Goal: Information Seeking & Learning: Learn about a topic

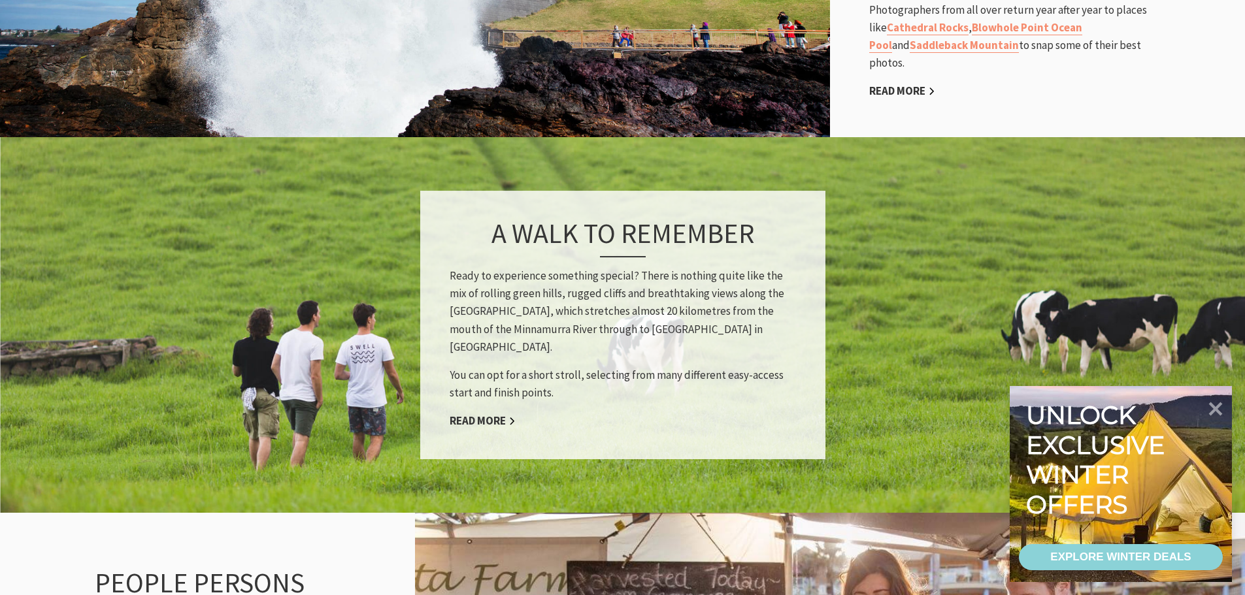
scroll to position [1111, 0]
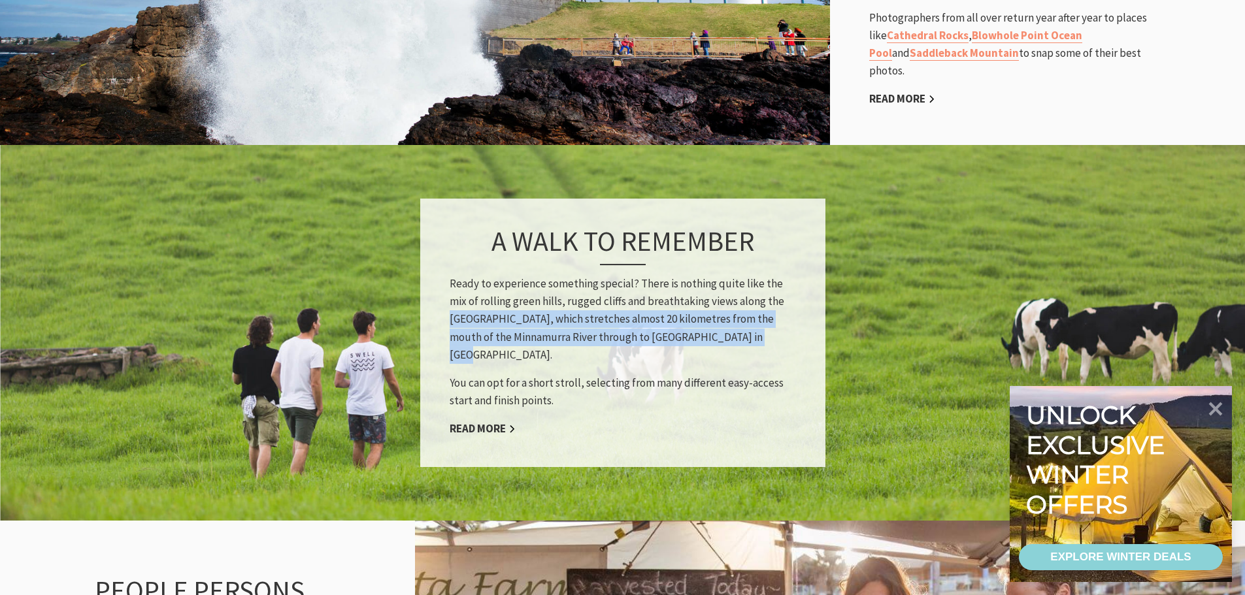
drag, startPoint x: 761, startPoint y: 290, endPoint x: 711, endPoint y: 322, distance: 59.6
click at [711, 322] on p "Ready to experience something special? There is nothing quite like the mix of r…" at bounding box center [623, 319] width 346 height 89
copy p "Kiama Coast Walk, which stretches almost 20 kilometres from the mouth of the Mi…"
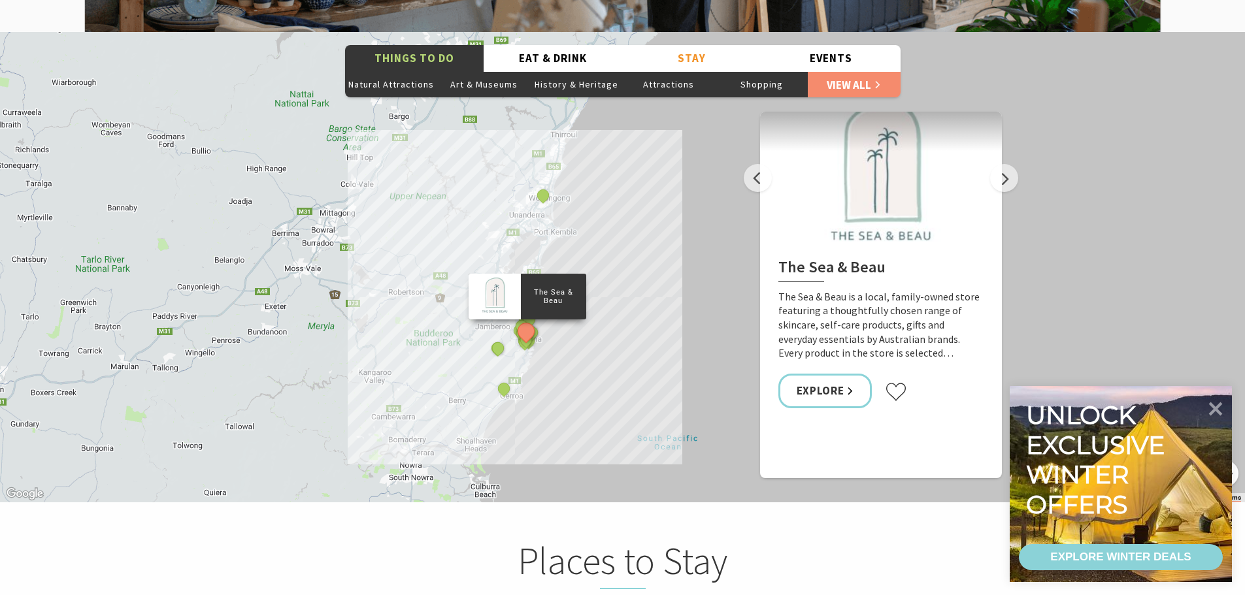
scroll to position [2353, 0]
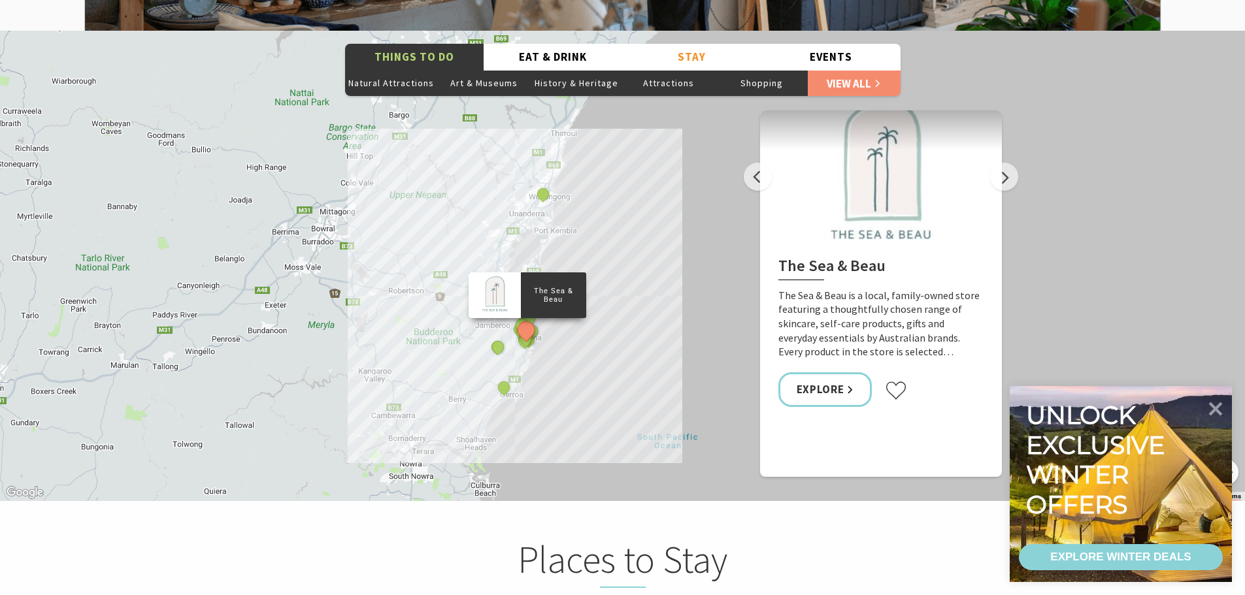
click at [399, 73] on div "The Sea & Beau Hoddles Track, Kiama Kiama Ceramic Art Studio - Teaching and Mak…" at bounding box center [622, 266] width 1245 height 471
click at [398, 70] on button "Natural Attractions" at bounding box center [391, 83] width 93 height 26
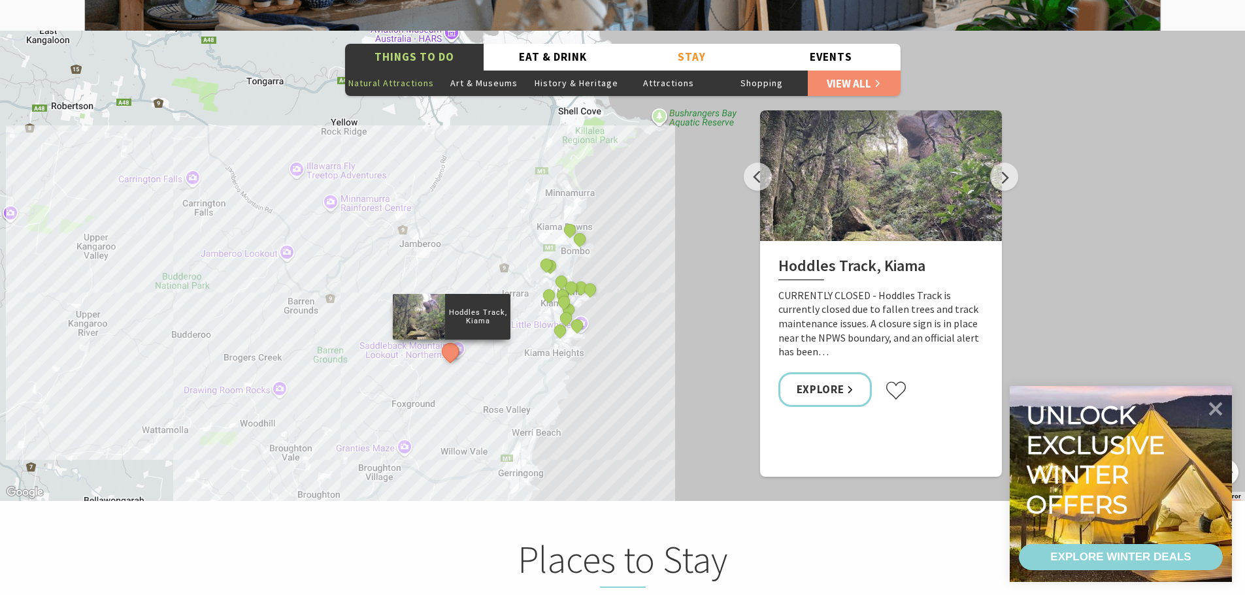
scroll to position [2026, 0]
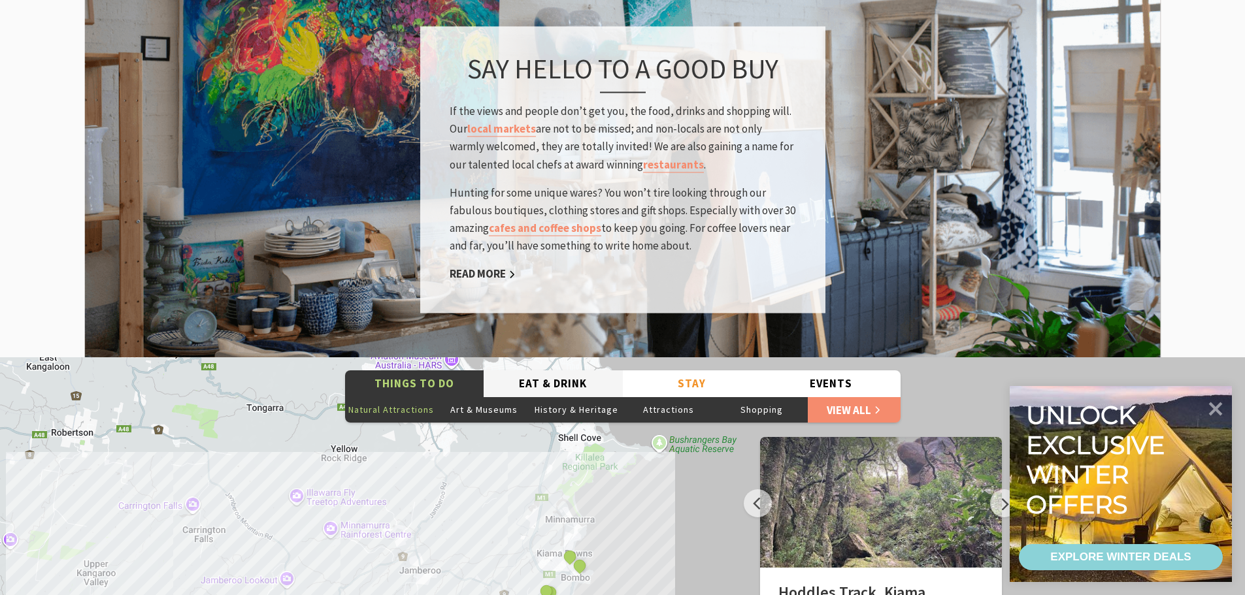
click at [582, 371] on button "Eat & Drink" at bounding box center [553, 384] width 139 height 27
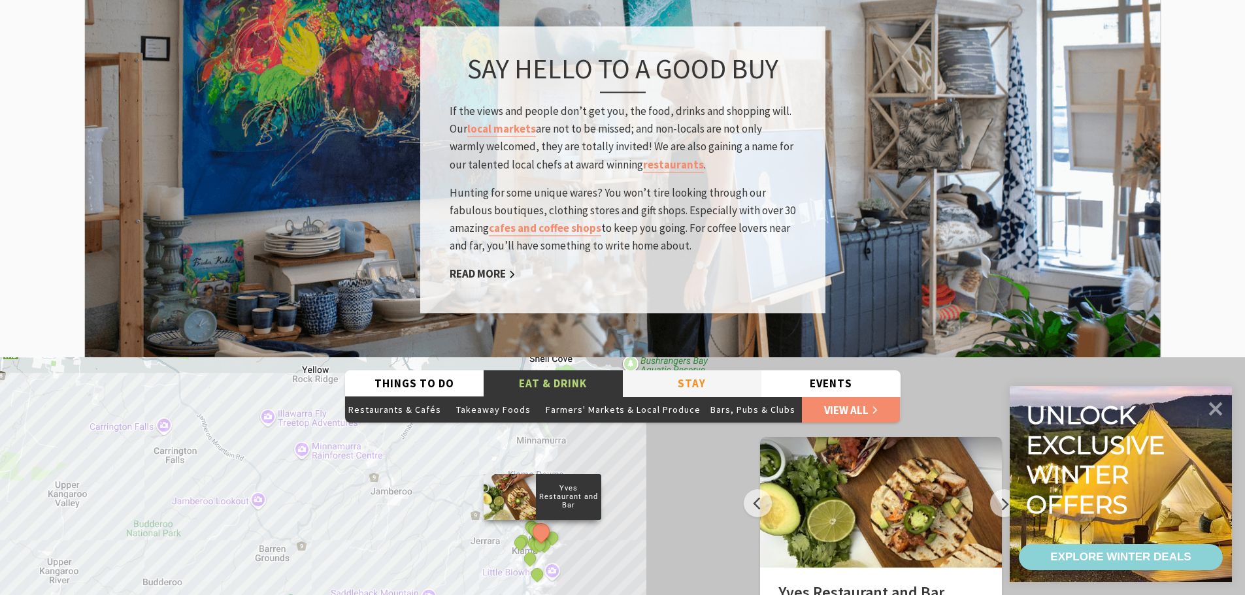
click at [689, 371] on button "Stay" at bounding box center [692, 384] width 139 height 27
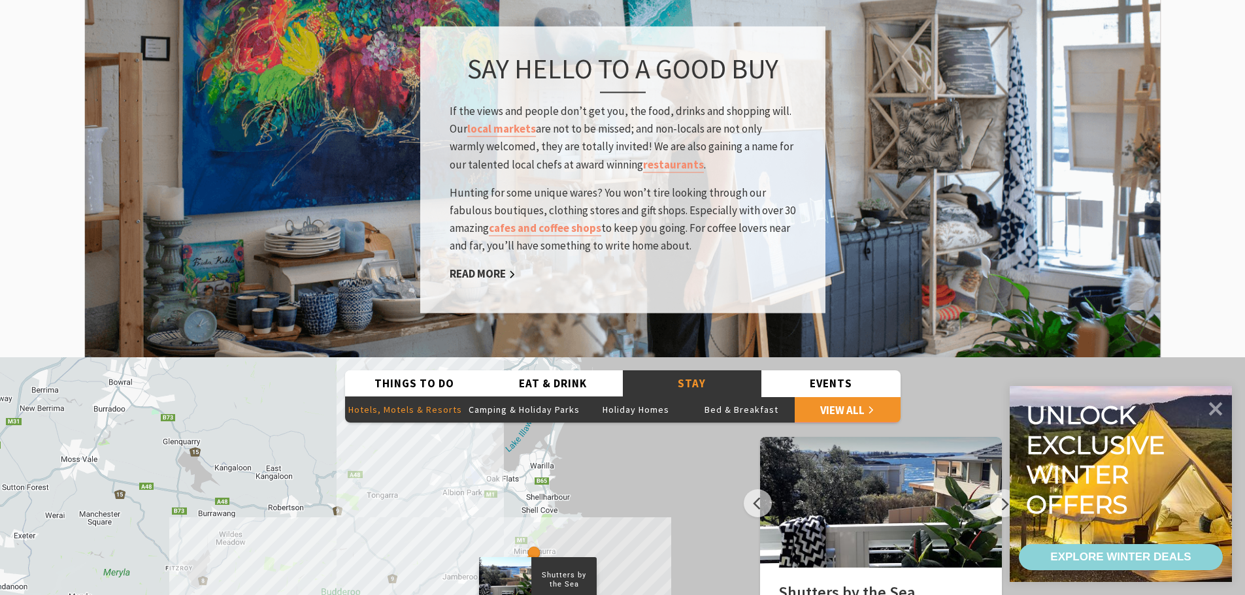
click at [414, 397] on button "Hotels, Motels & Resorts" at bounding box center [405, 410] width 120 height 26
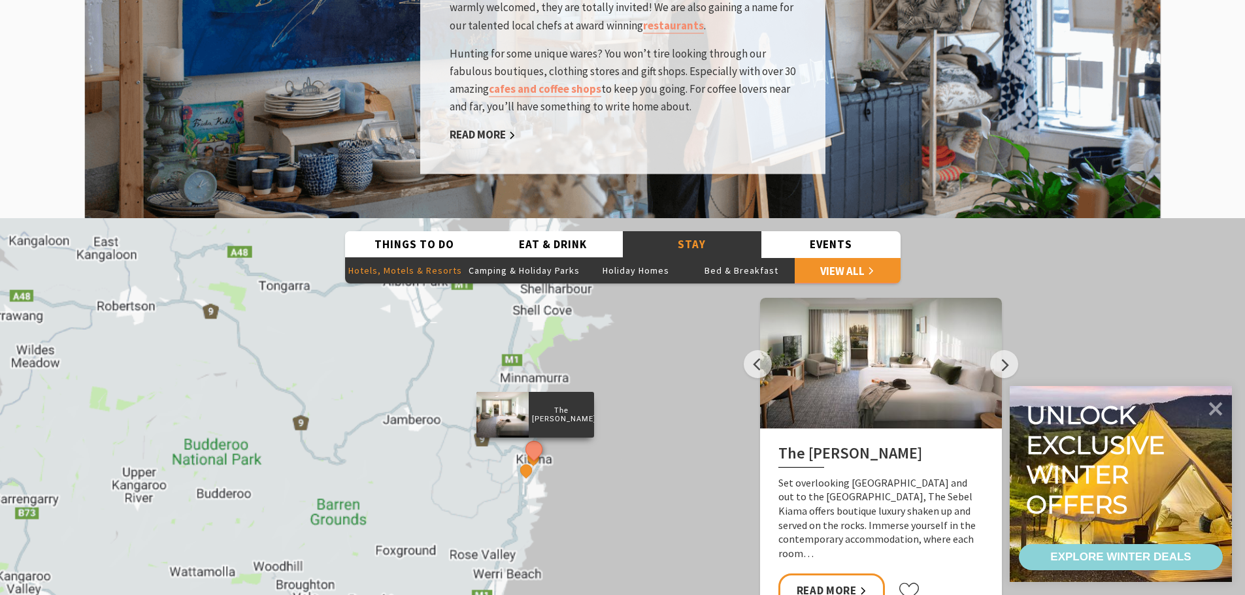
scroll to position [2287, 0]
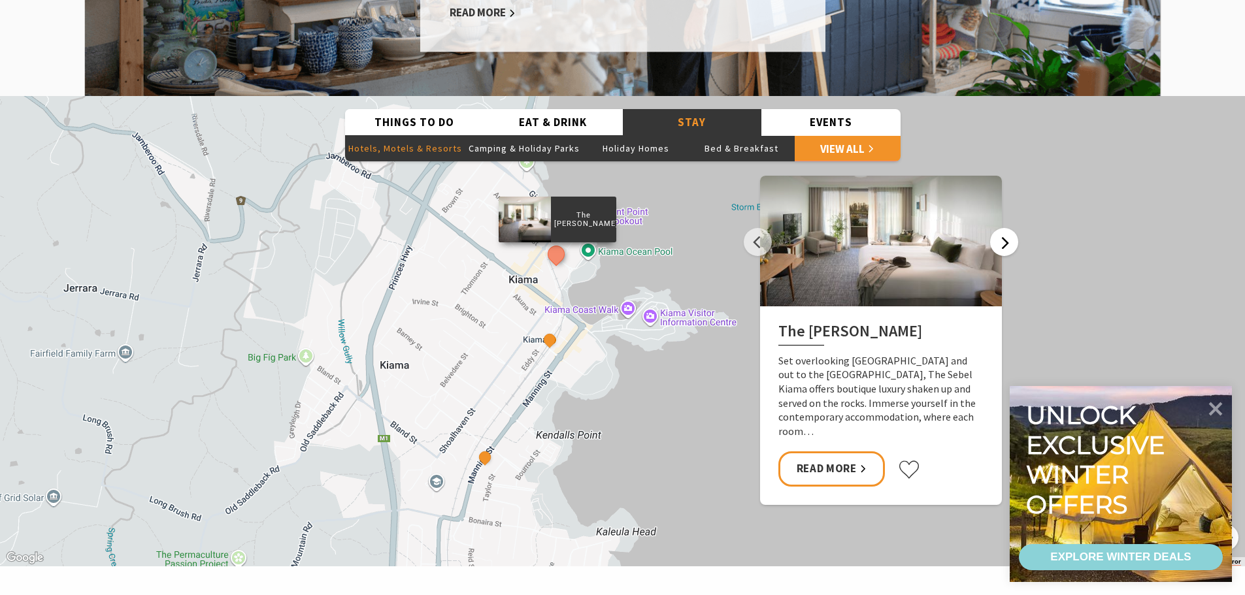
click at [1009, 228] on button "Next" at bounding box center [1004, 242] width 28 height 28
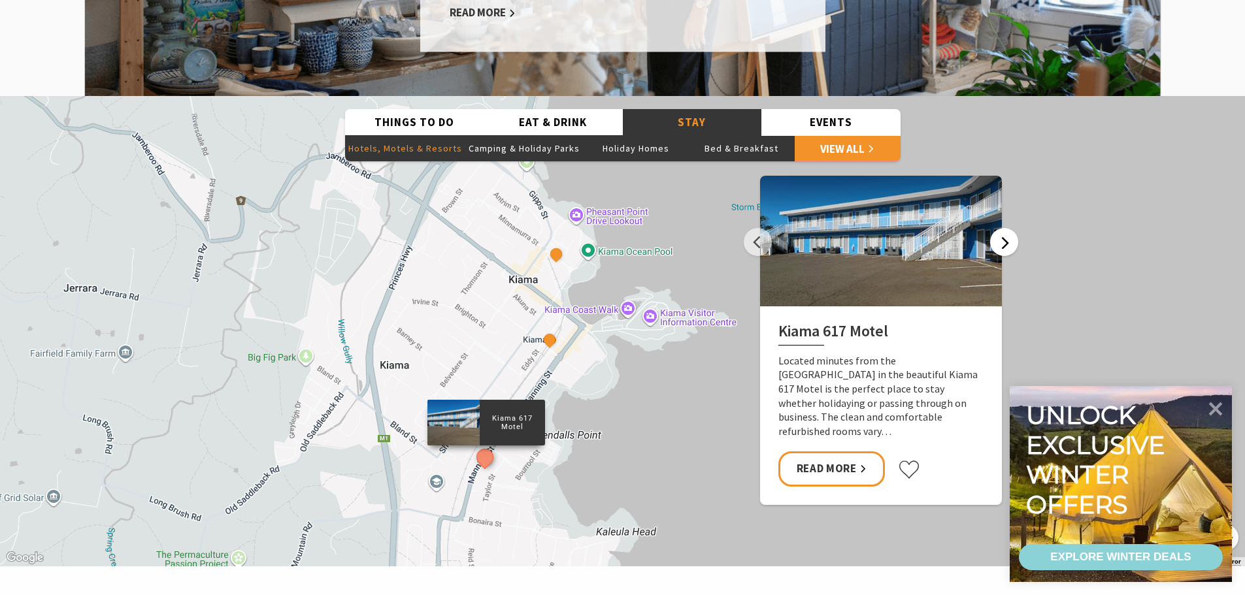
click at [1006, 228] on button "Next" at bounding box center [1004, 242] width 28 height 28
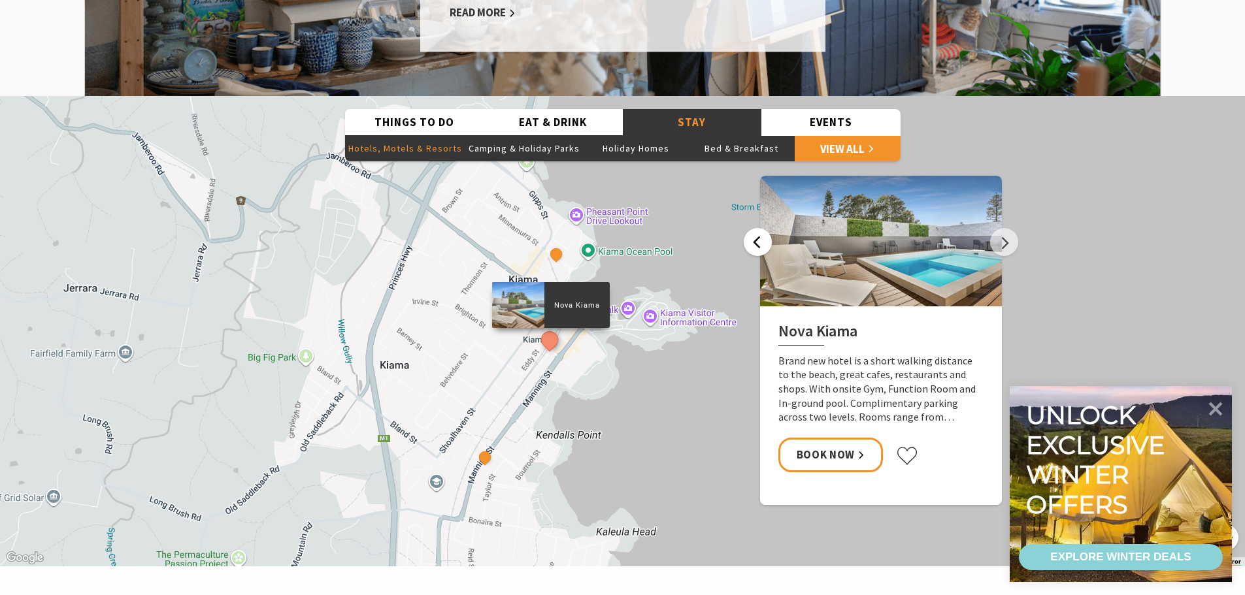
click at [761, 228] on button "Previous" at bounding box center [758, 242] width 28 height 28
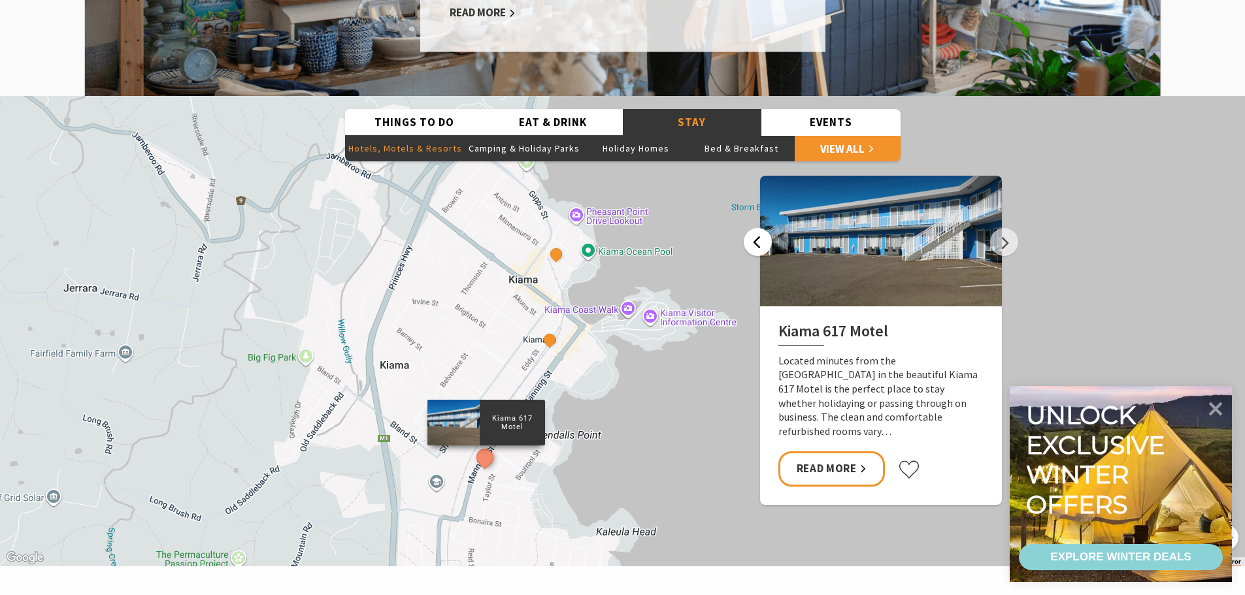
click at [761, 228] on button "Previous" at bounding box center [758, 242] width 28 height 28
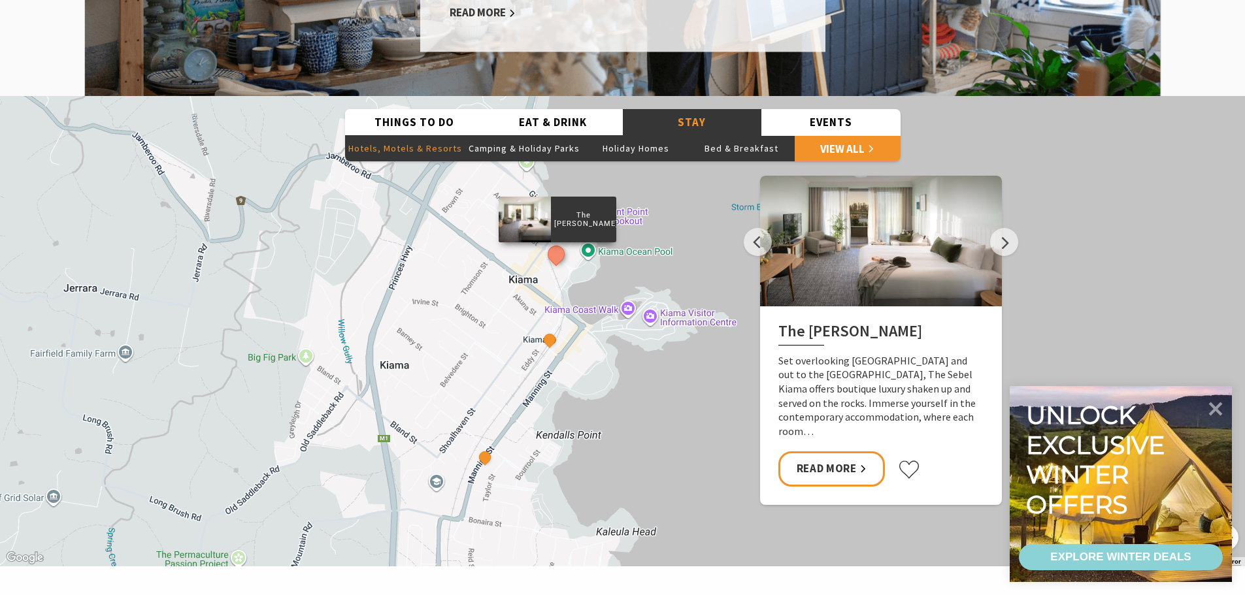
click at [559, 209] on div "The Sebel Kiama" at bounding box center [558, 220] width 118 height 46
click at [848, 452] on link "Read More" at bounding box center [831, 469] width 107 height 35
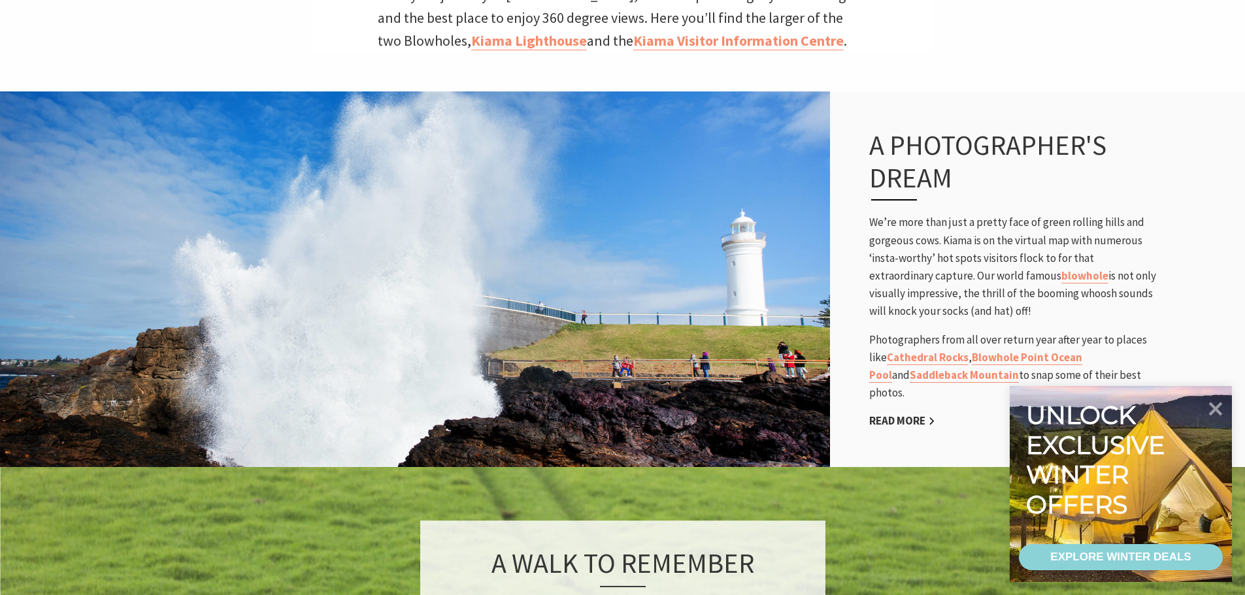
scroll to position [850, 0]
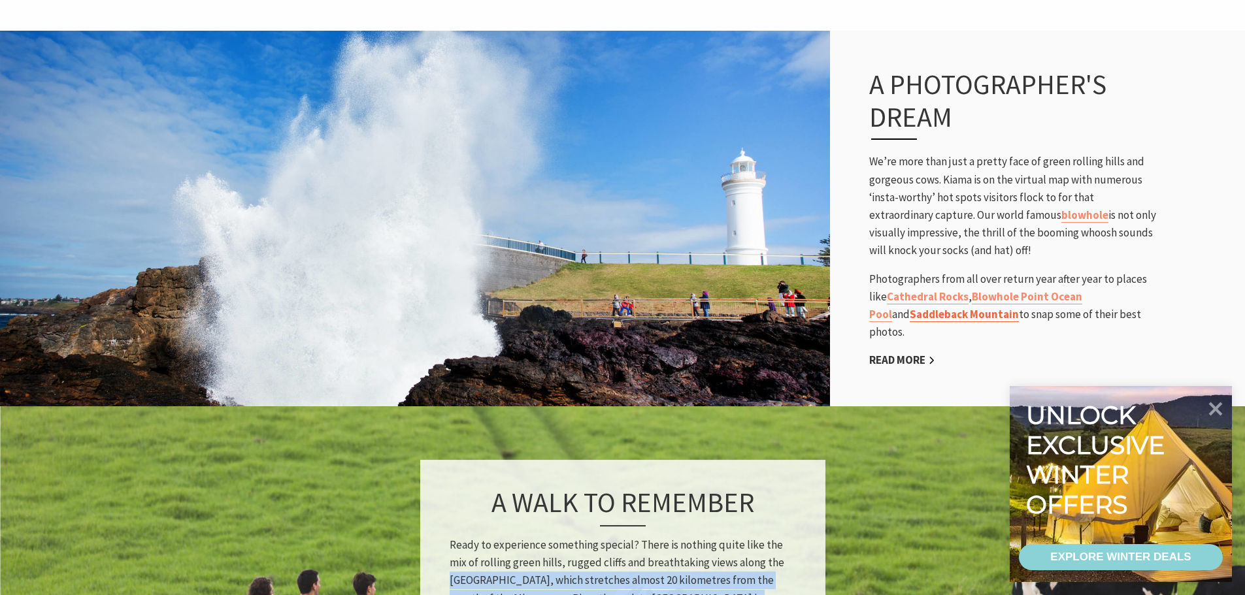
click at [910, 307] on link "Saddleback Mountain" at bounding box center [964, 314] width 109 height 15
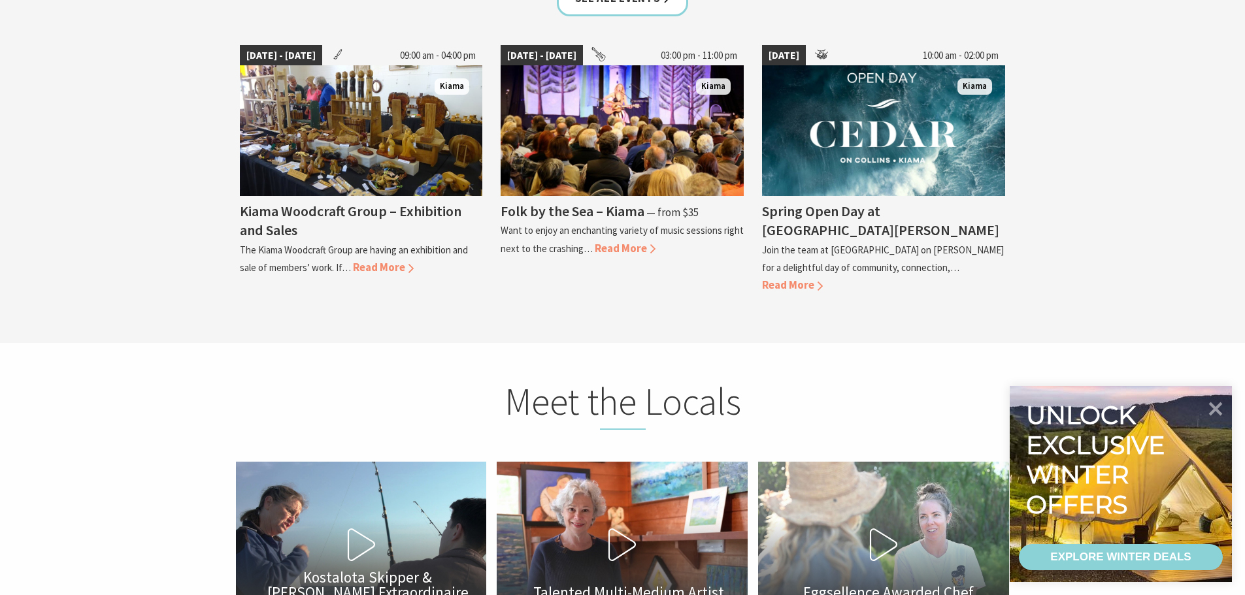
scroll to position [3594, 0]
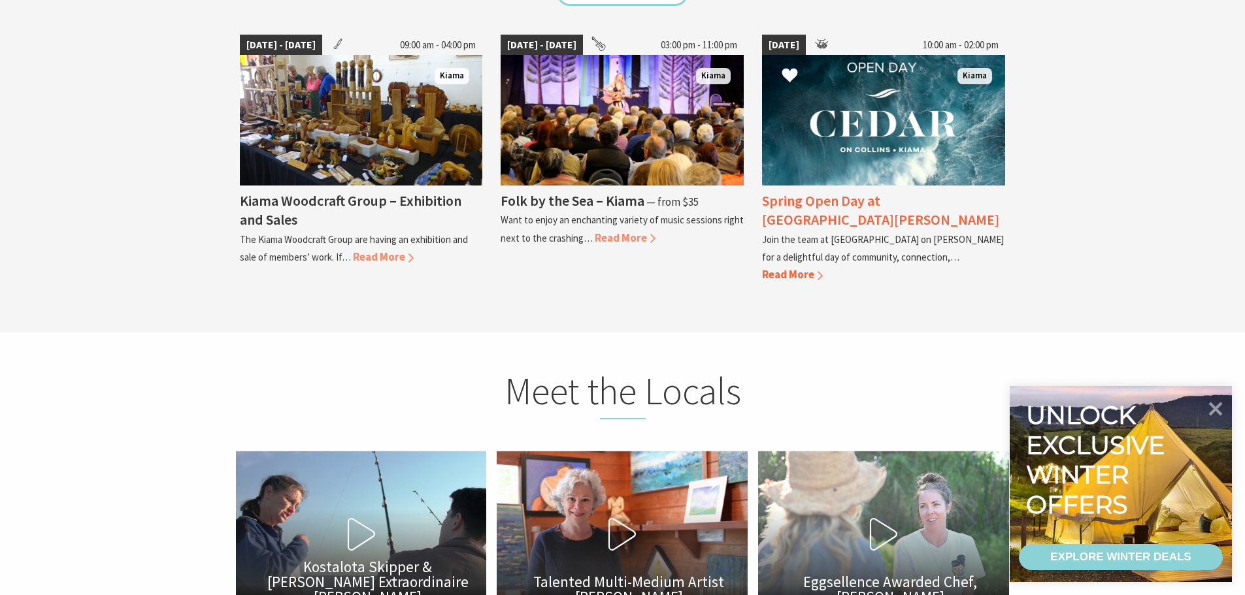
click at [878, 191] on h4 "Spring Open Day at Cedar on Collins" at bounding box center [880, 209] width 237 height 37
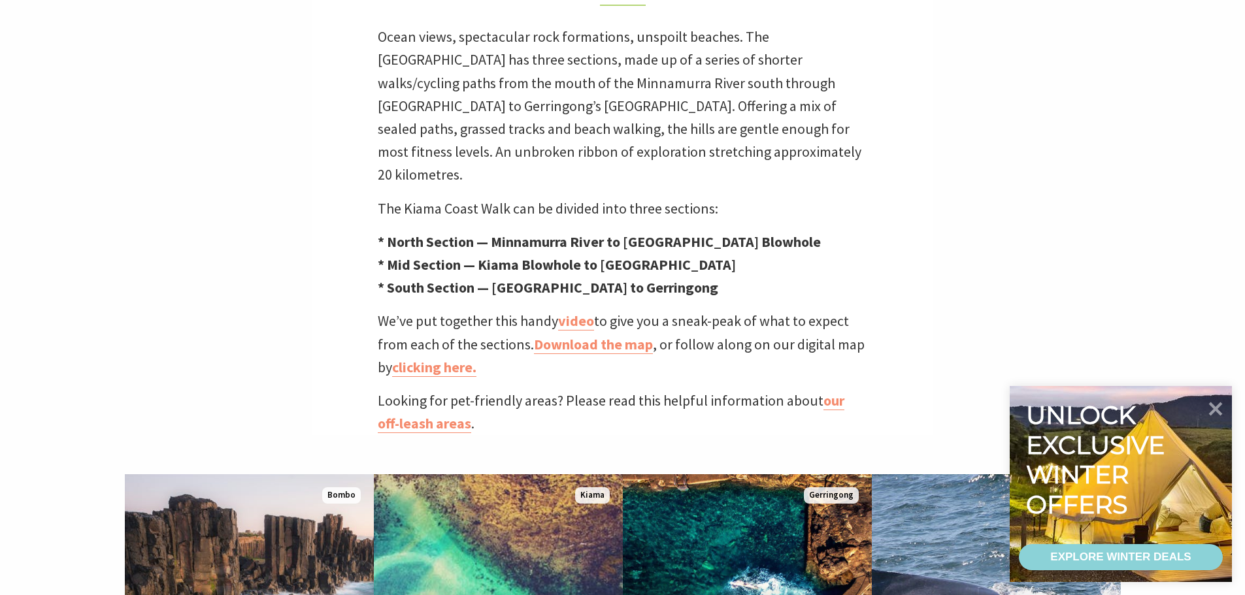
scroll to position [457, 0]
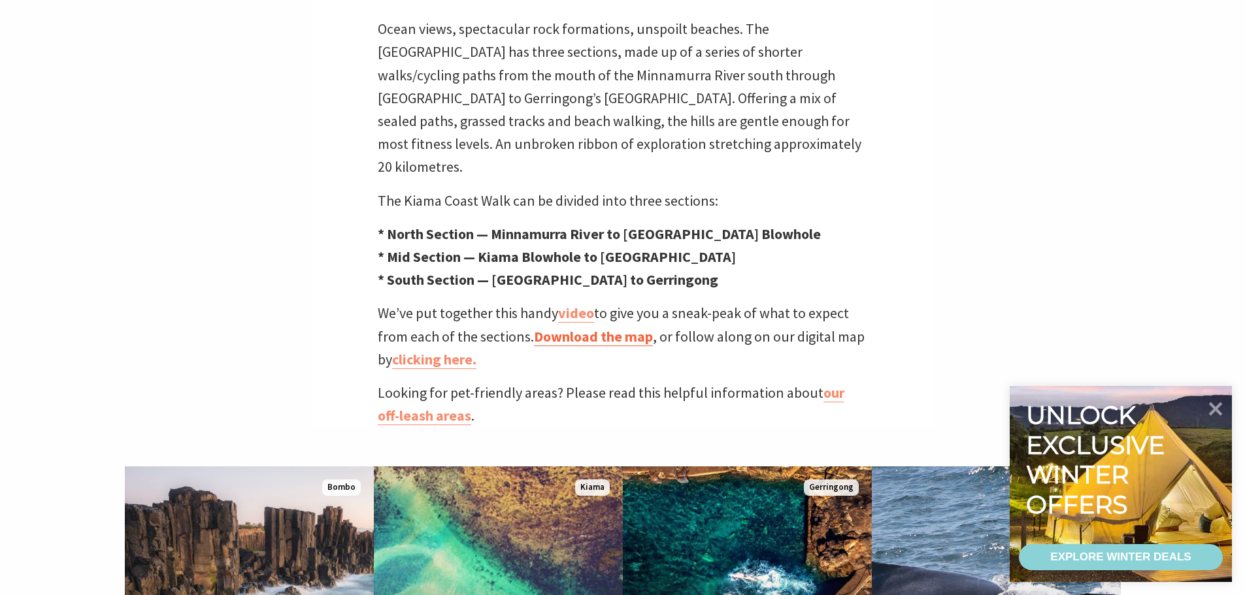
click at [612, 327] on link "Download the map" at bounding box center [593, 336] width 119 height 19
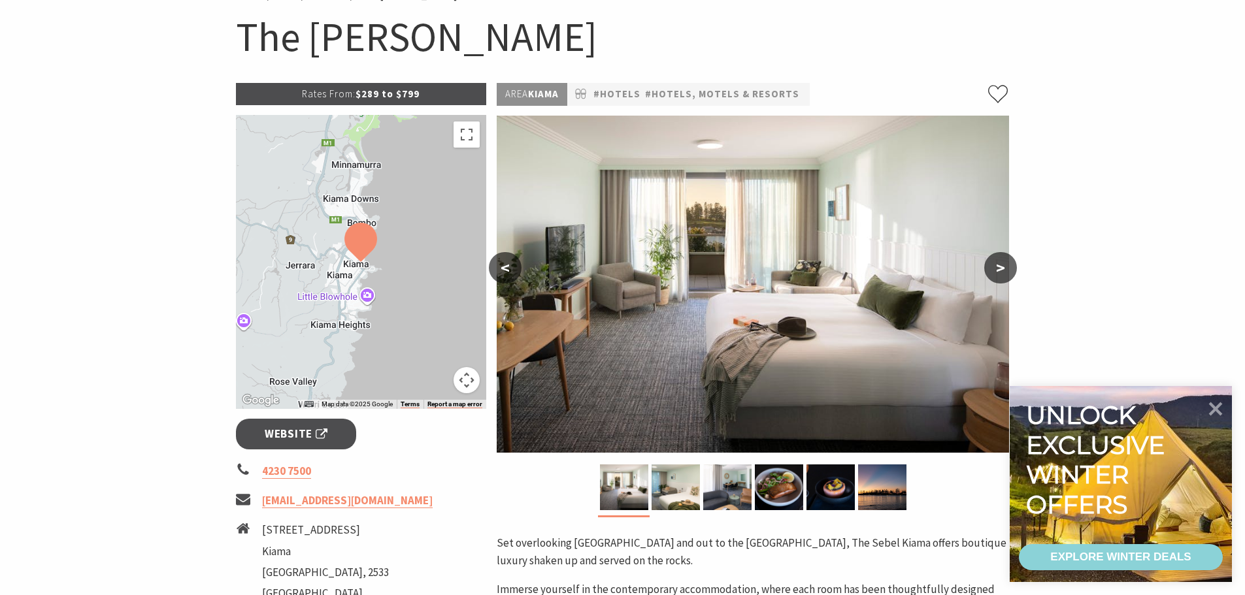
scroll to position [131, 0]
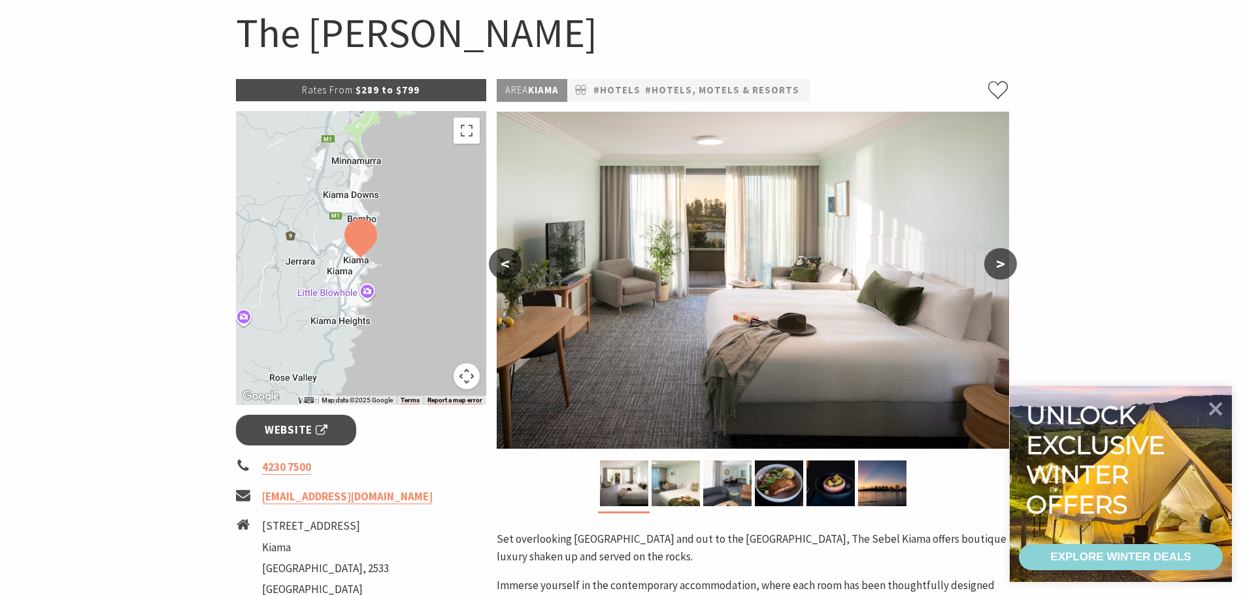
click at [1006, 265] on button ">" at bounding box center [1000, 263] width 33 height 31
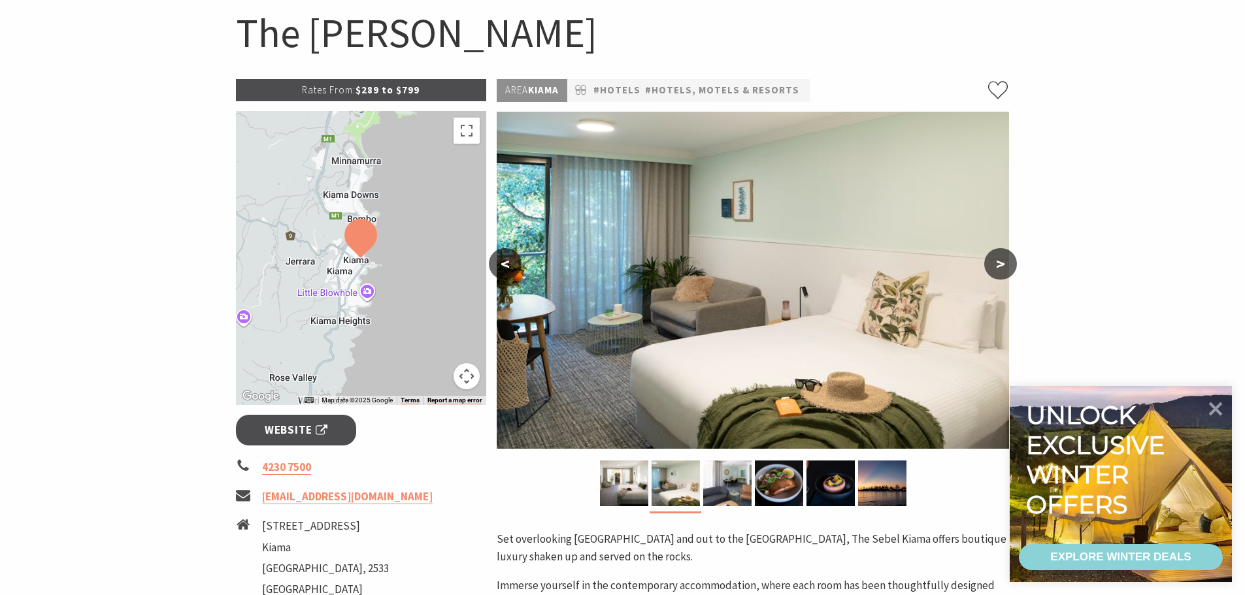
click at [1006, 265] on button ">" at bounding box center [1000, 263] width 33 height 31
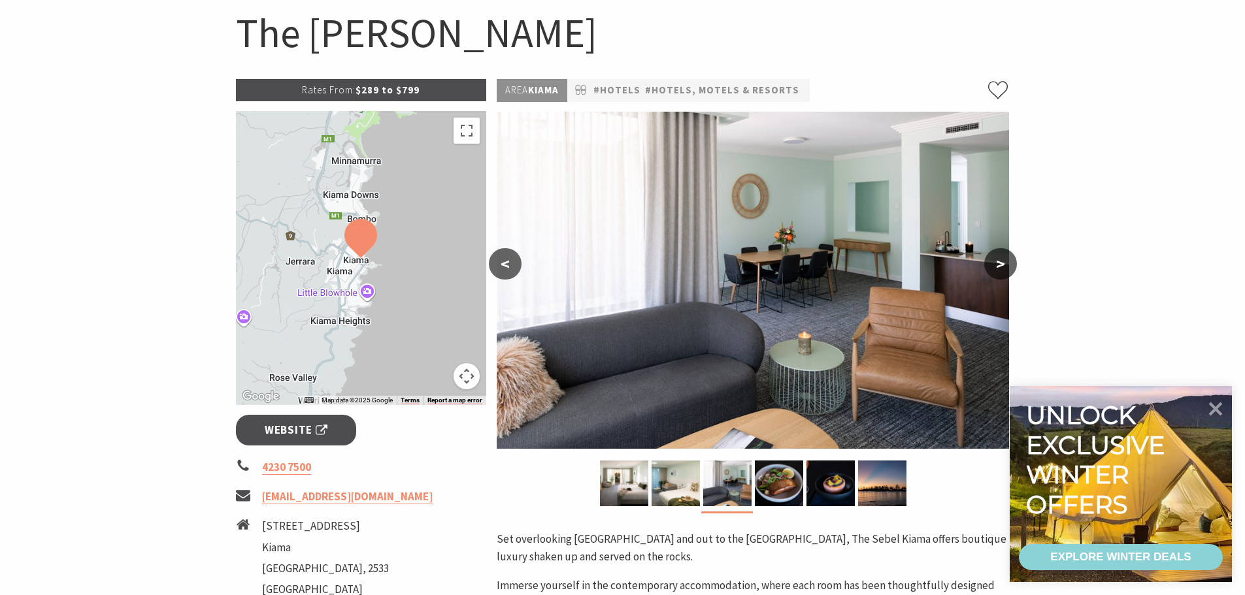
click at [1006, 265] on button ">" at bounding box center [1000, 263] width 33 height 31
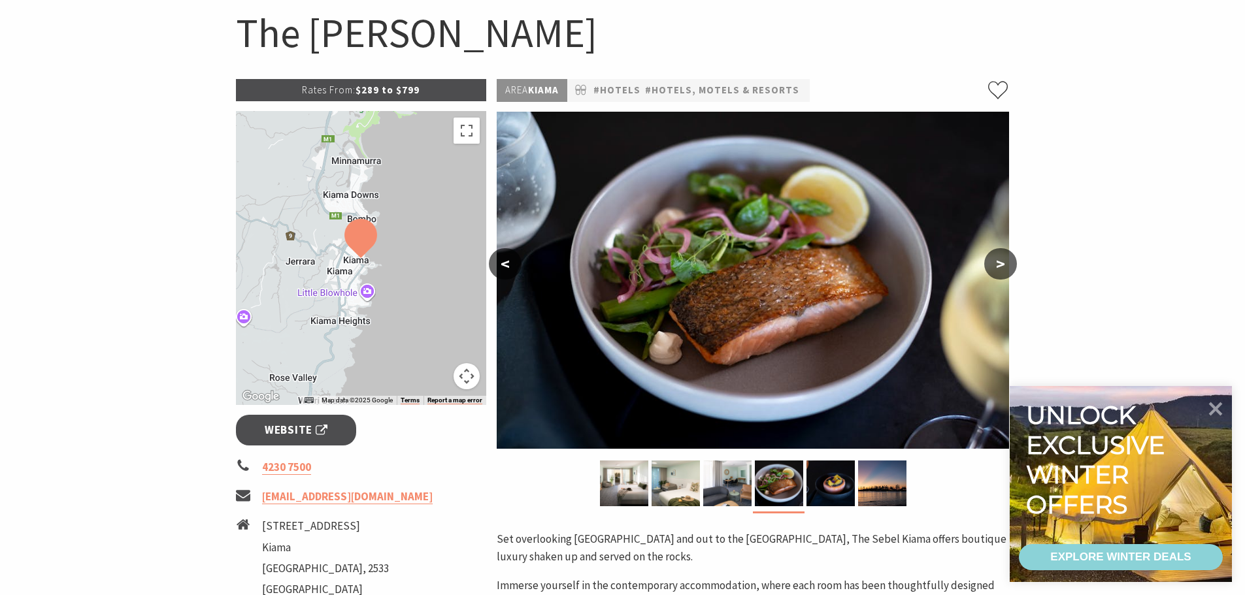
click at [1006, 265] on button ">" at bounding box center [1000, 263] width 33 height 31
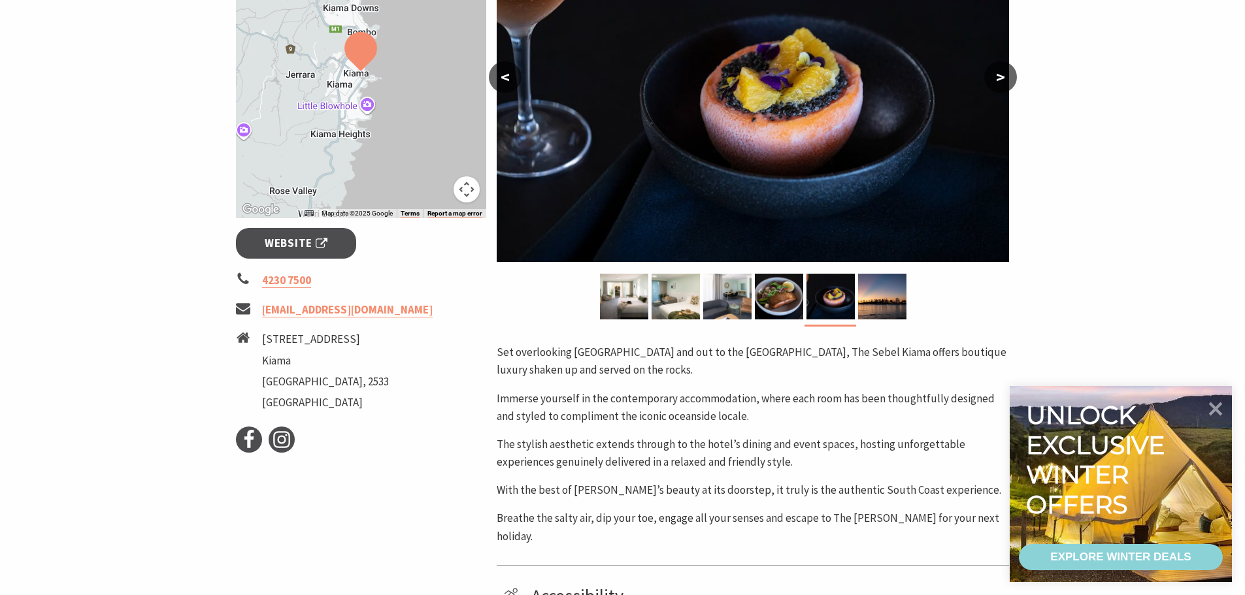
scroll to position [65, 0]
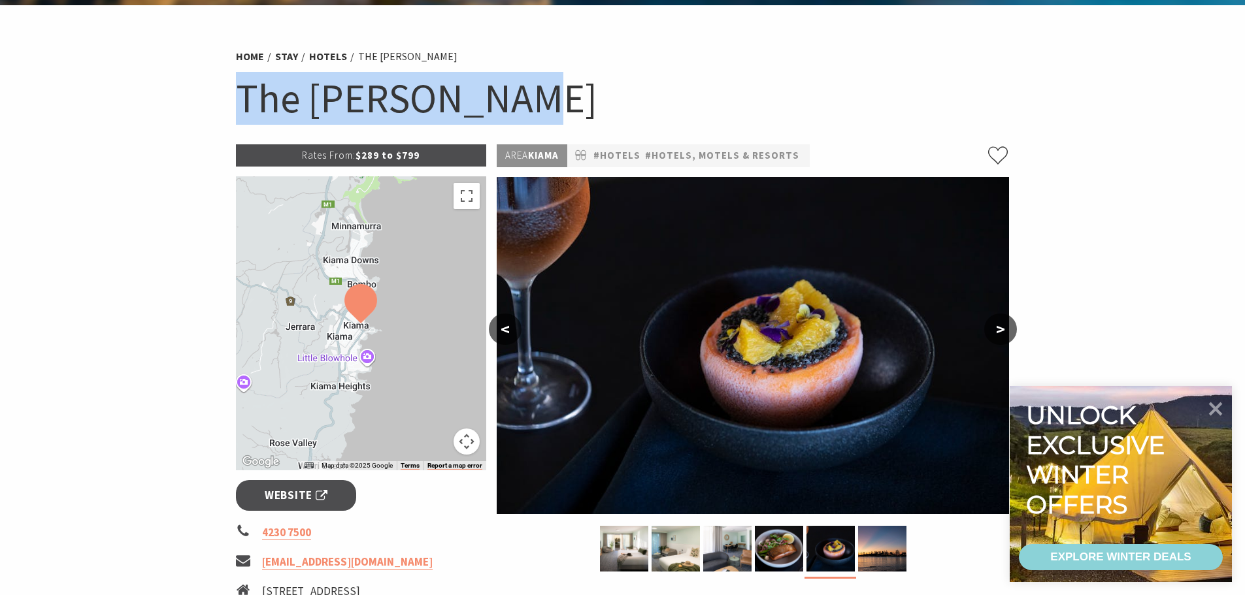
drag, startPoint x: 520, startPoint y: 105, endPoint x: 209, endPoint y: 104, distance: 311.1
click at [209, 104] on section "Home Stay Hotels The Sebel Kiama The Sebel Kiama Rates From: $289 to $799 ← Mov…" at bounding box center [622, 553] width 1245 height 1096
copy h1 "The [PERSON_NAME]"
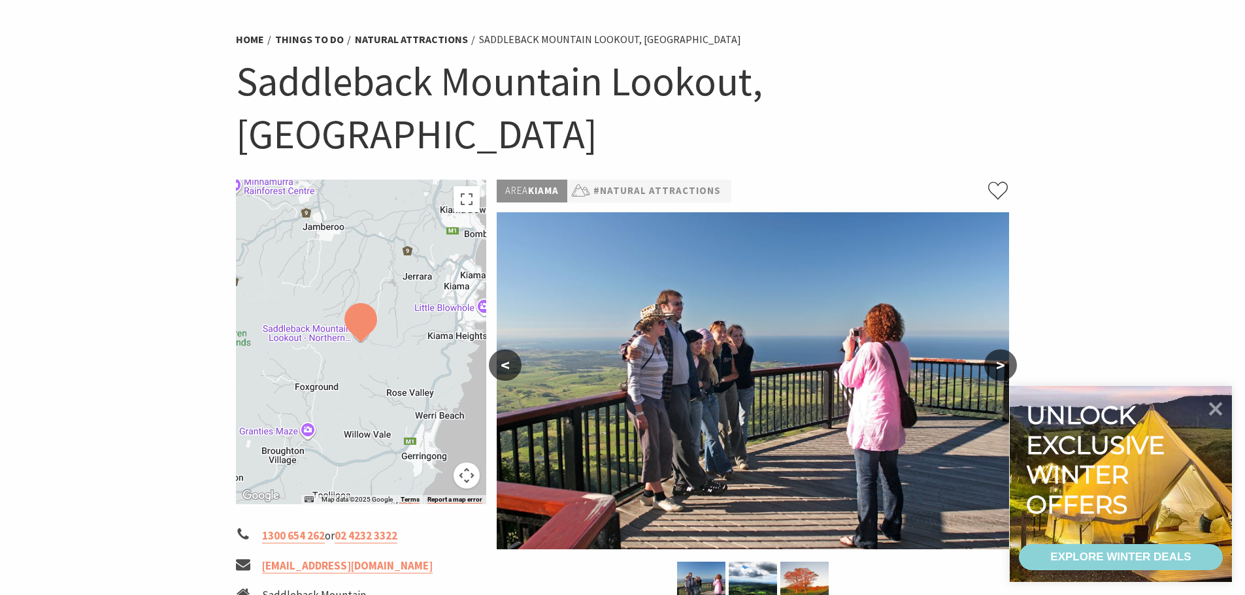
scroll to position [131, 0]
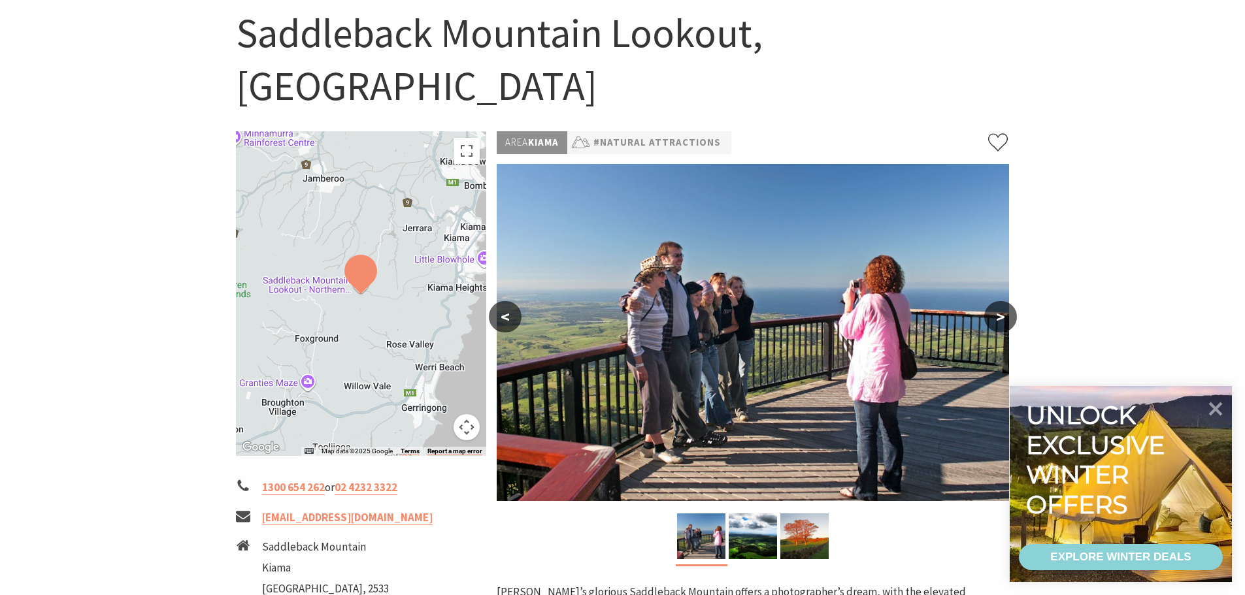
click at [996, 301] on button ">" at bounding box center [1000, 316] width 33 height 31
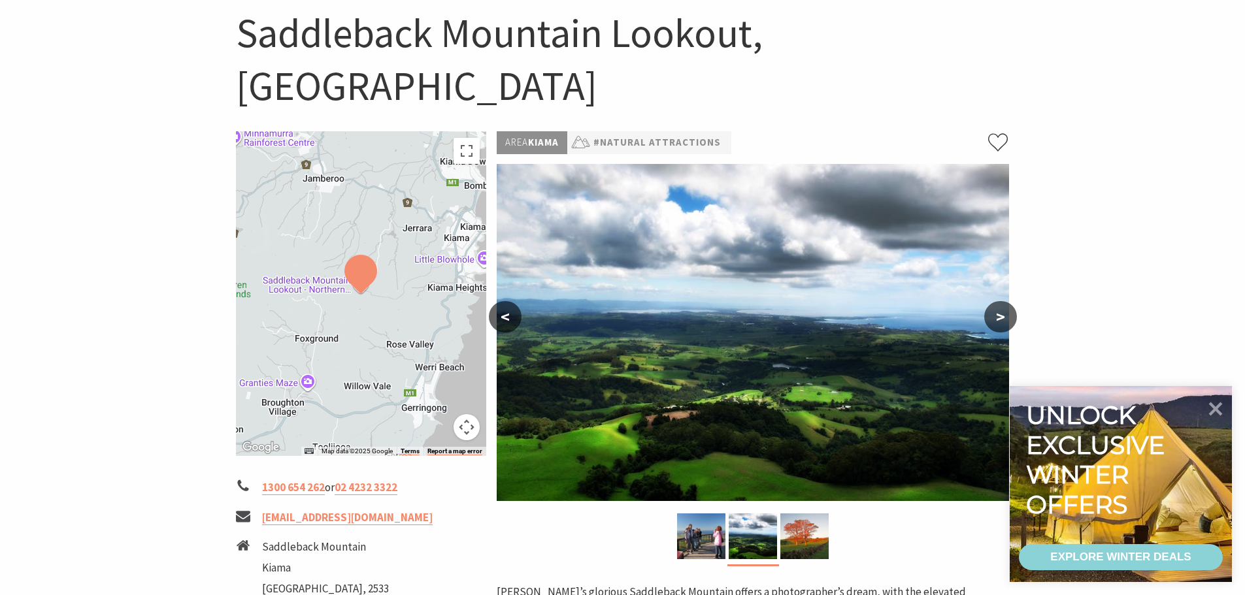
click at [996, 301] on button ">" at bounding box center [1000, 316] width 33 height 31
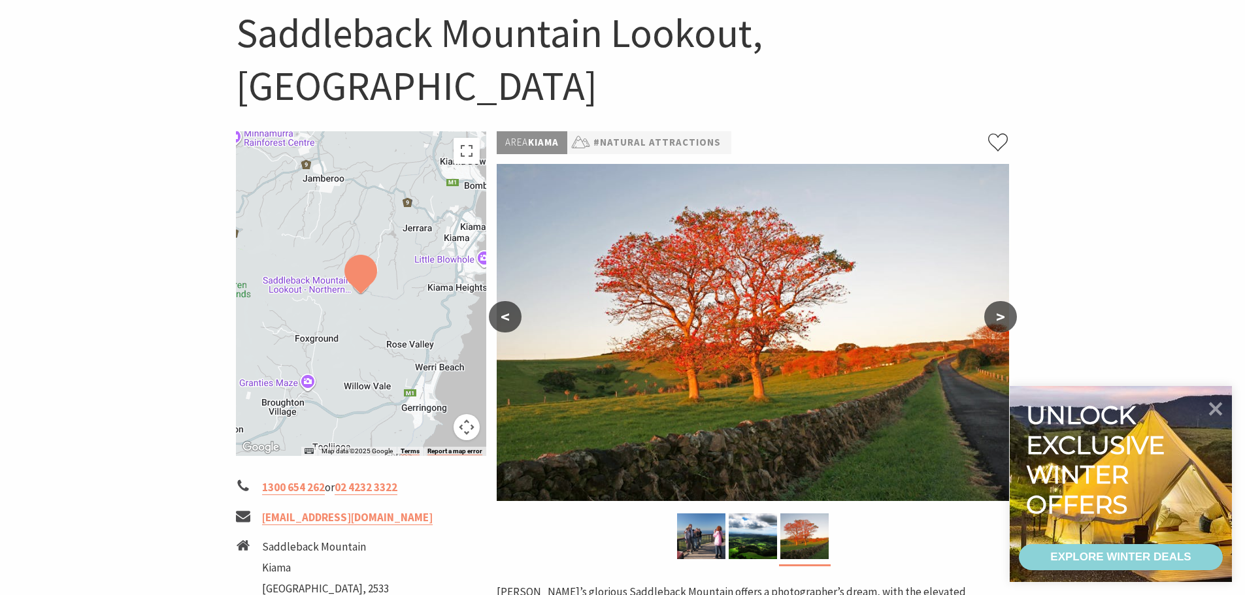
click at [996, 301] on button ">" at bounding box center [1000, 316] width 33 height 31
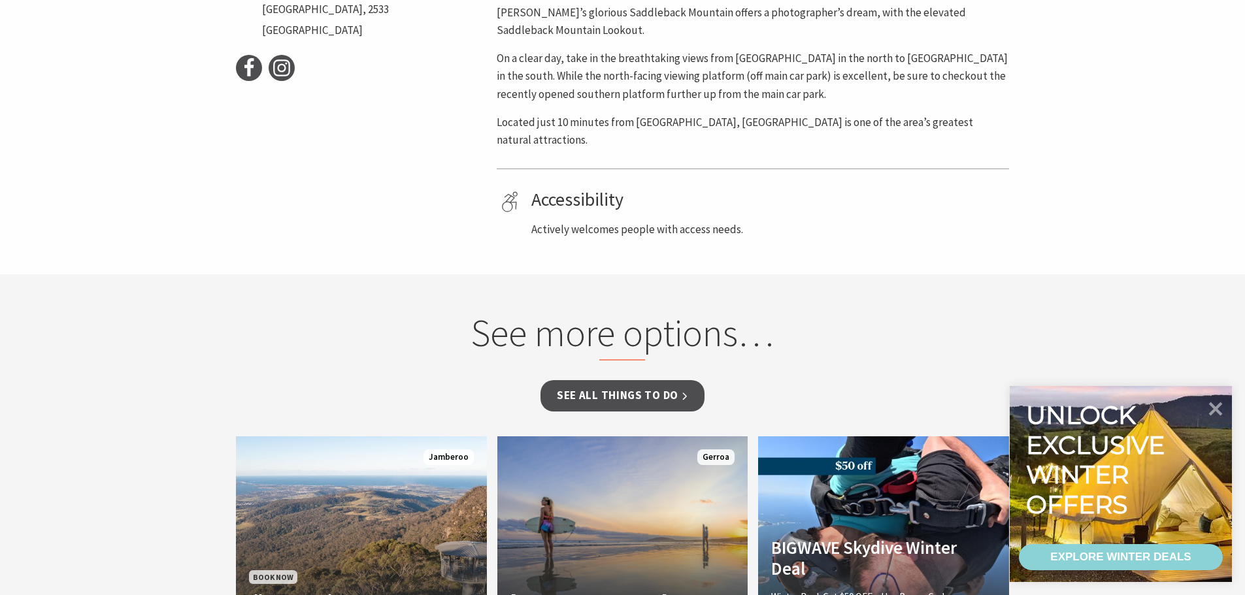
scroll to position [523, 0]
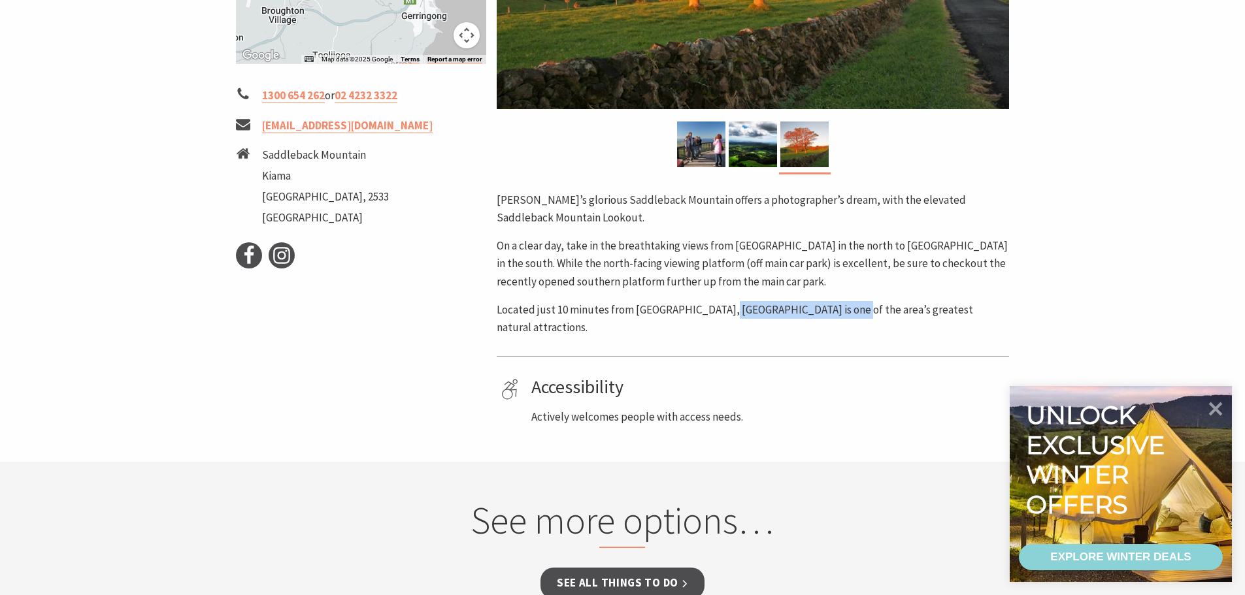
drag, startPoint x: 720, startPoint y: 257, endPoint x: 859, endPoint y: 257, distance: 139.9
click at [859, 301] on p "Located just 10 minutes from Kiama’s Blowhole, Saddleback Mountain Lookout is o…" at bounding box center [753, 318] width 512 height 35
copy p "Saddleback Mountain Lookou"
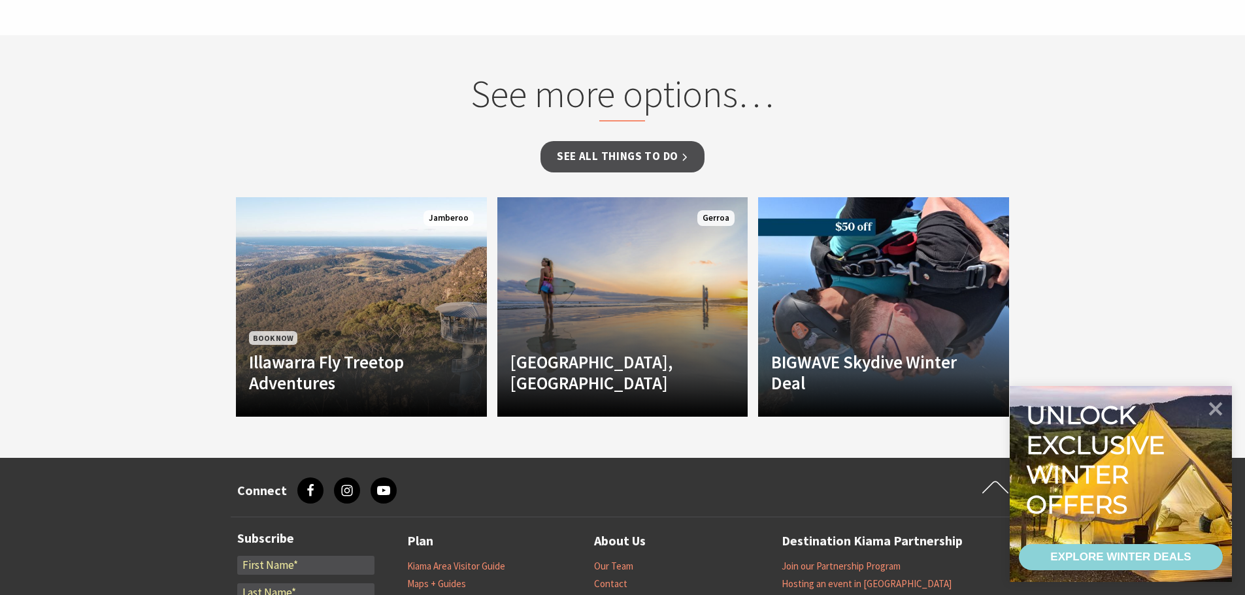
scroll to position [980, 0]
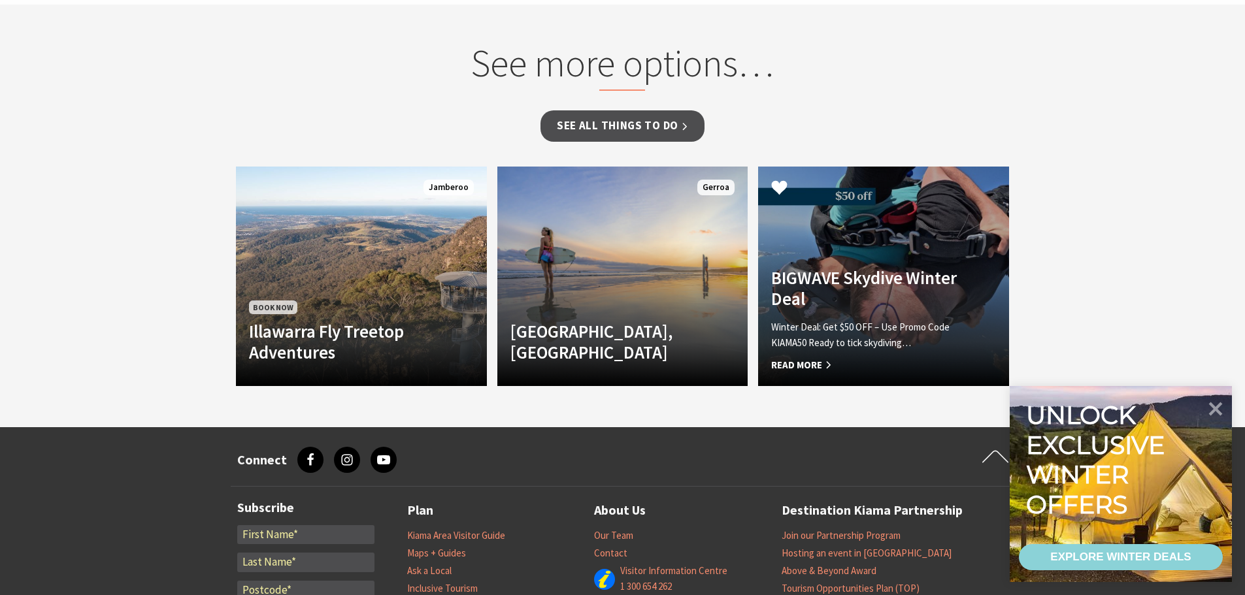
click at [810, 320] on p "Winter Deal: Get $50 OFF – Use Promo Code KIAMA50 Ready to tick skydiving…" at bounding box center [864, 335] width 187 height 31
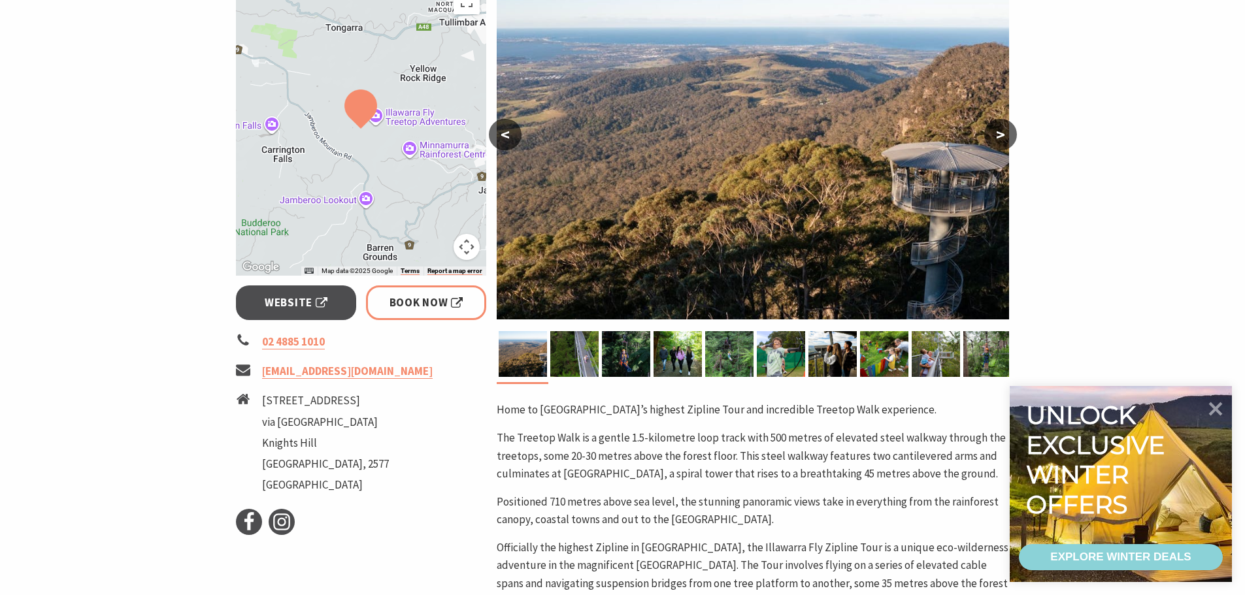
scroll to position [261, 0]
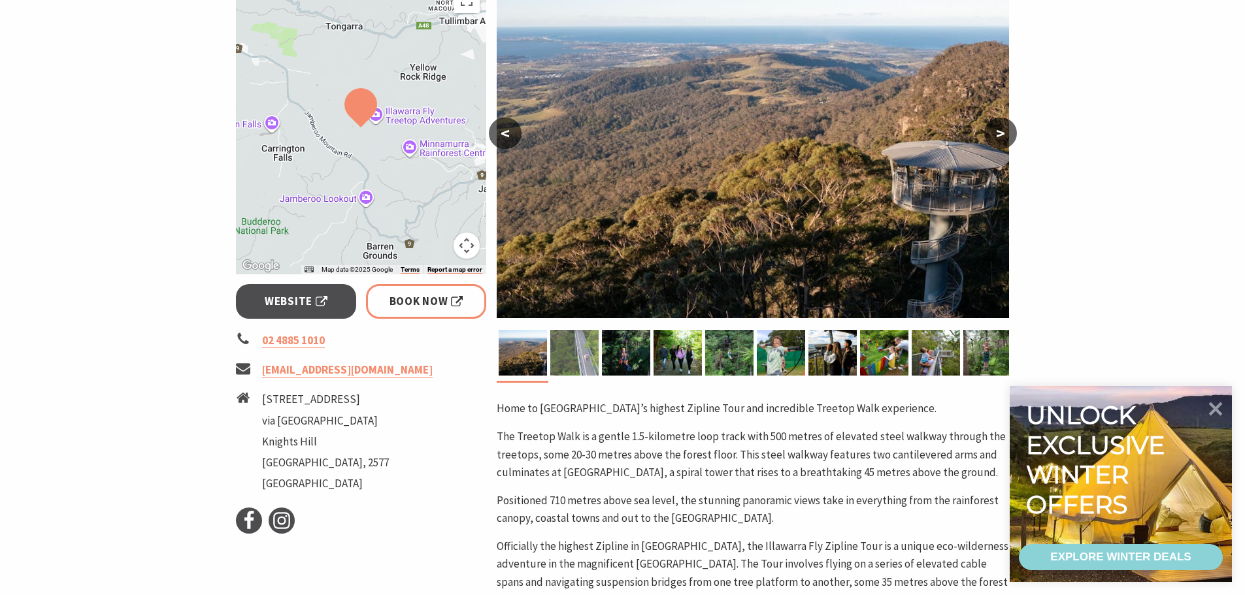
click at [599, 354] on div at bounding box center [574, 353] width 52 height 46
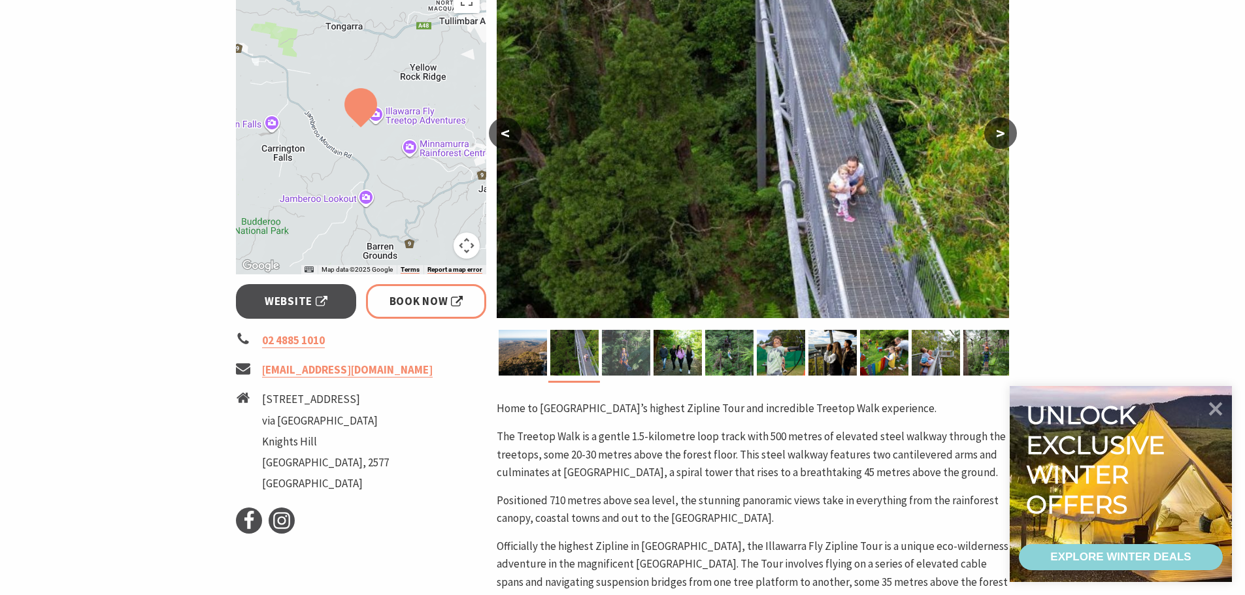
click at [611, 354] on img at bounding box center [626, 353] width 48 height 46
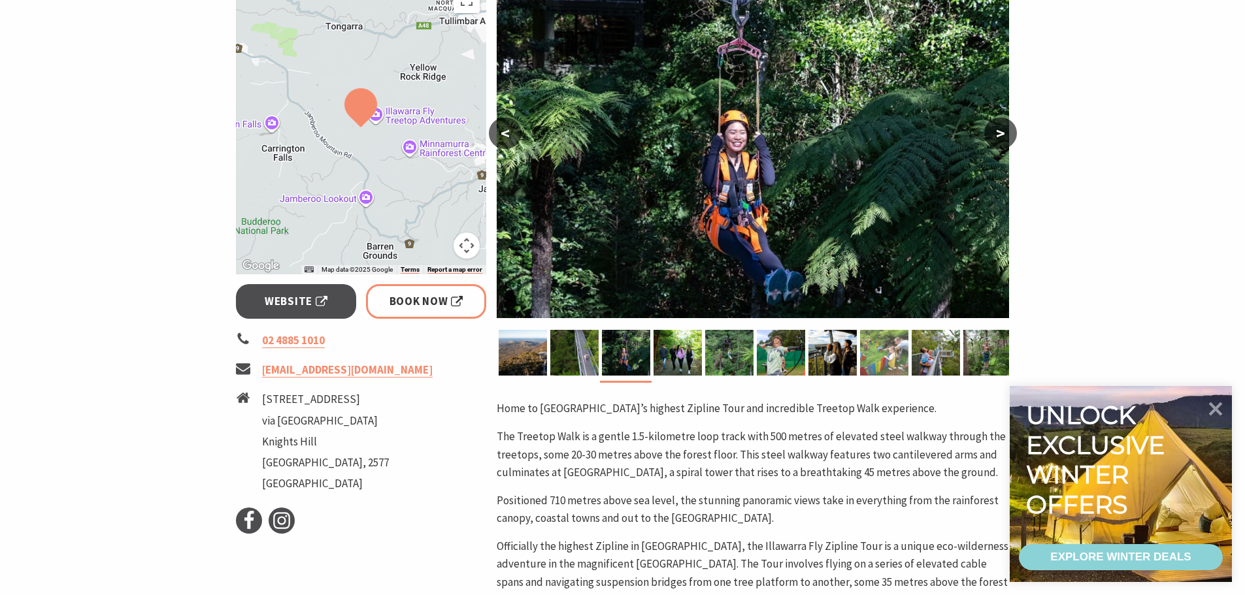
click at [889, 359] on img at bounding box center [884, 353] width 48 height 46
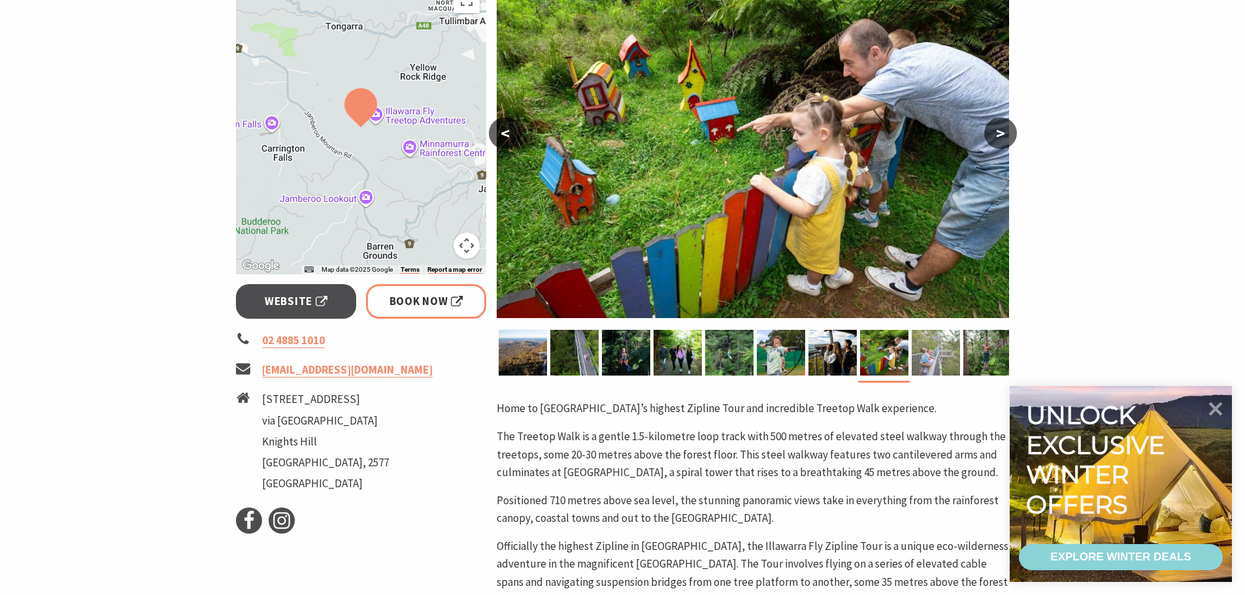
click at [921, 357] on img at bounding box center [936, 353] width 48 height 46
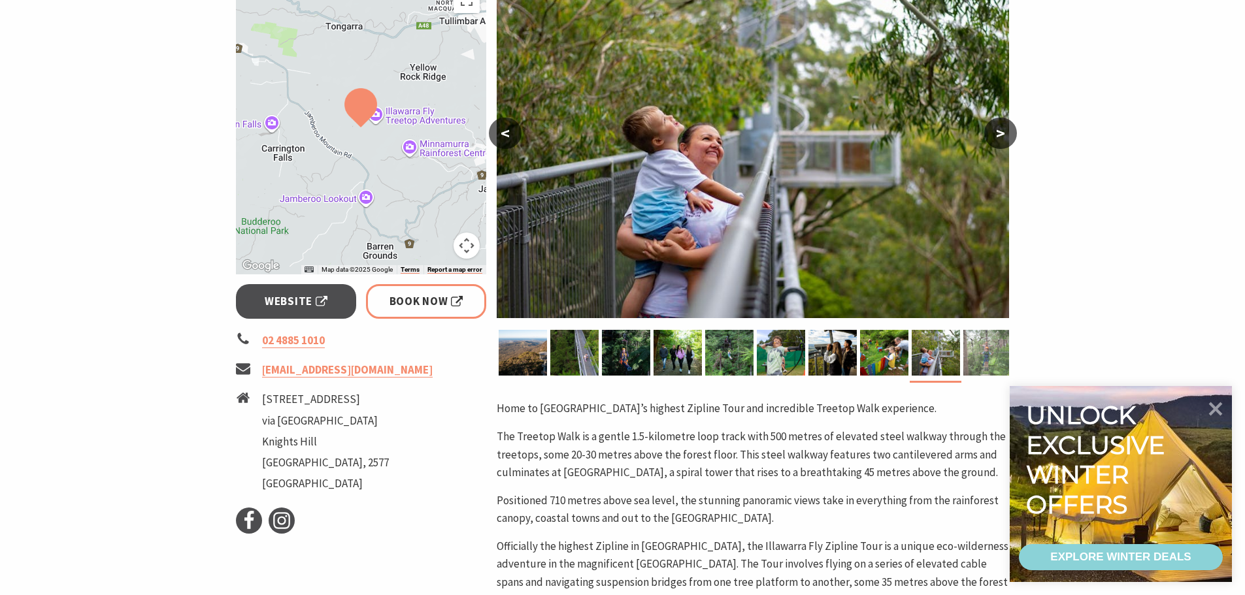
click at [965, 355] on img at bounding box center [987, 353] width 48 height 46
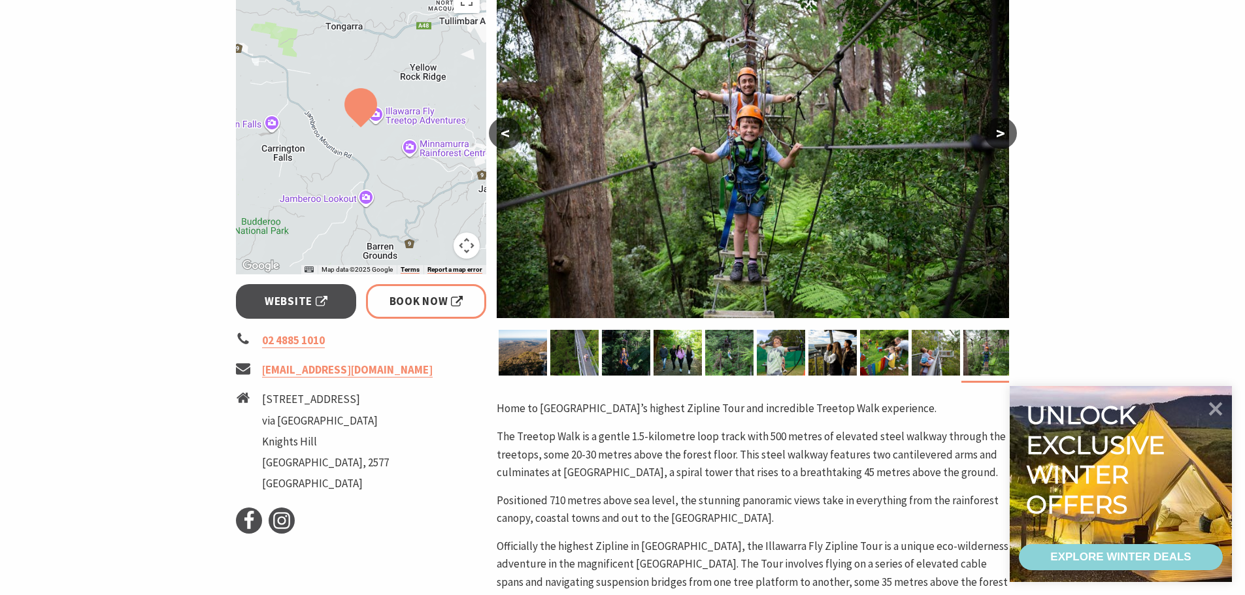
click at [996, 141] on button ">" at bounding box center [1000, 133] width 33 height 31
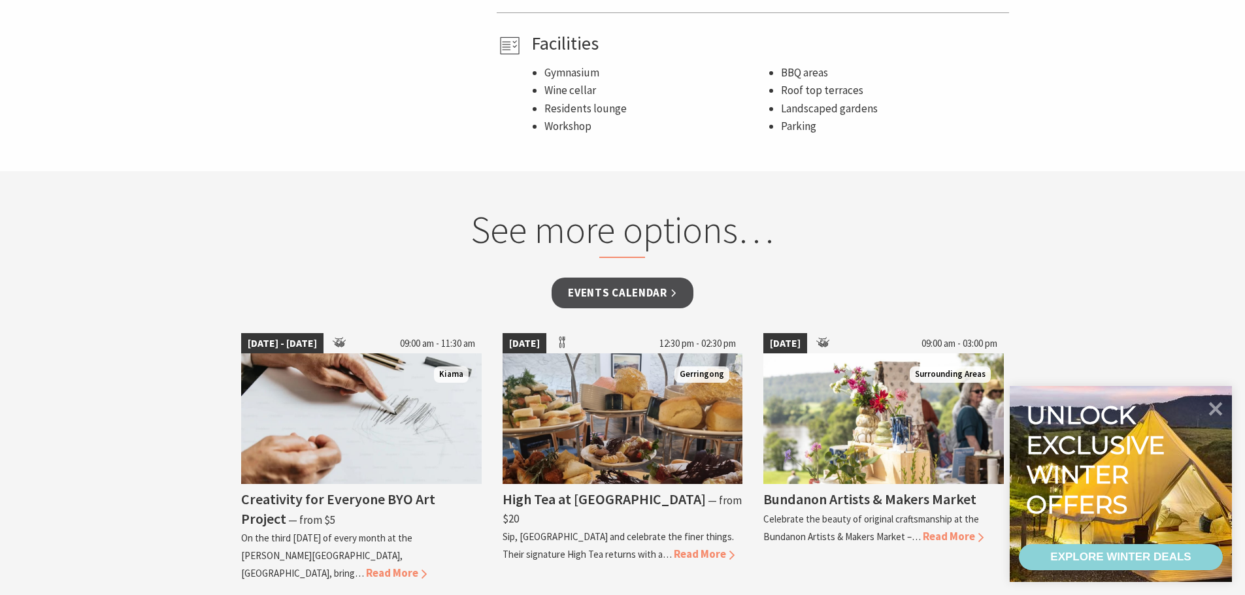
scroll to position [915, 0]
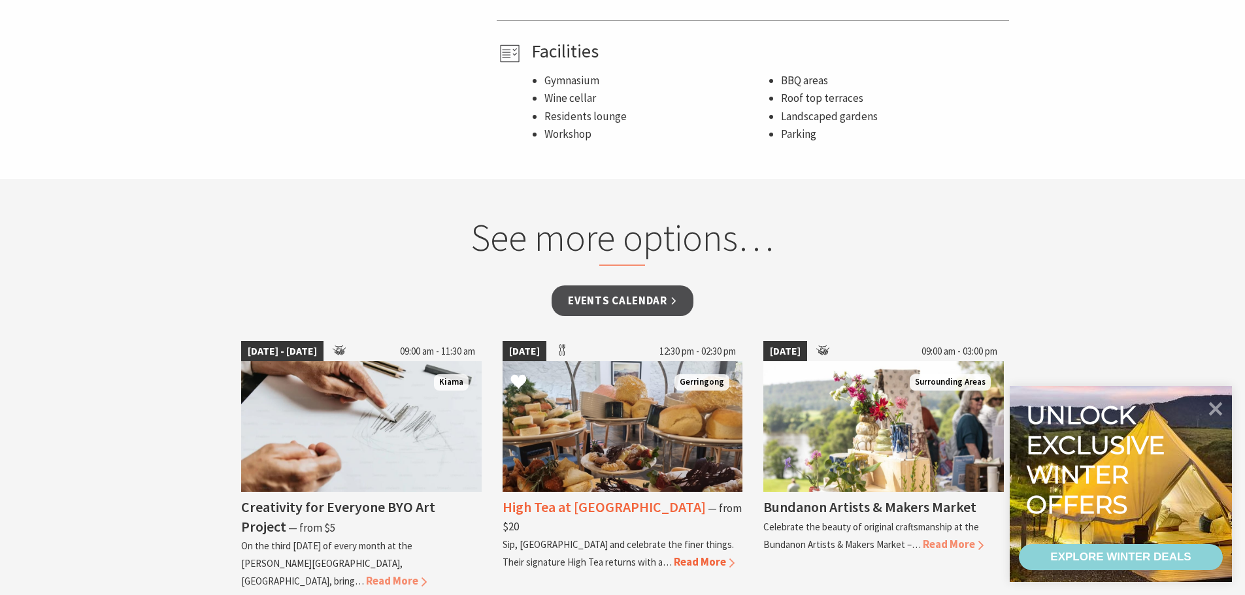
click at [609, 498] on h4 "High Tea at [GEOGRAPHIC_DATA]" at bounding box center [604, 507] width 203 height 18
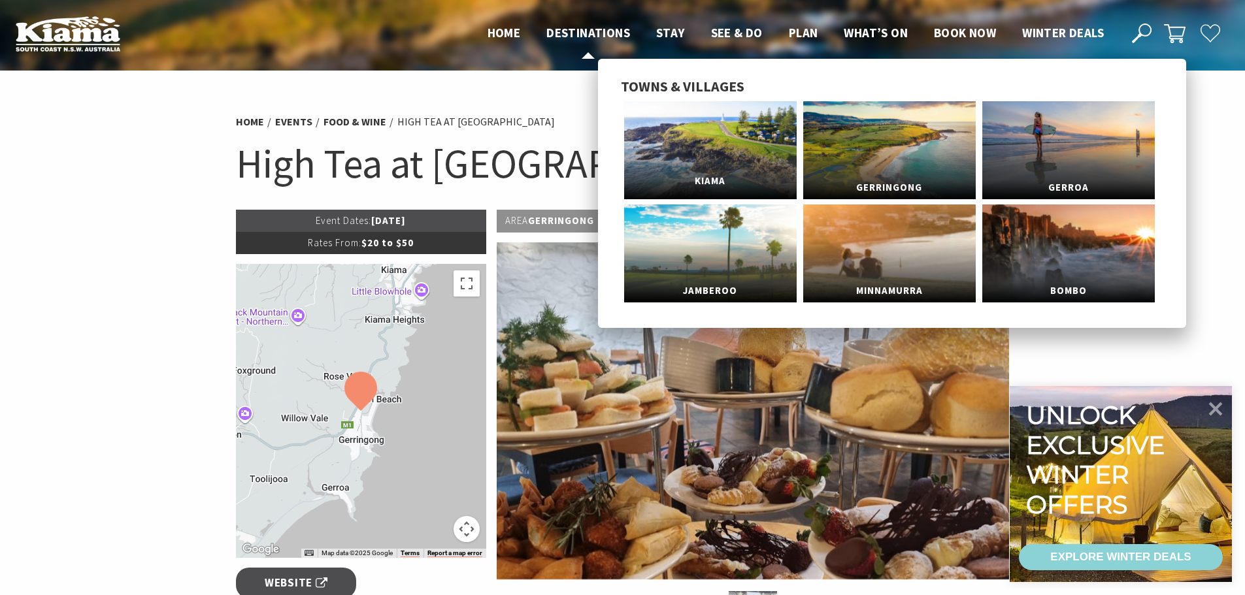
click at [741, 141] on link "Kiama" at bounding box center [710, 150] width 173 height 98
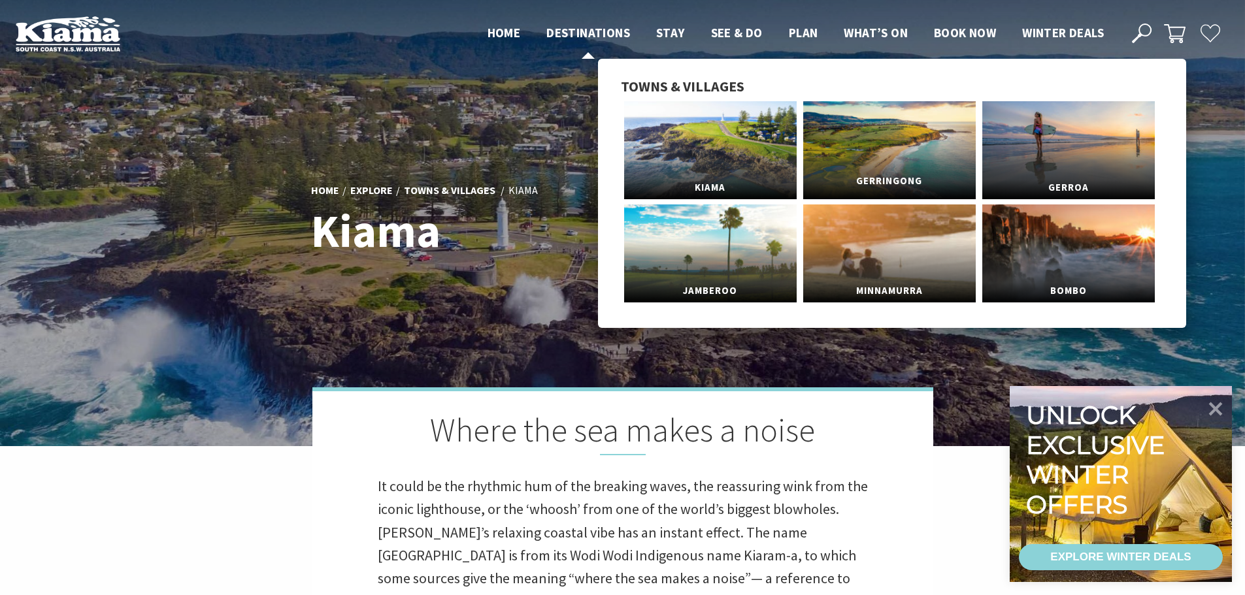
click at [889, 137] on link "Gerringong" at bounding box center [889, 150] width 173 height 98
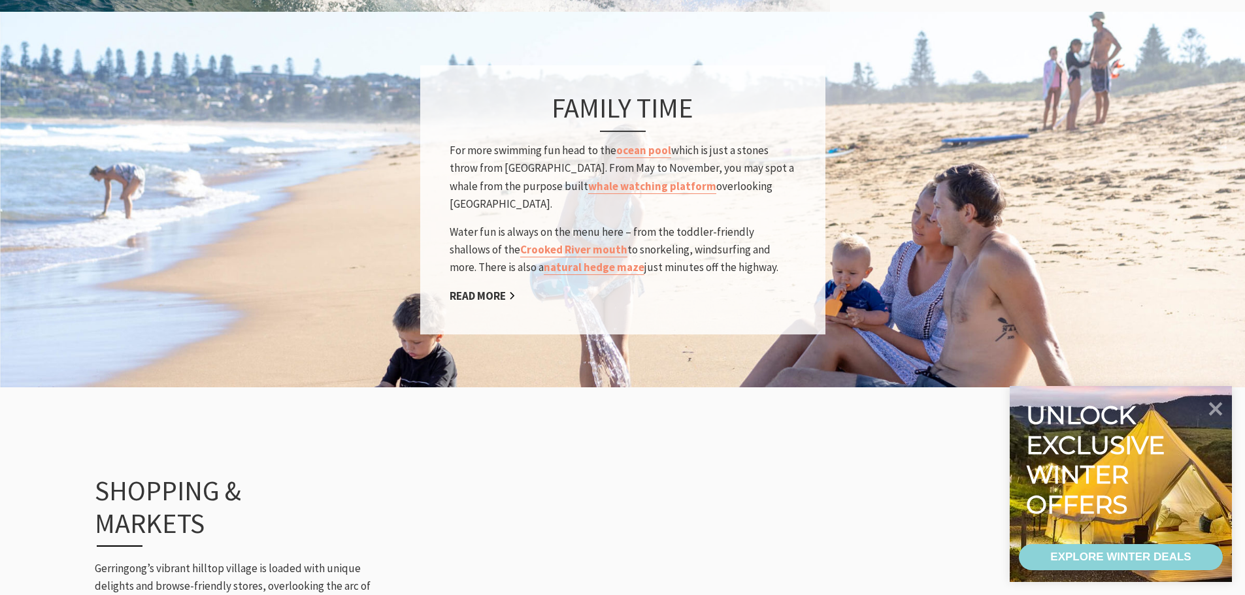
scroll to position [1111, 0]
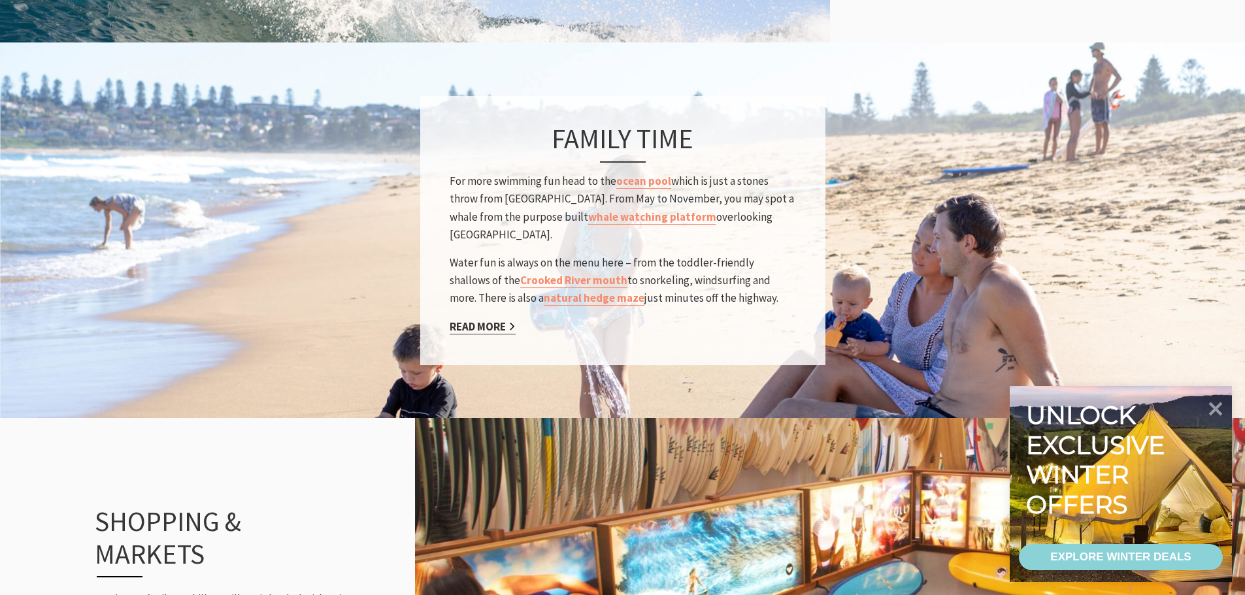
click at [505, 320] on link "Read More" at bounding box center [483, 327] width 66 height 15
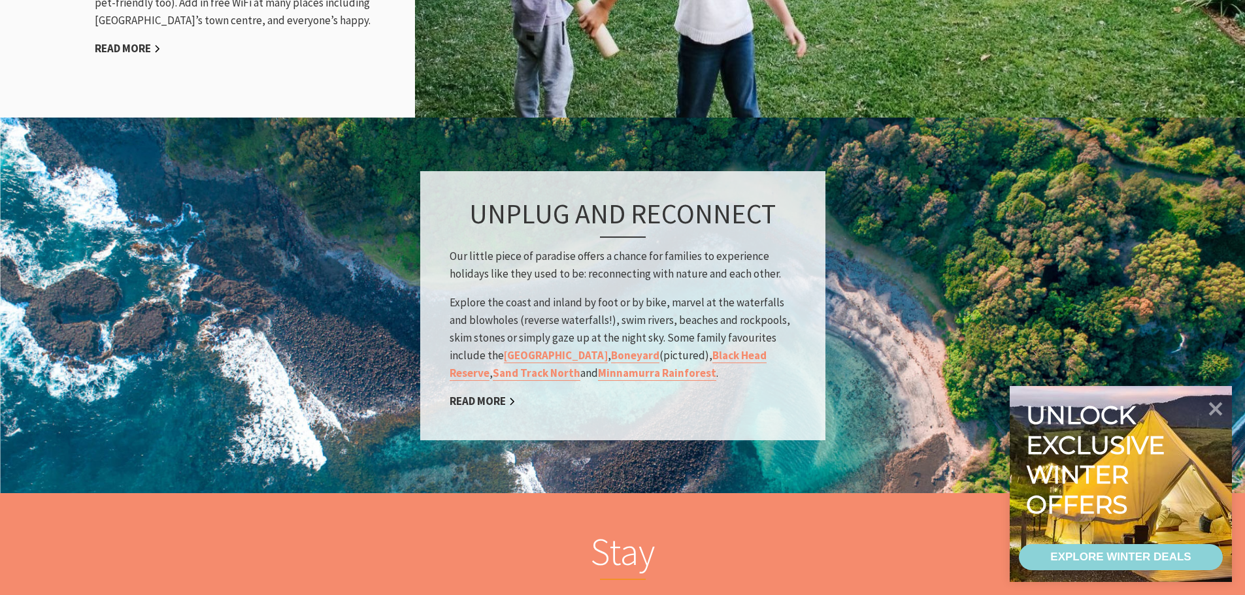
scroll to position [2157, 0]
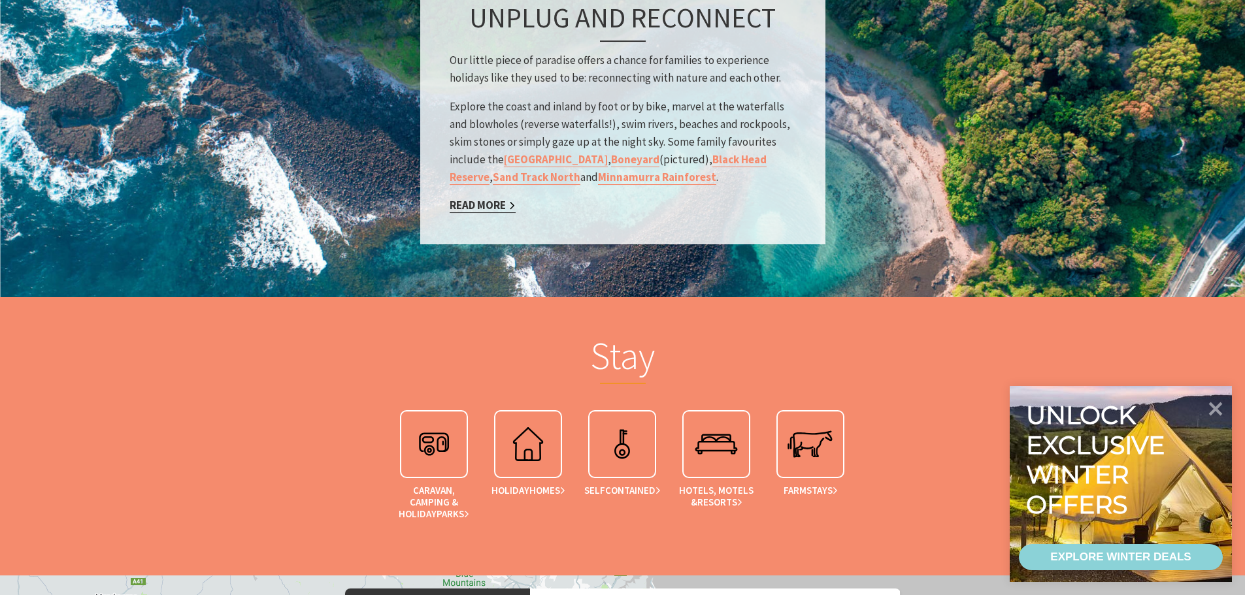
click at [483, 202] on link "Read More" at bounding box center [483, 205] width 66 height 15
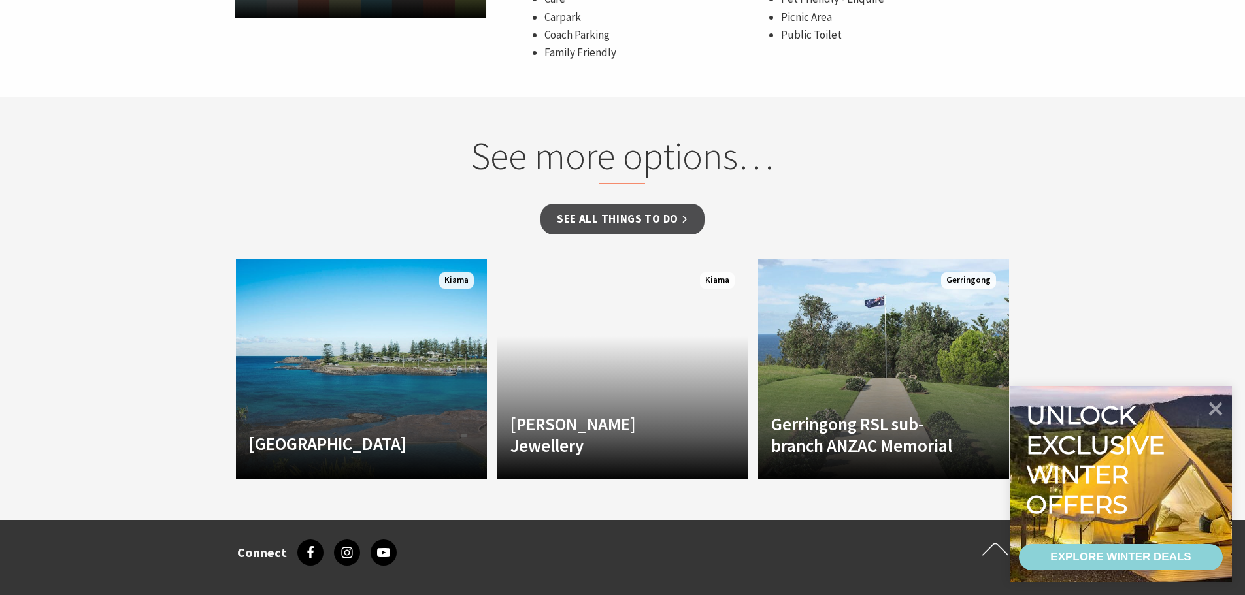
scroll to position [1111, 0]
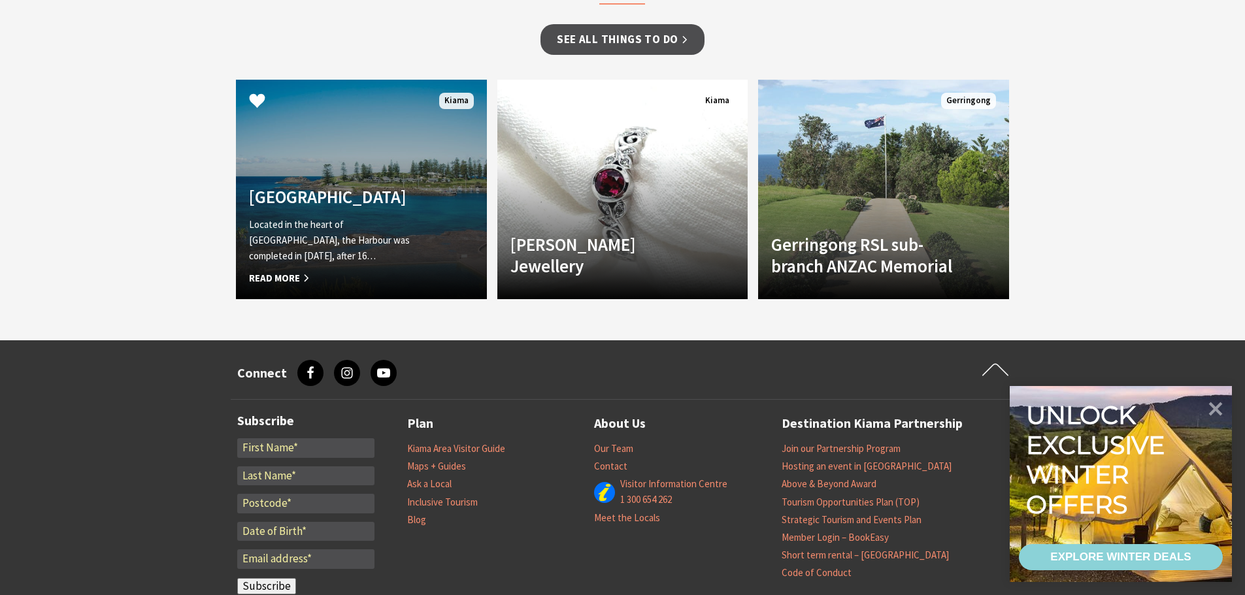
click at [361, 214] on div "[GEOGRAPHIC_DATA] Located in the heart of [GEOGRAPHIC_DATA], the Harbour was co…" at bounding box center [342, 236] width 213 height 100
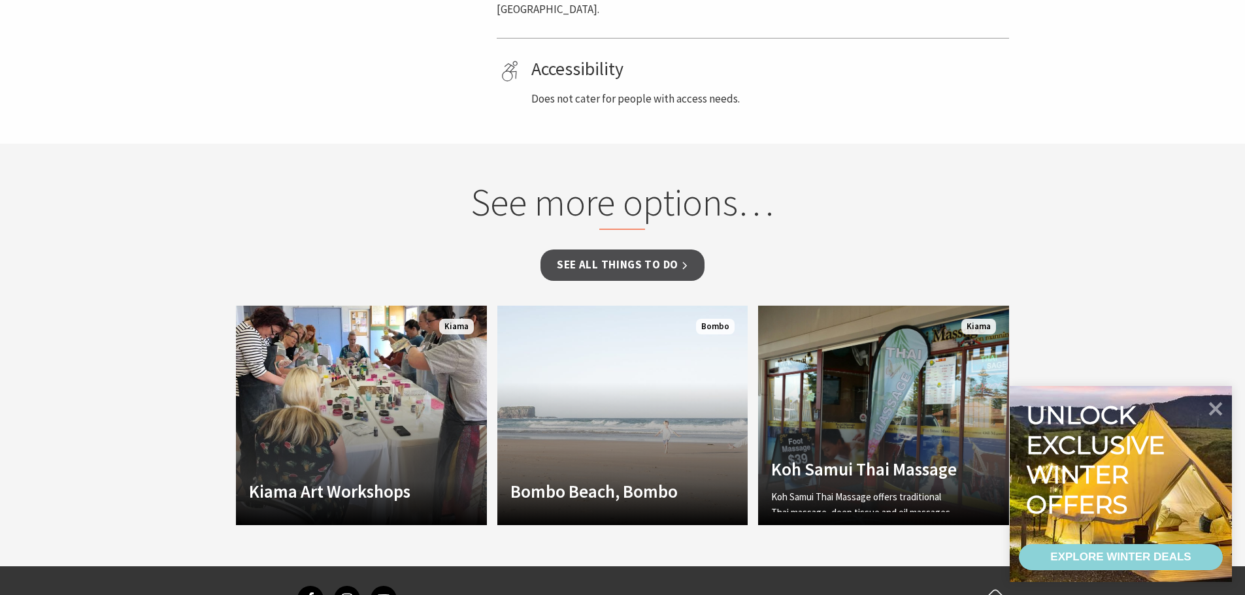
scroll to position [719, 0]
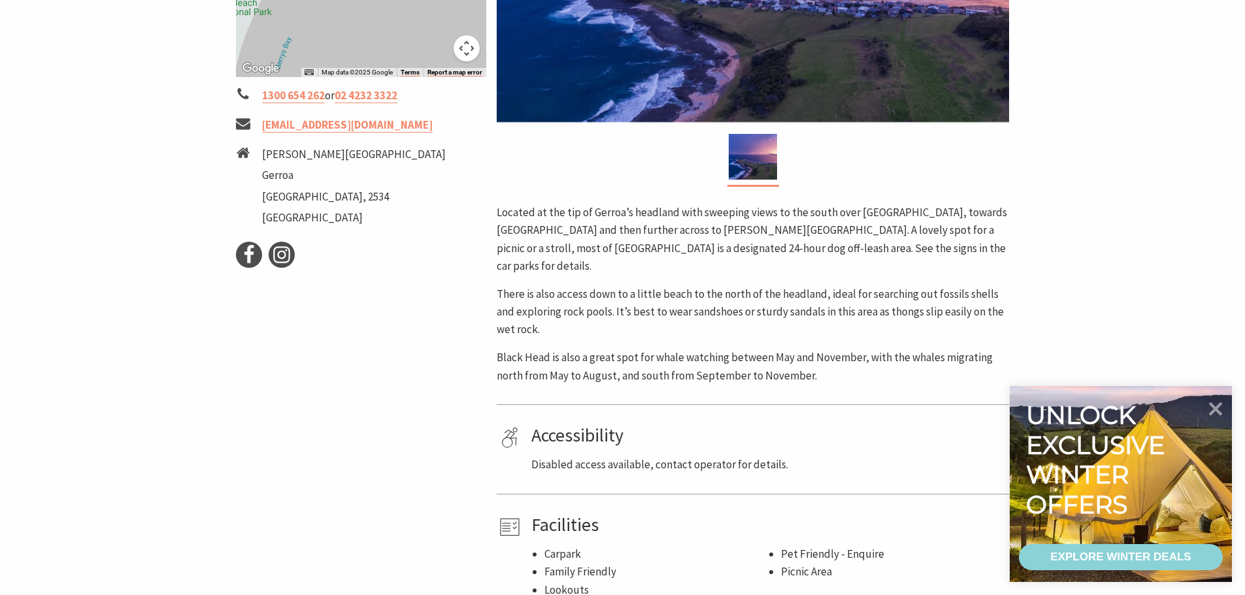
scroll to position [65, 0]
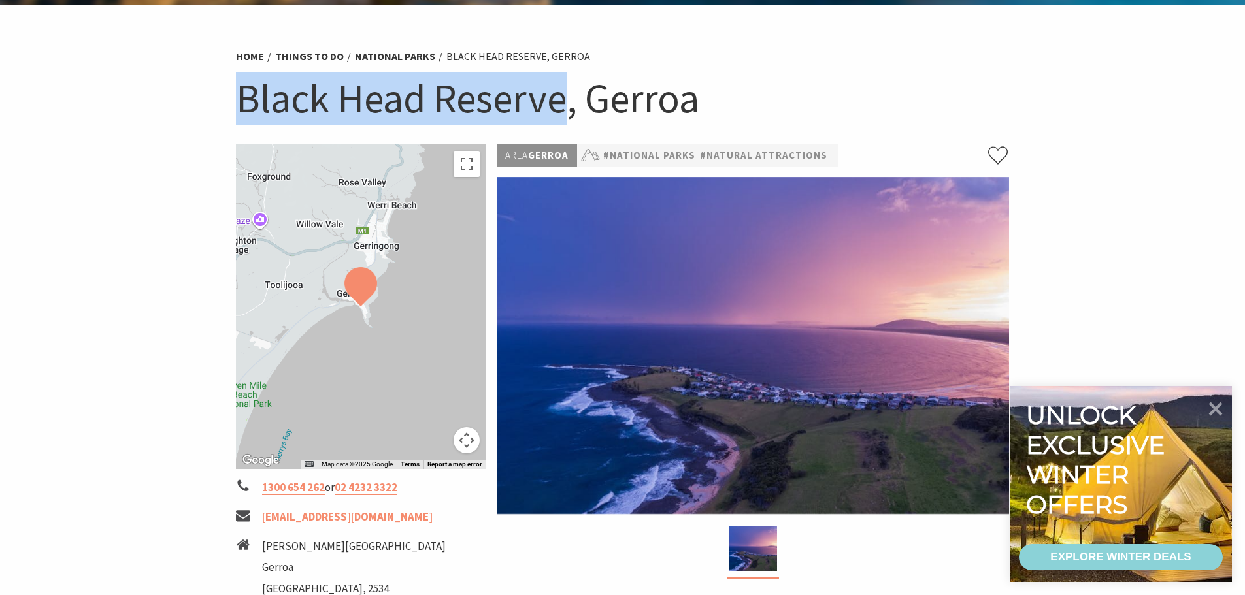
drag, startPoint x: 235, startPoint y: 108, endPoint x: 562, endPoint y: 89, distance: 327.3
click at [562, 89] on h1 "Black Head Reserve, Gerroa" at bounding box center [623, 98] width 774 height 53
copy h1 "Black Head Reserve"
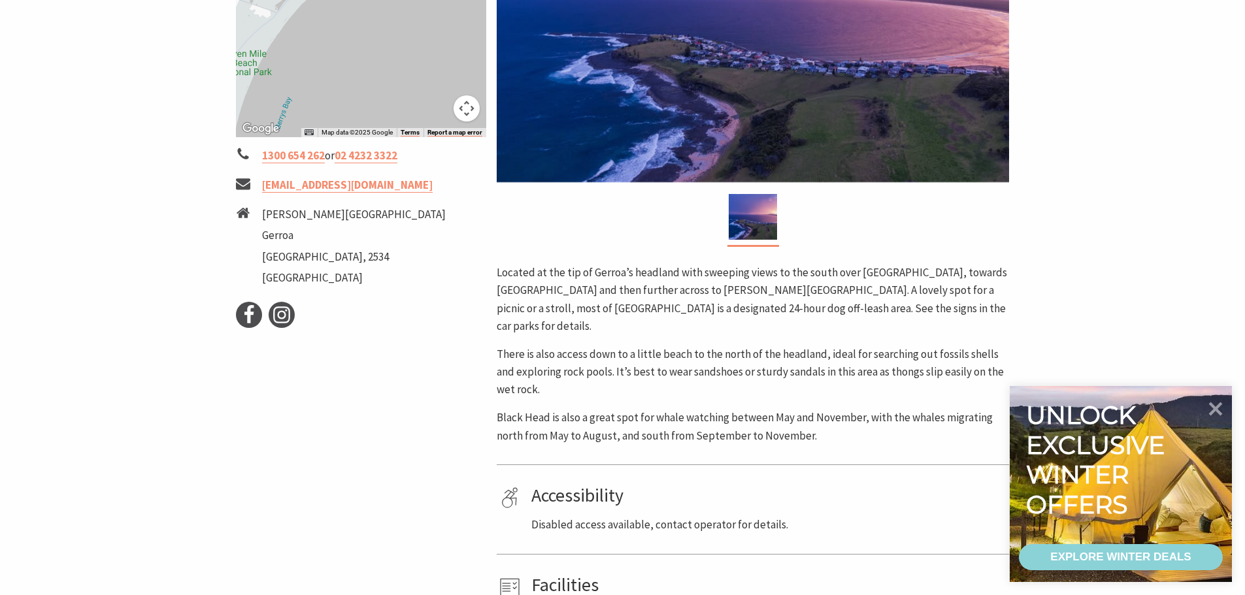
scroll to position [457, 0]
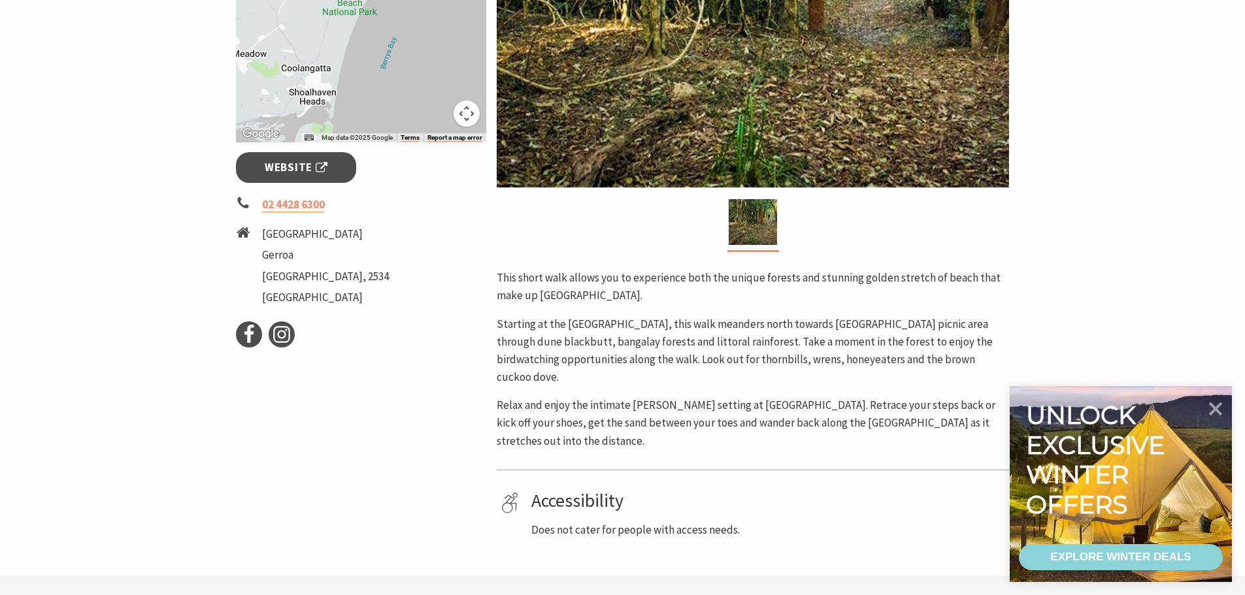
scroll to position [131, 0]
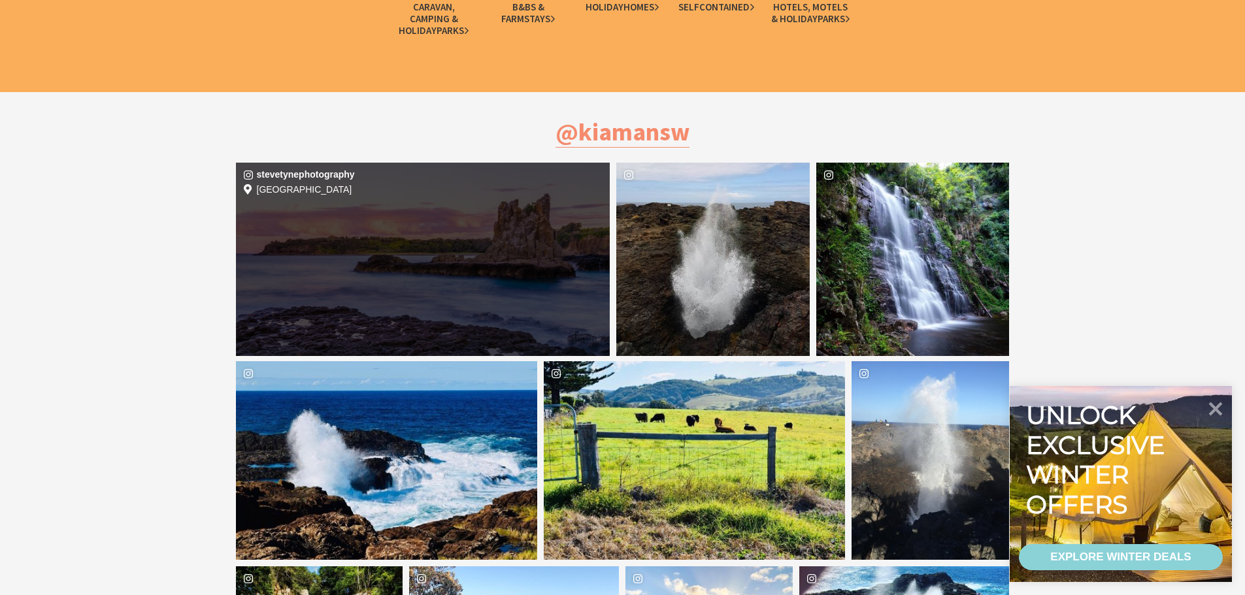
scroll to position [3594, 0]
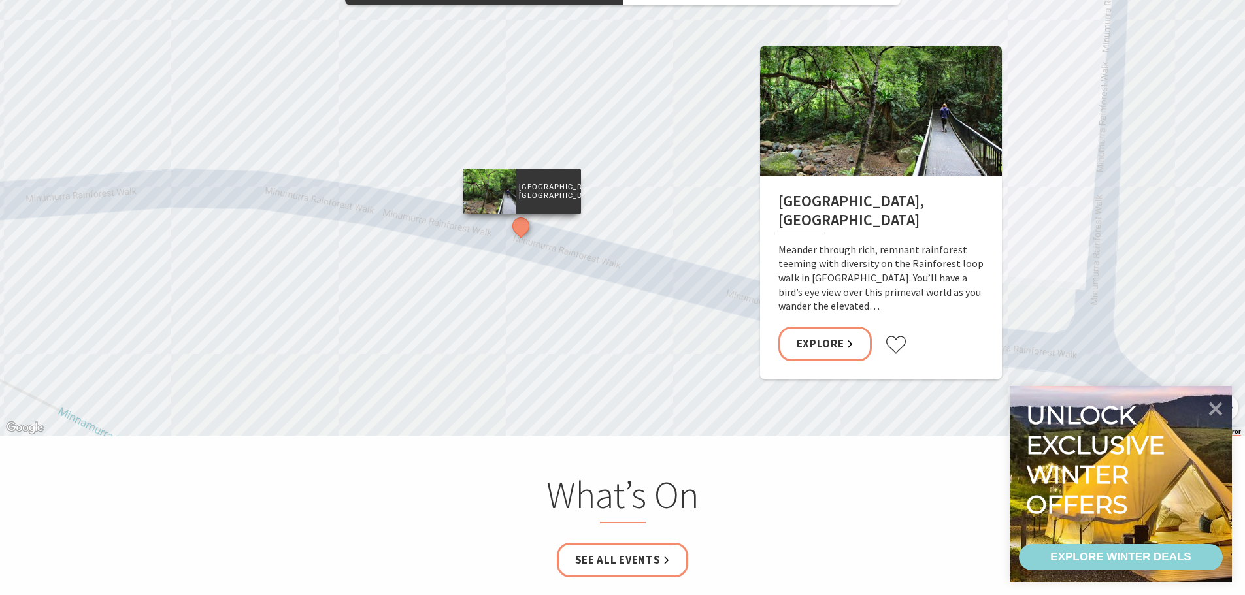
scroll to position [2157, 0]
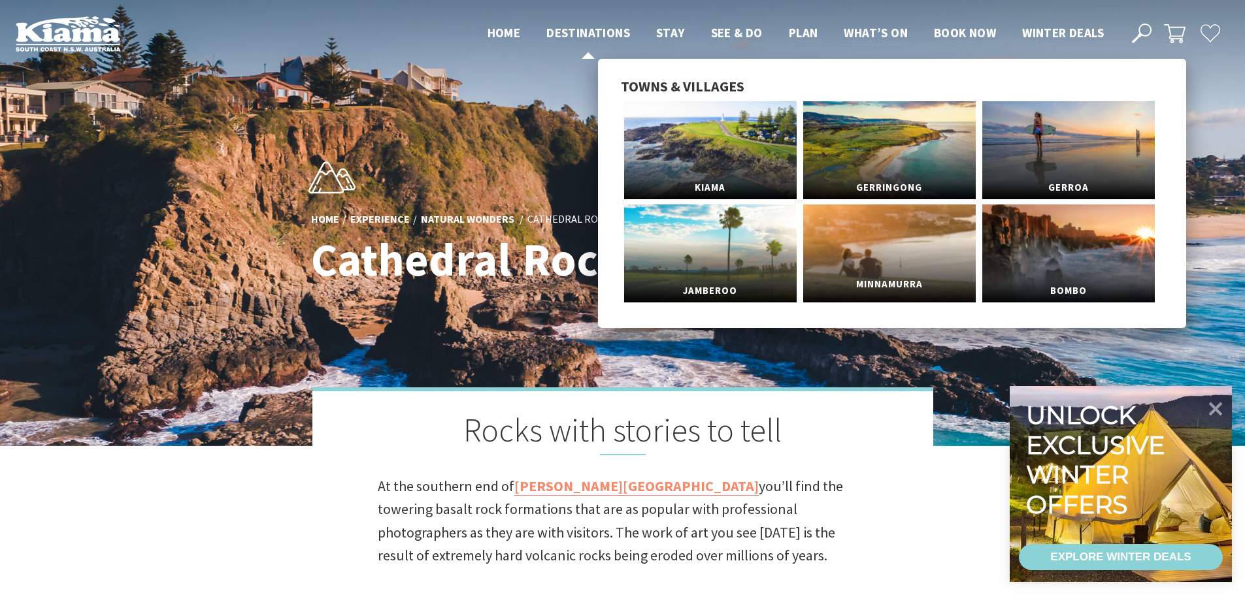
click at [906, 234] on link "Minnamurra" at bounding box center [889, 254] width 173 height 98
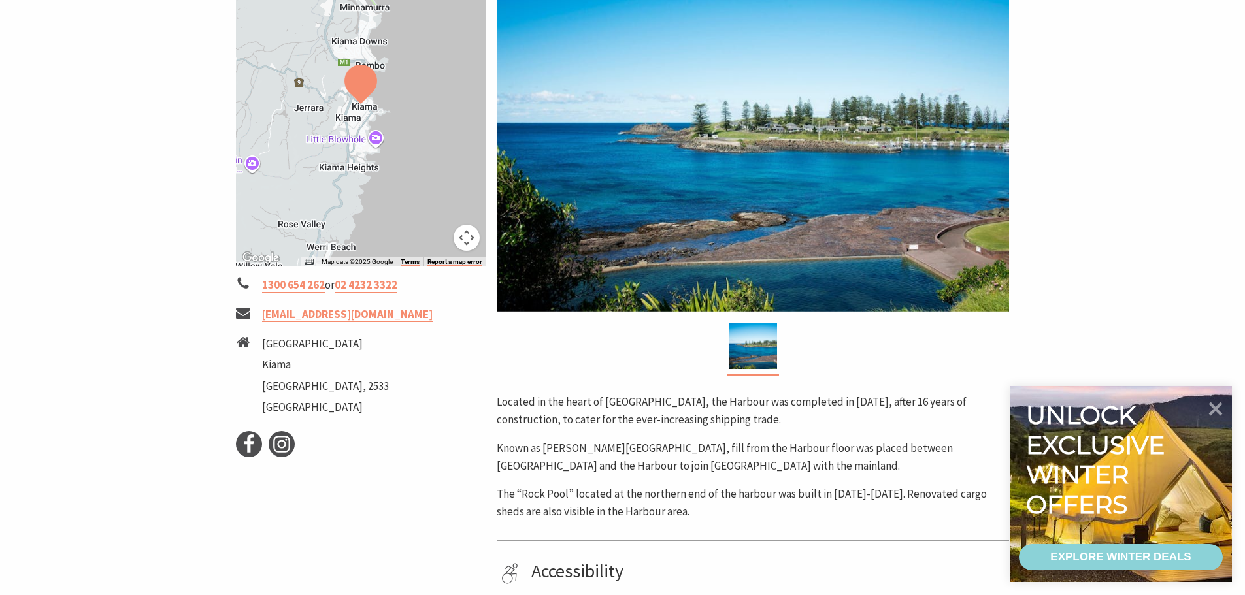
scroll to position [261, 0]
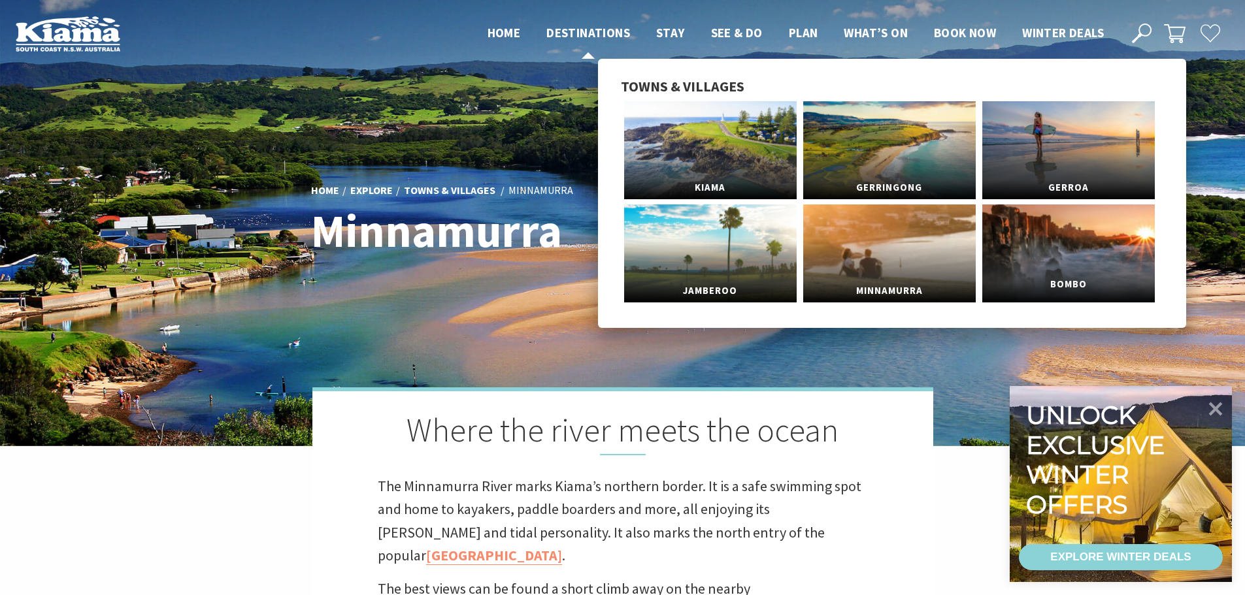
click at [1046, 240] on link "Bombo" at bounding box center [1068, 254] width 173 height 98
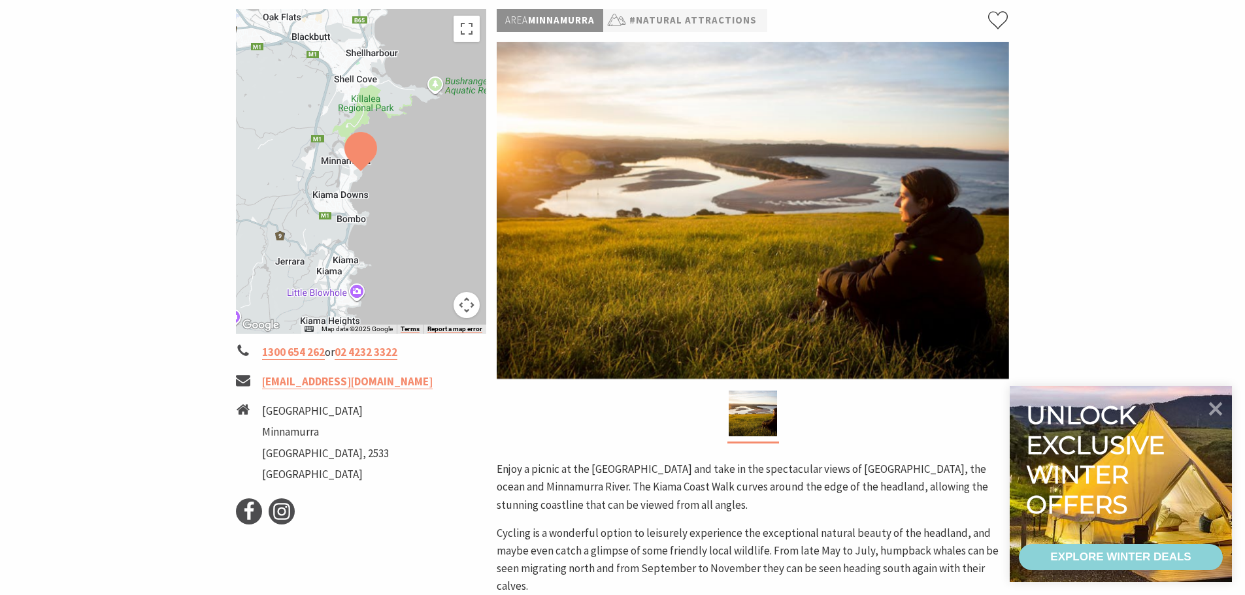
scroll to position [196, 0]
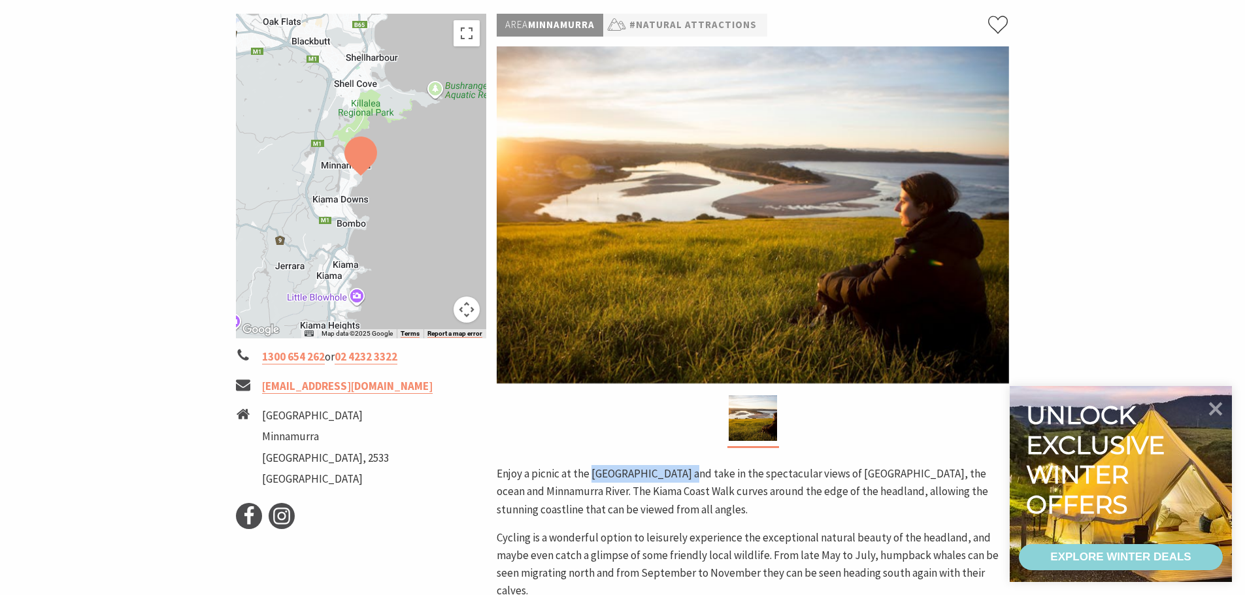
drag, startPoint x: 693, startPoint y: 476, endPoint x: 593, endPoint y: 476, distance: 100.0
click at [593, 476] on p "Enjoy a picnic at the Minnamurra headland and take in the spectacular views of …" at bounding box center [753, 492] width 512 height 54
copy p "Minnamurra headland"
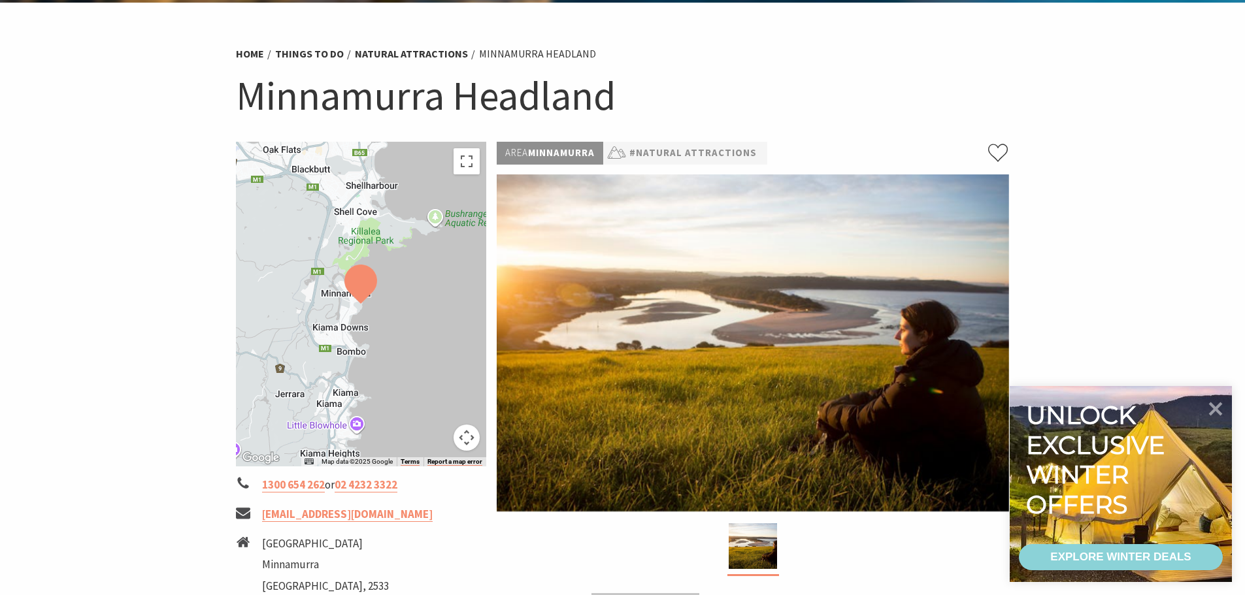
scroll to position [131, 0]
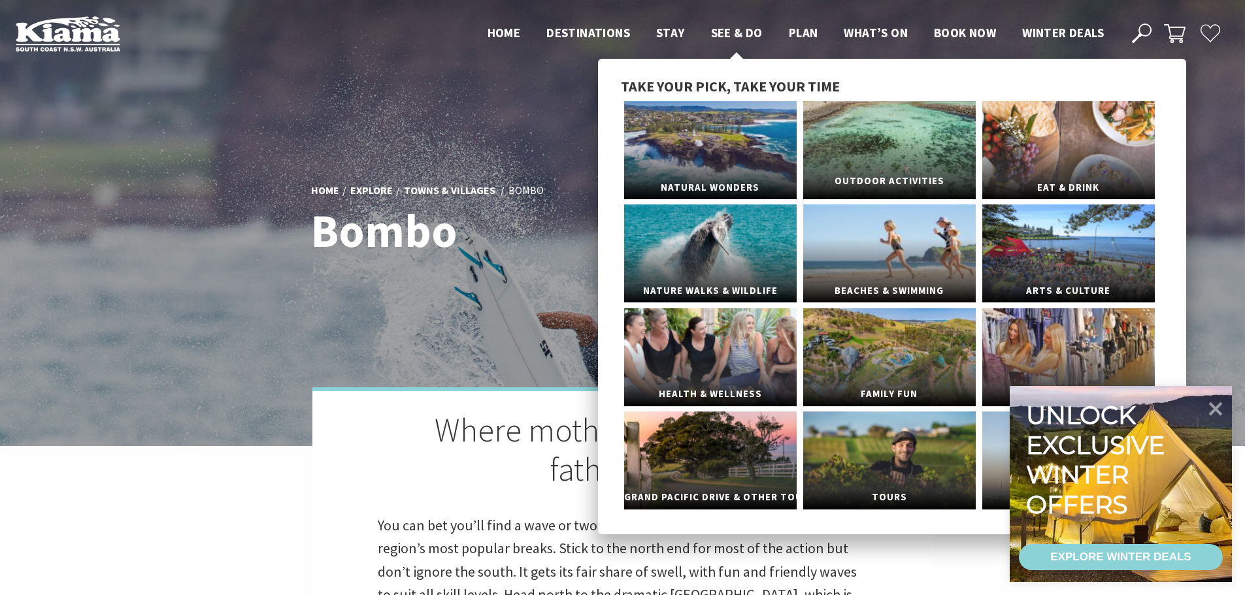
click at [968, 163] on link "Outdoor Activities" at bounding box center [889, 150] width 173 height 98
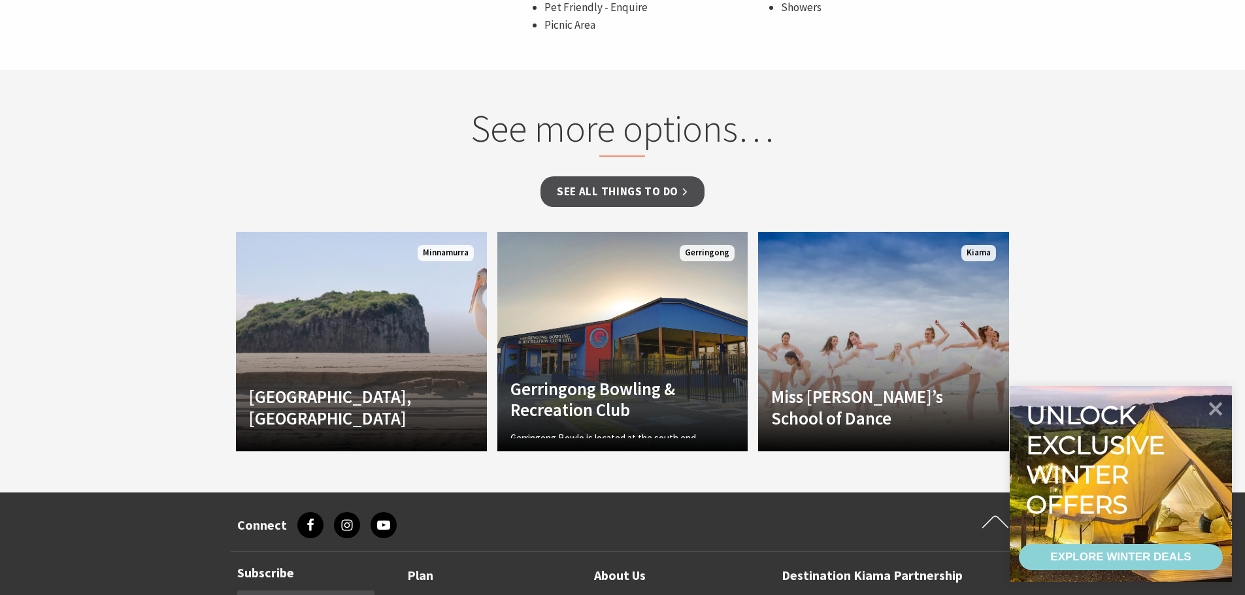
scroll to position [915, 0]
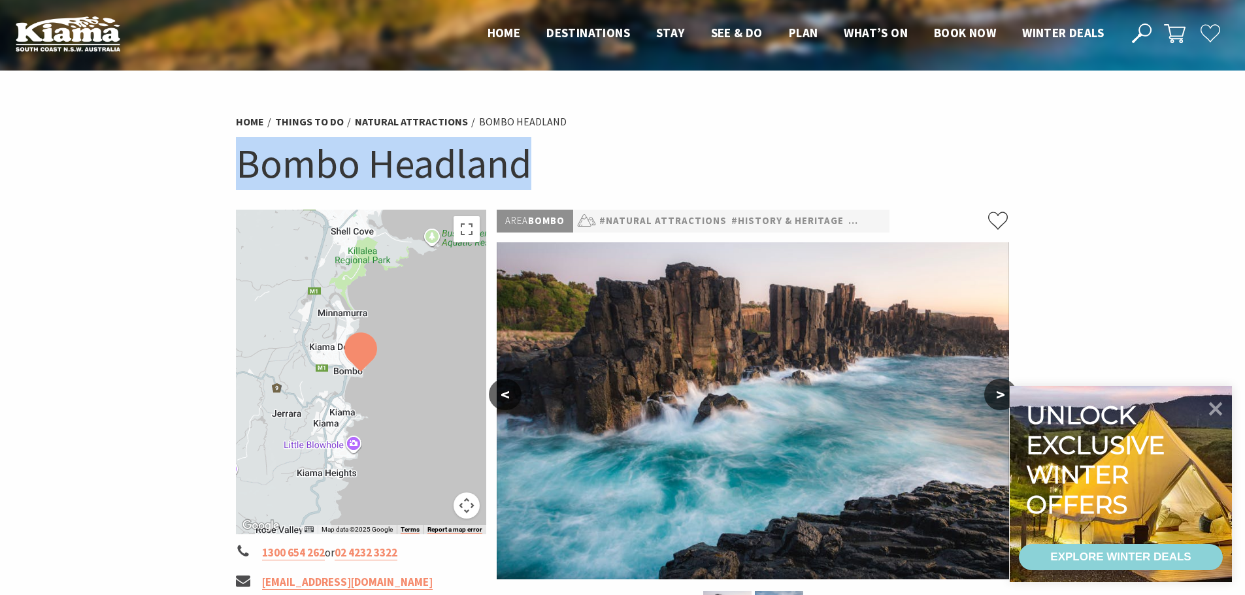
drag, startPoint x: 561, startPoint y: 156, endPoint x: 244, endPoint y: 163, distance: 317.0
click at [244, 163] on h1 "Bombo Headland" at bounding box center [623, 163] width 774 height 53
copy h1 "Bombo Headland"
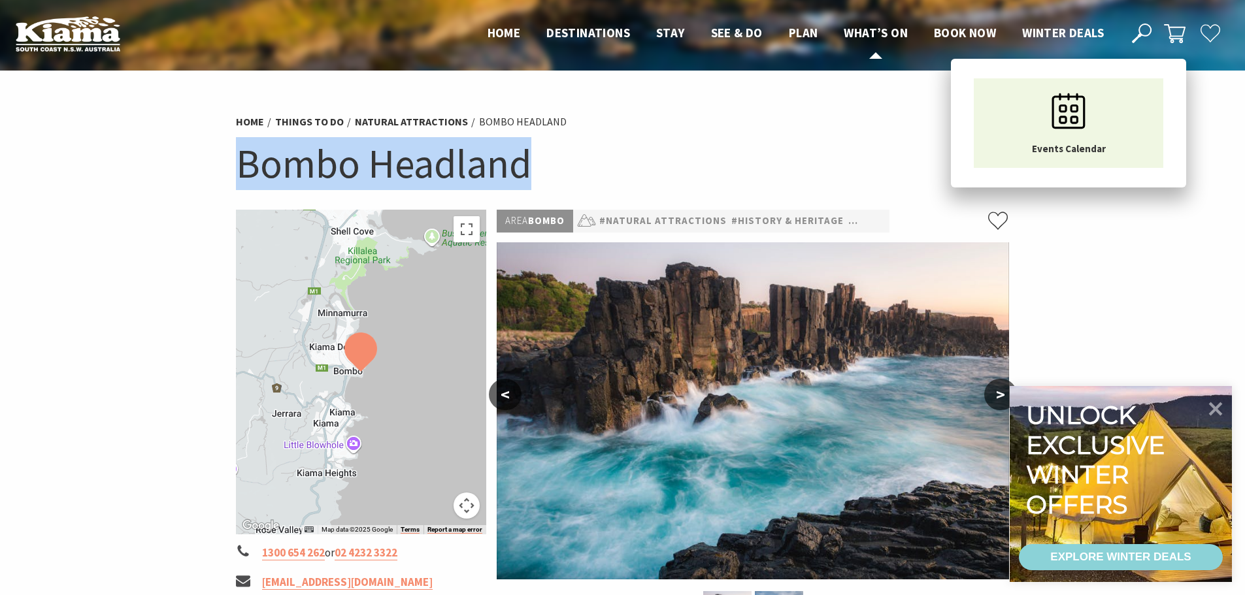
click at [875, 36] on span "What’s On" at bounding box center [876, 33] width 64 height 16
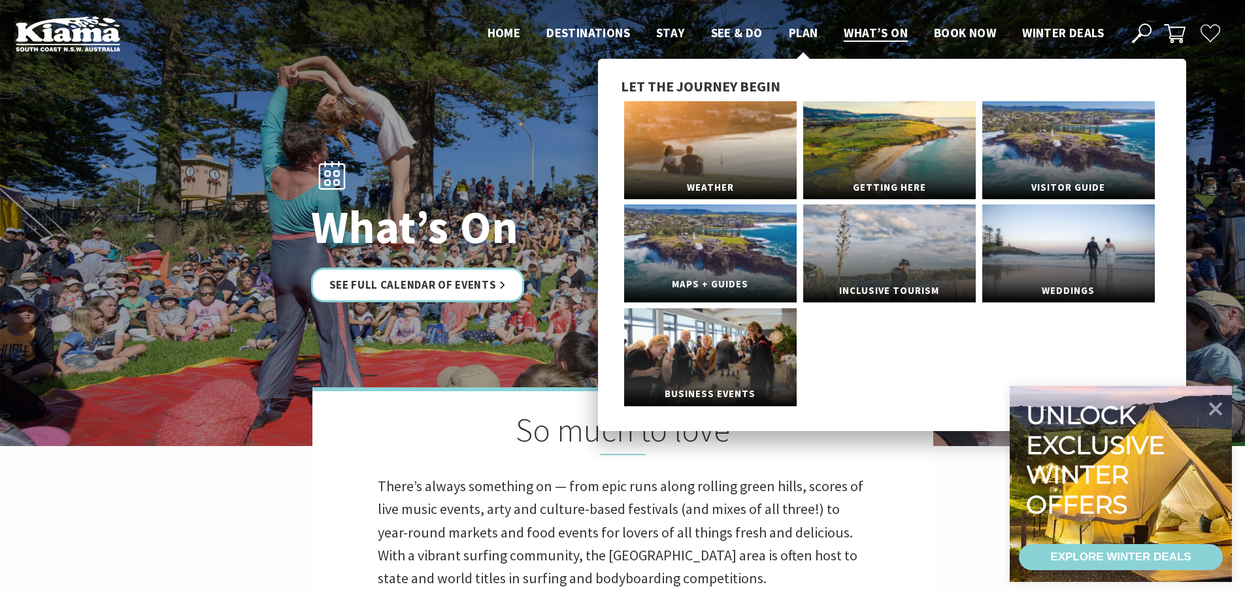
click at [717, 228] on link "Maps + Guides" at bounding box center [710, 254] width 173 height 98
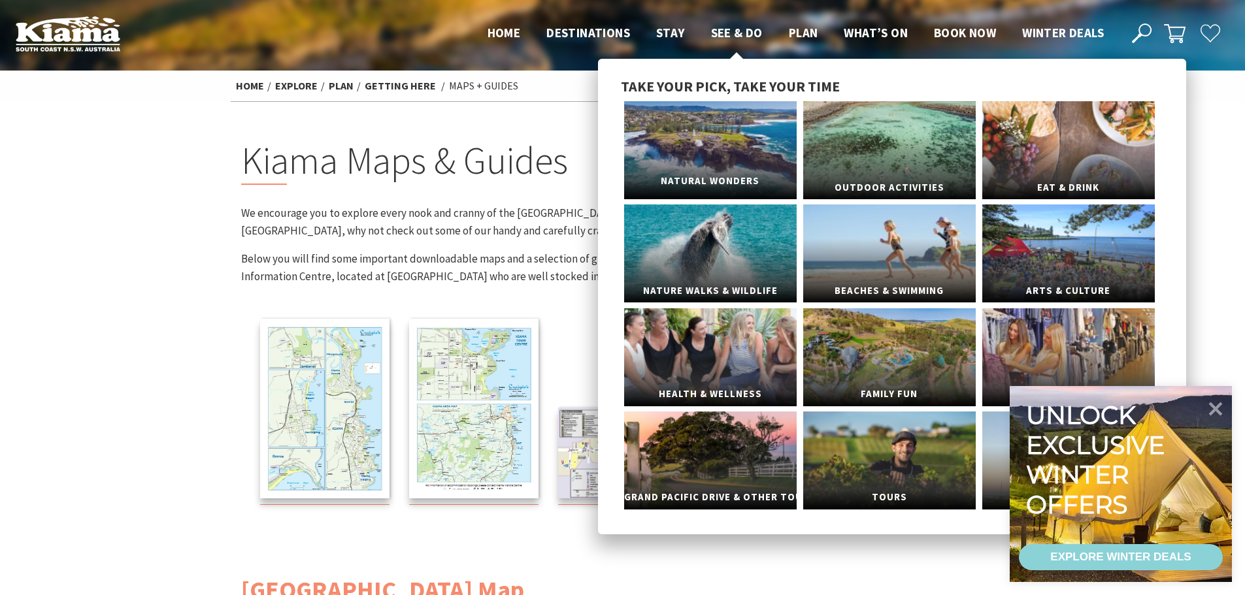
click at [708, 139] on link "Natural Wonders" at bounding box center [710, 150] width 173 height 98
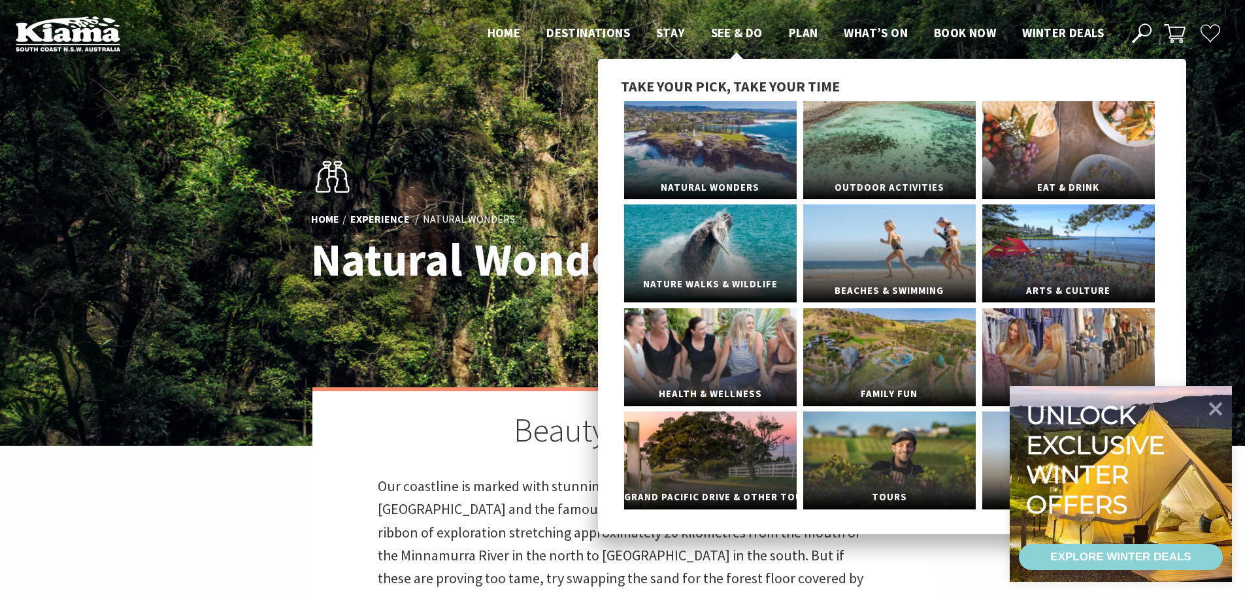
click at [725, 253] on link "Nature Walks & Wildlife" at bounding box center [710, 254] width 173 height 98
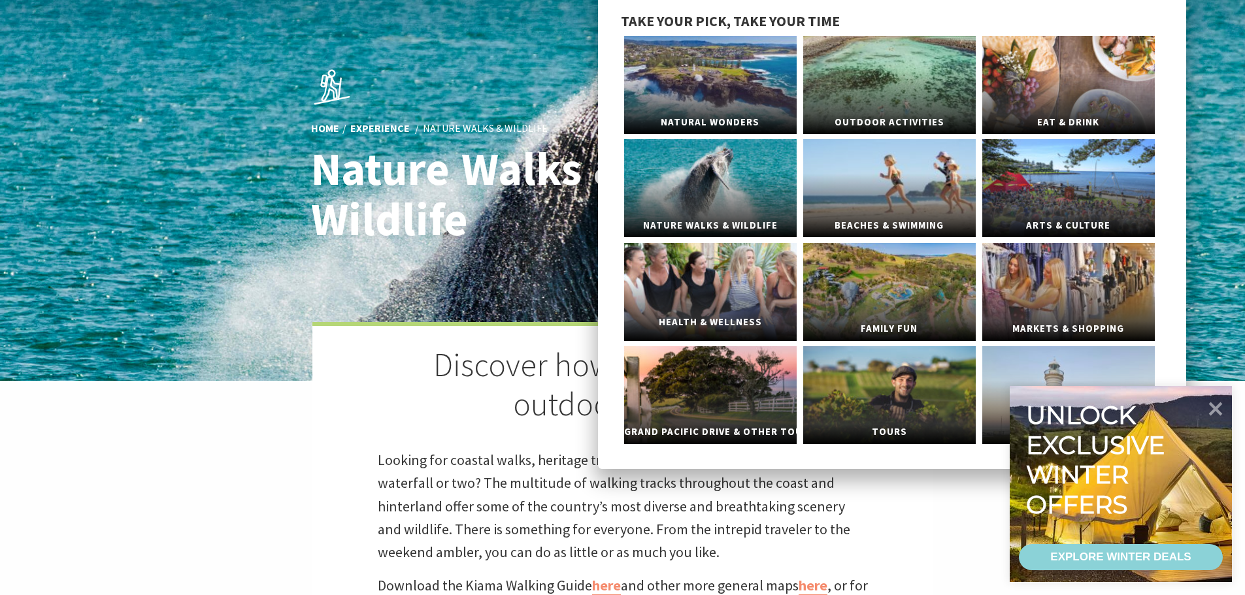
scroll to position [131, 0]
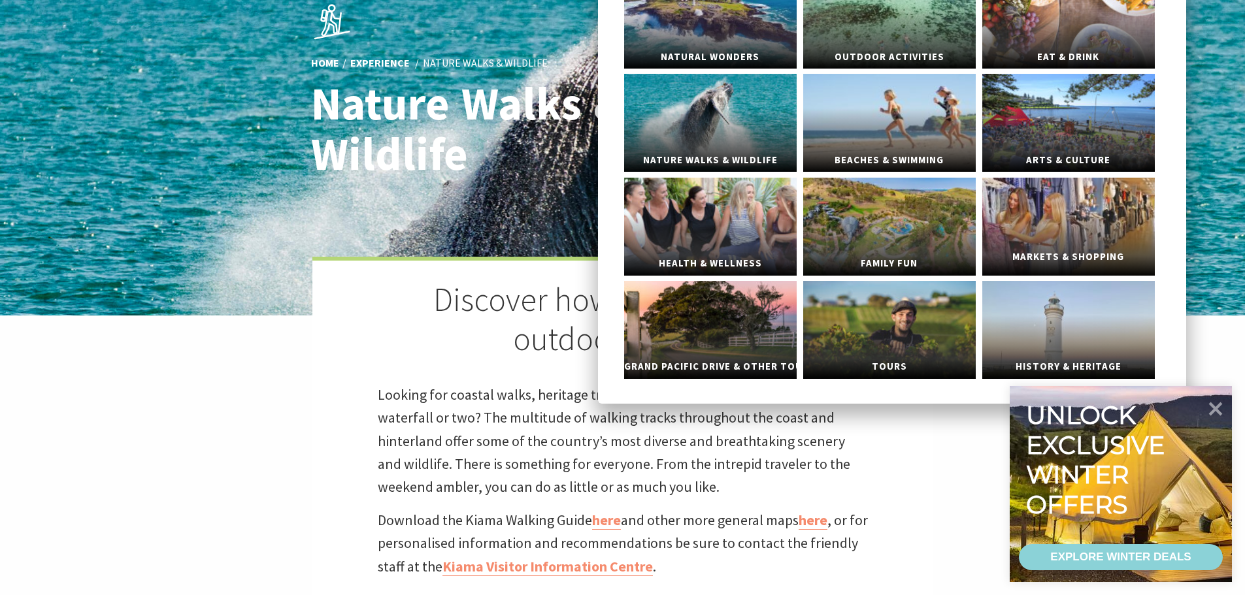
click at [1103, 245] on span "Markets & Shopping" at bounding box center [1068, 257] width 173 height 24
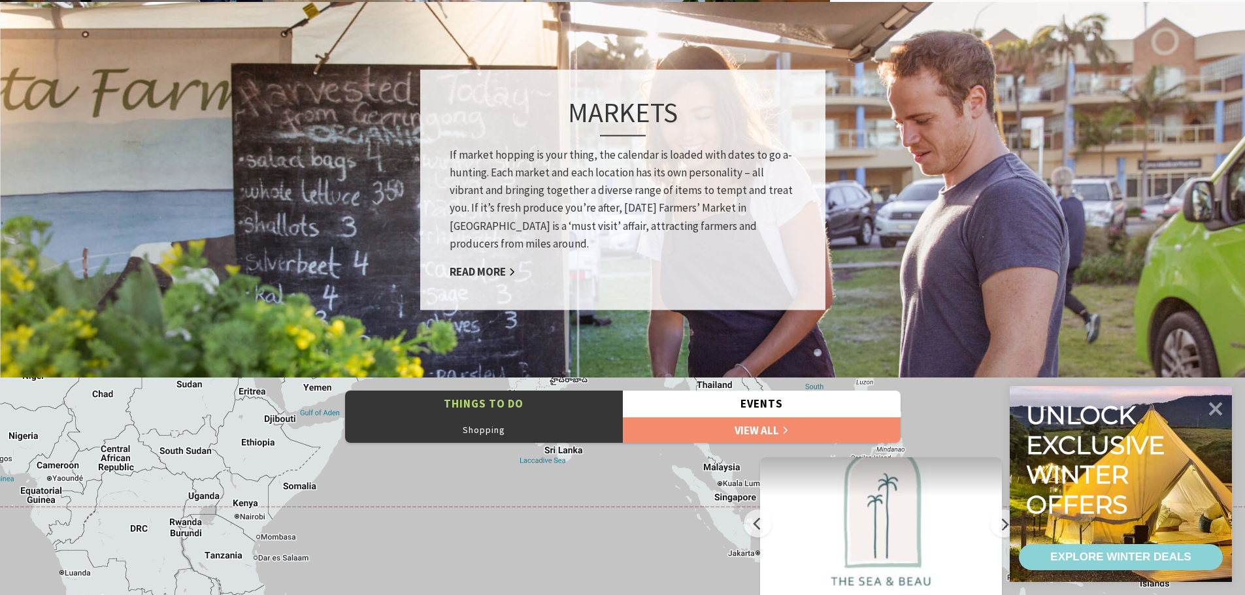
scroll to position [1438, 0]
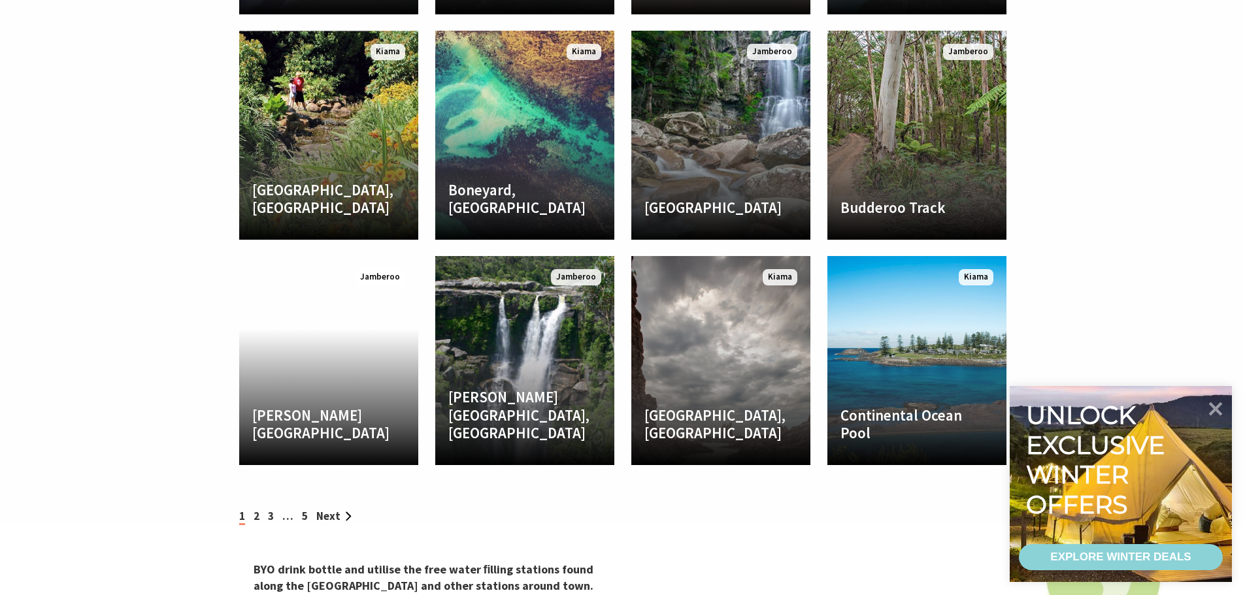
scroll to position [2353, 0]
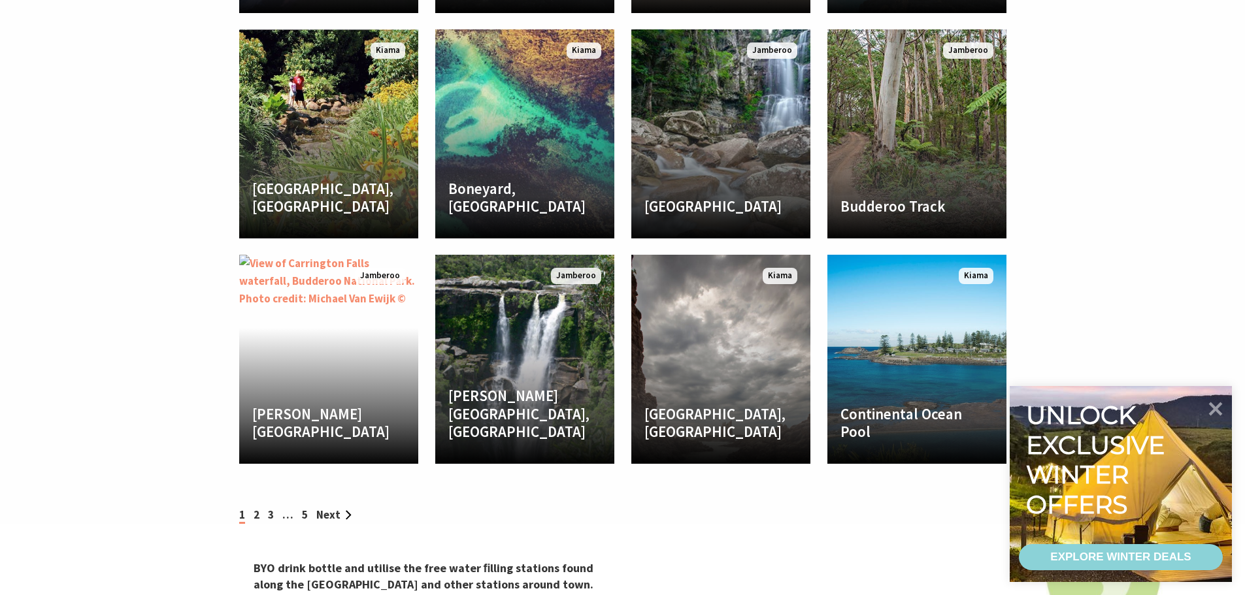
click at [259, 506] on div "1 2 3 … 5 Next" at bounding box center [623, 515] width 784 height 18
click at [256, 508] on link "2" at bounding box center [257, 515] width 6 height 14
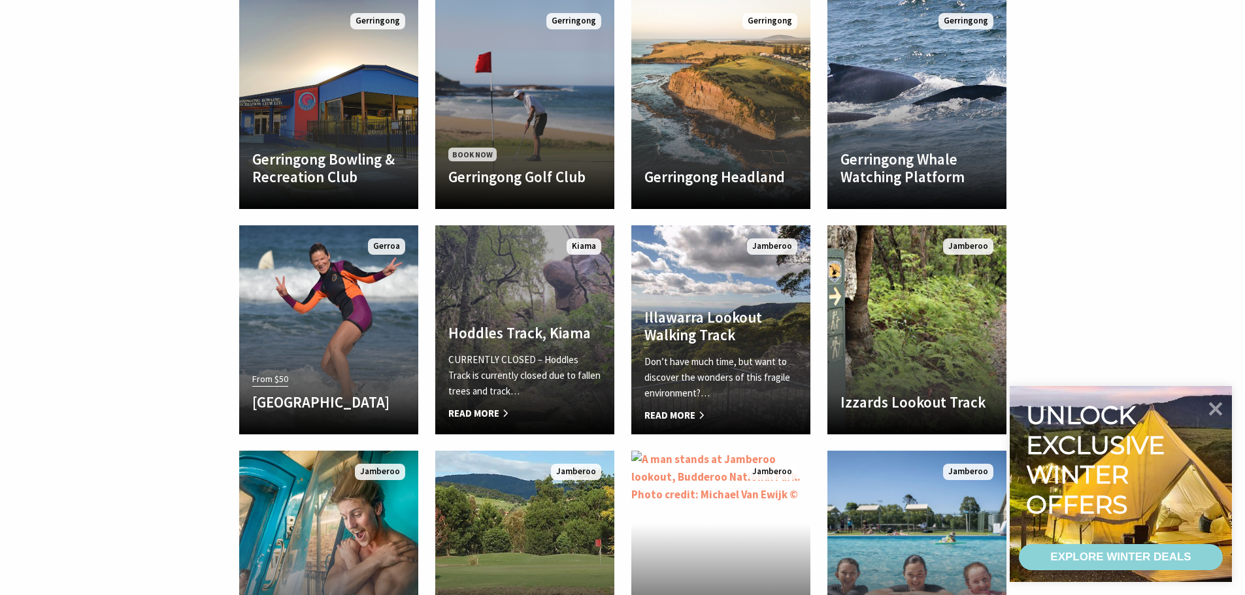
scroll to position [2418, 0]
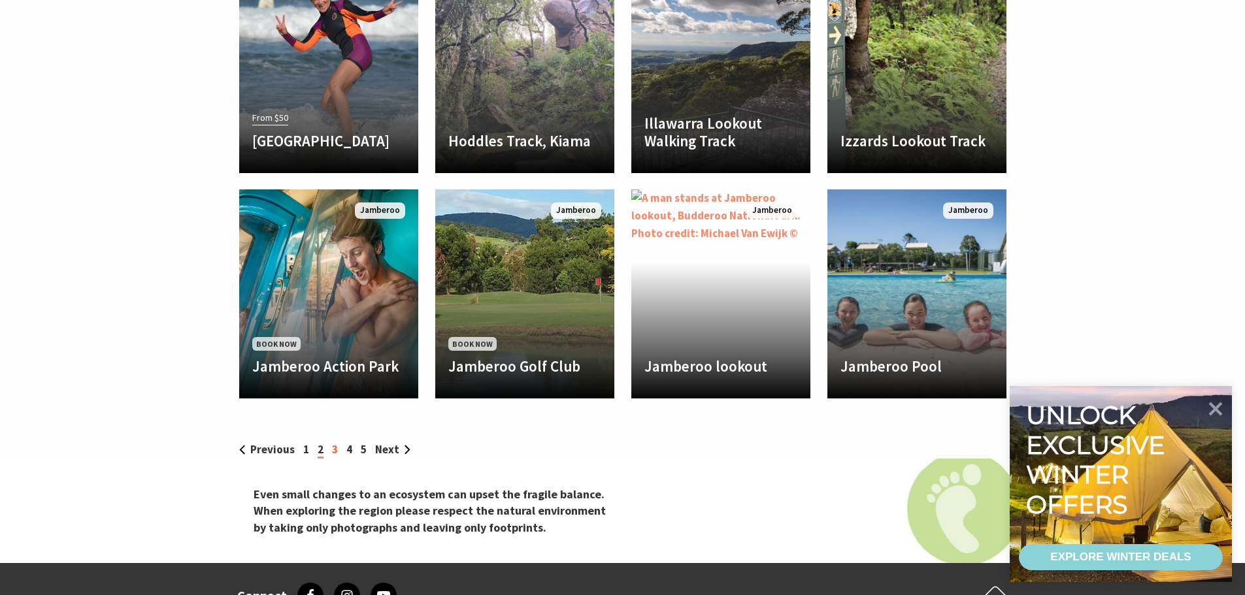
click at [332, 442] on link "3" at bounding box center [335, 449] width 6 height 14
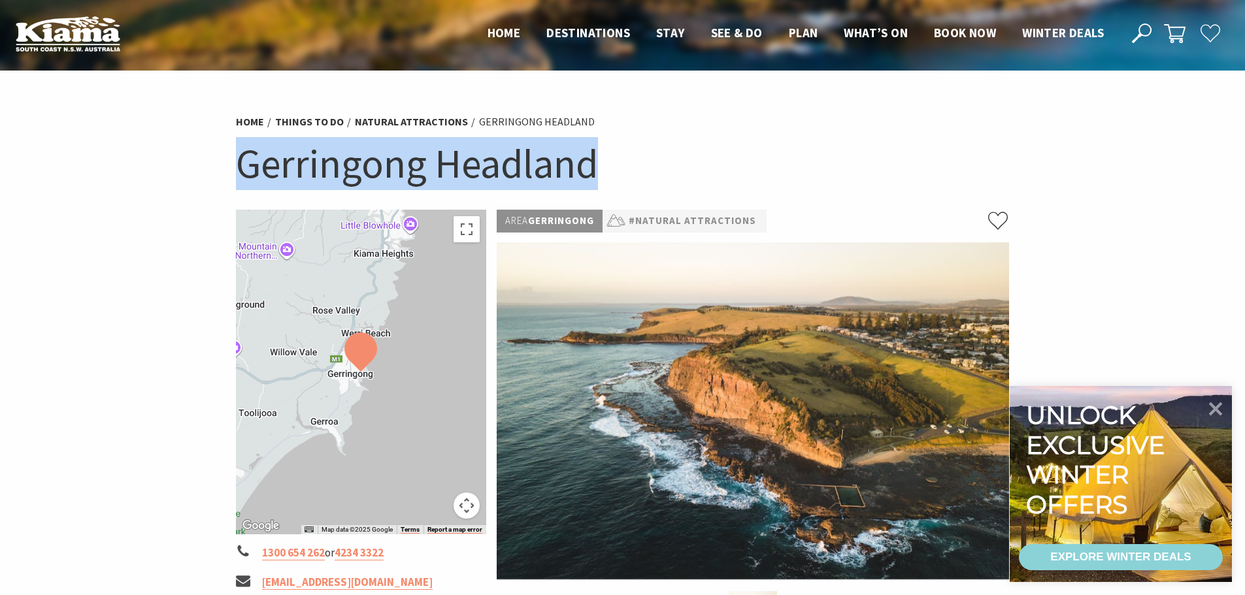
drag, startPoint x: 636, startPoint y: 178, endPoint x: 219, endPoint y: 172, distance: 417.0
click at [219, 172] on section "Home Things To Do Natural Attractions [GEOGRAPHIC_DATA] [GEOGRAPHIC_DATA] ← Mov…" at bounding box center [622, 529] width 1245 height 916
copy h1 "Gerringong Headland"
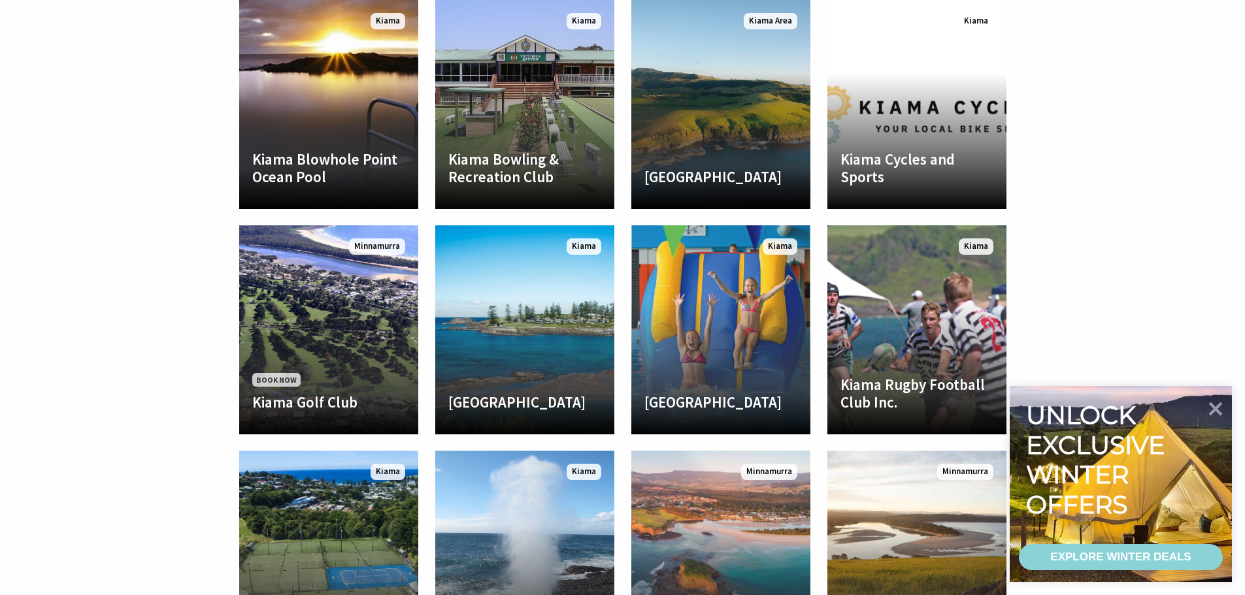
scroll to position [2483, 0]
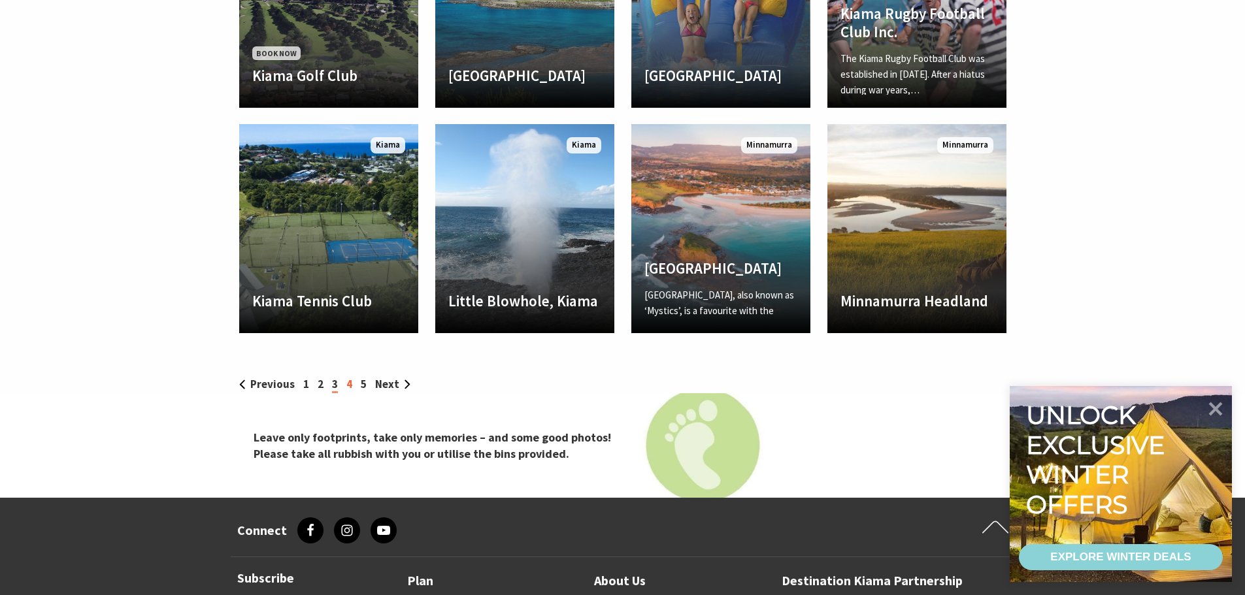
click at [346, 377] on link "4" at bounding box center [349, 384] width 6 height 14
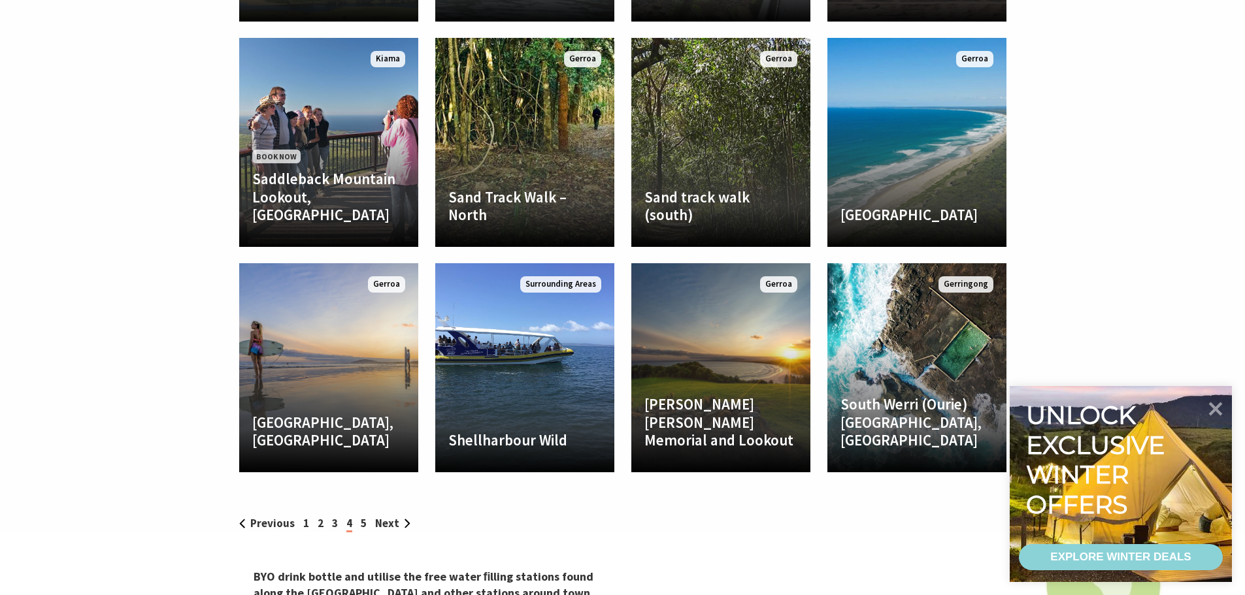
scroll to position [2418, 0]
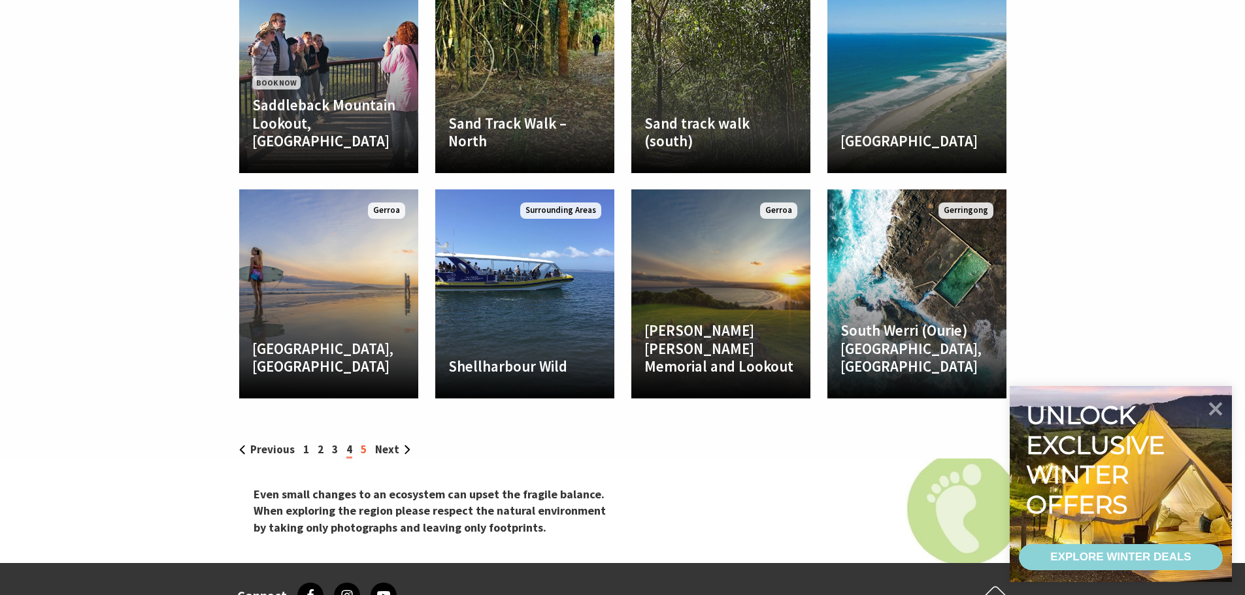
click at [361, 442] on link "5" at bounding box center [364, 449] width 6 height 14
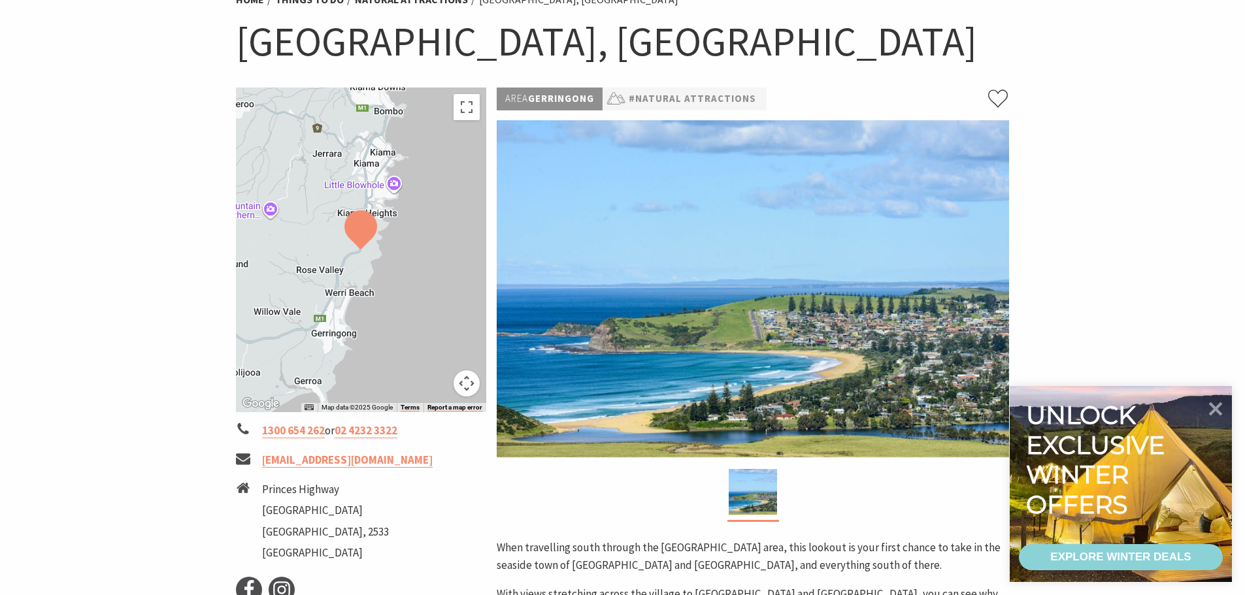
scroll to position [131, 0]
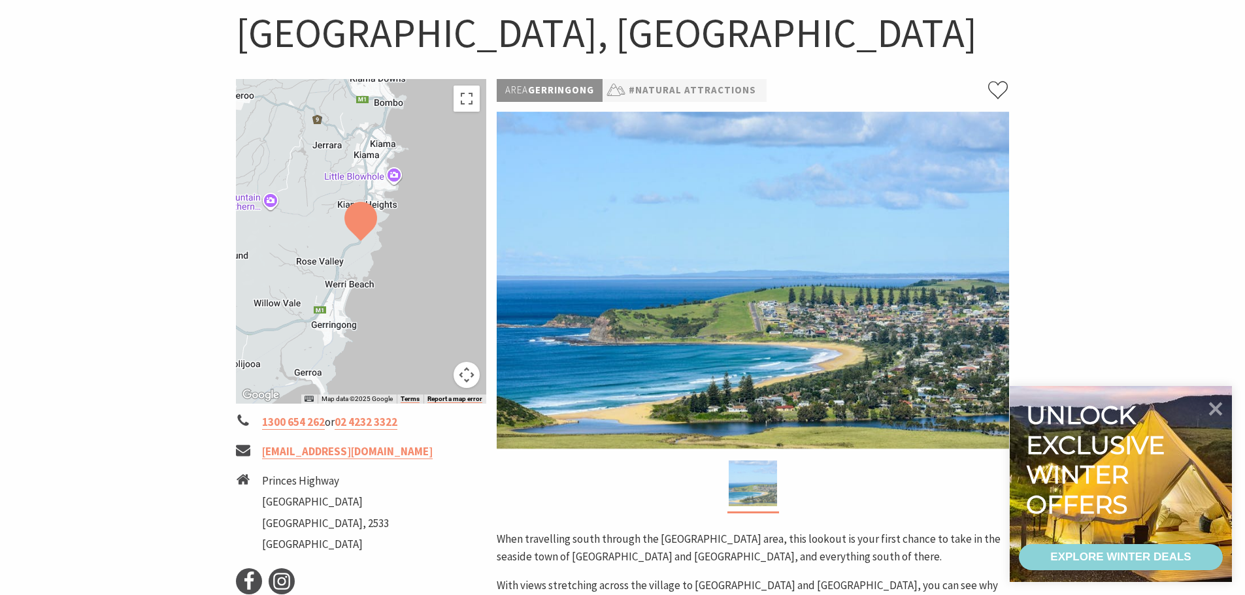
click at [739, 493] on img at bounding box center [753, 484] width 48 height 46
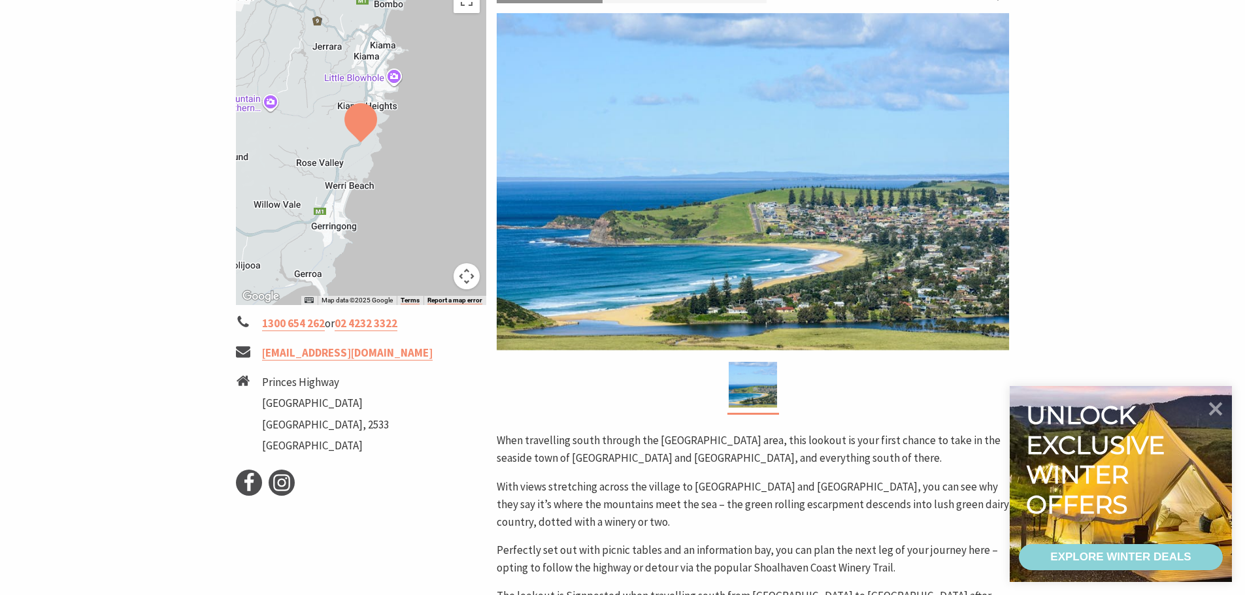
scroll to position [65, 0]
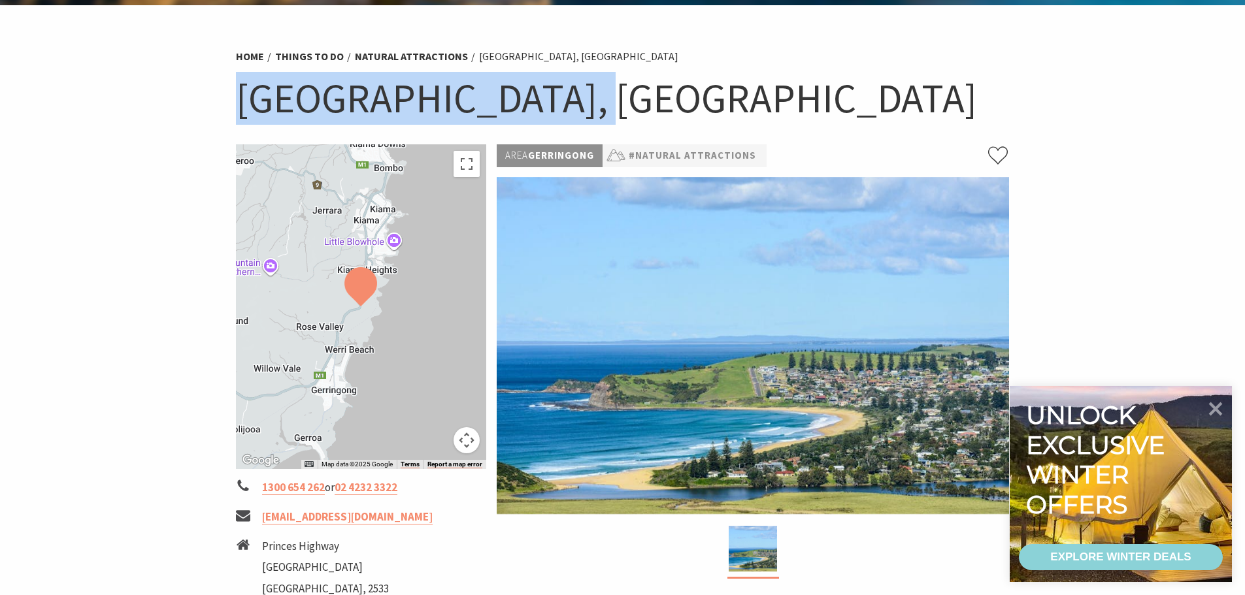
drag, startPoint x: 230, startPoint y: 104, endPoint x: 584, endPoint y: 101, distance: 353.6
click at [584, 101] on div "Home Things To Do Natural Attractions Mt Pleasant Lookout, Kiama Heights Mt Ple…" at bounding box center [623, 92] width 784 height 103
copy h1 "Mt Pleasant Lookout"
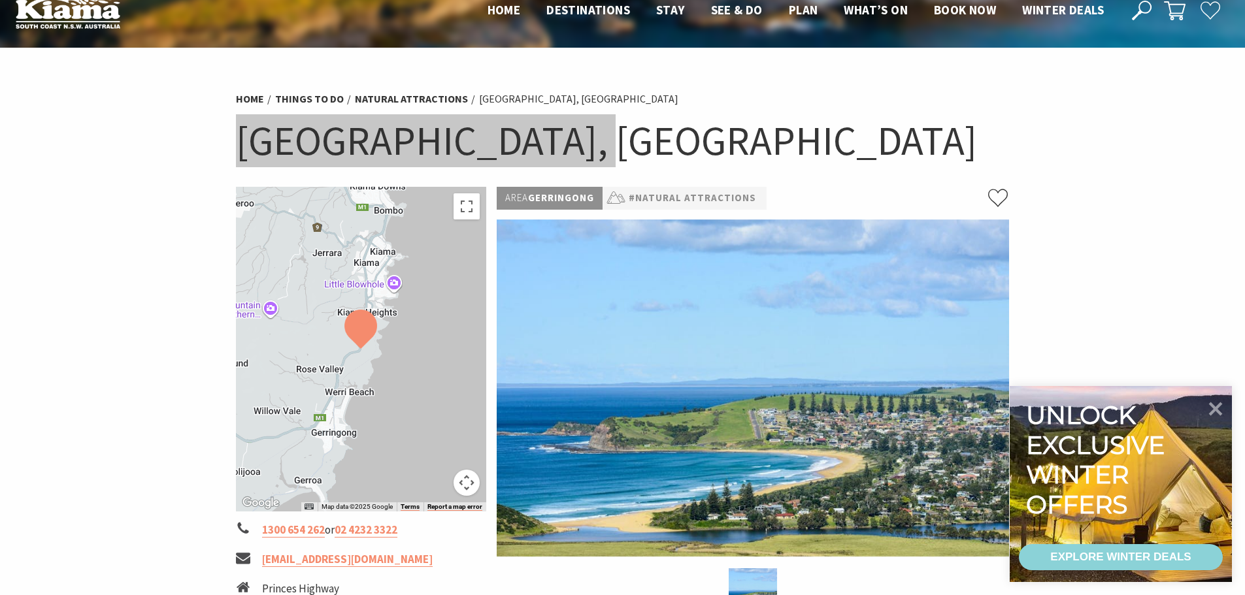
scroll to position [0, 0]
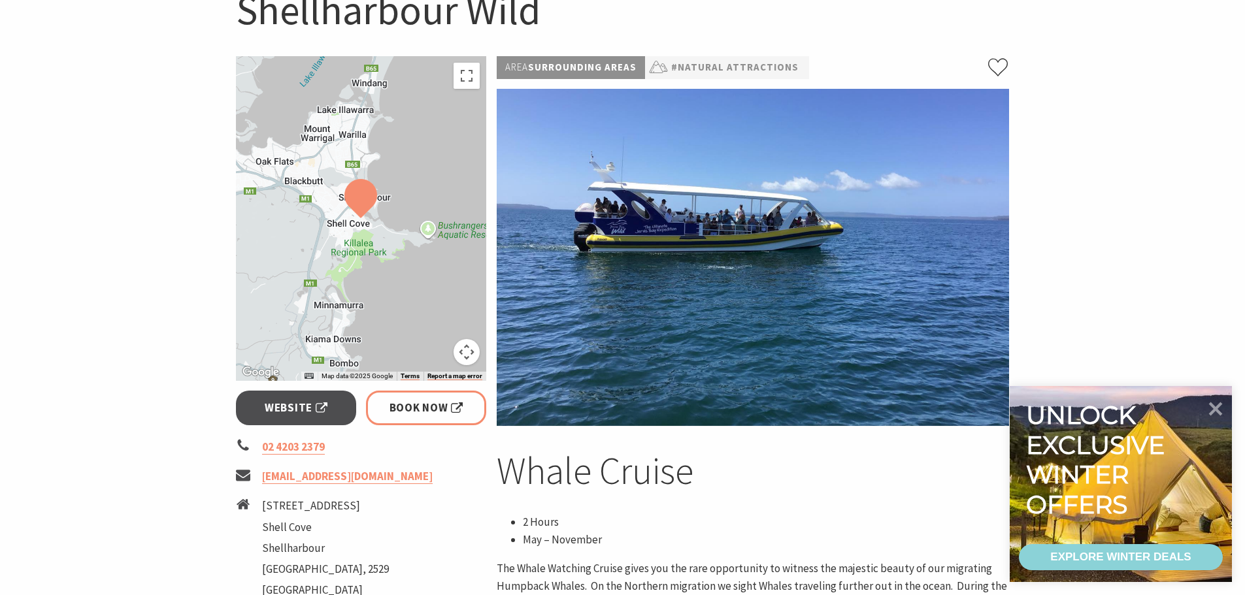
scroll to position [131, 0]
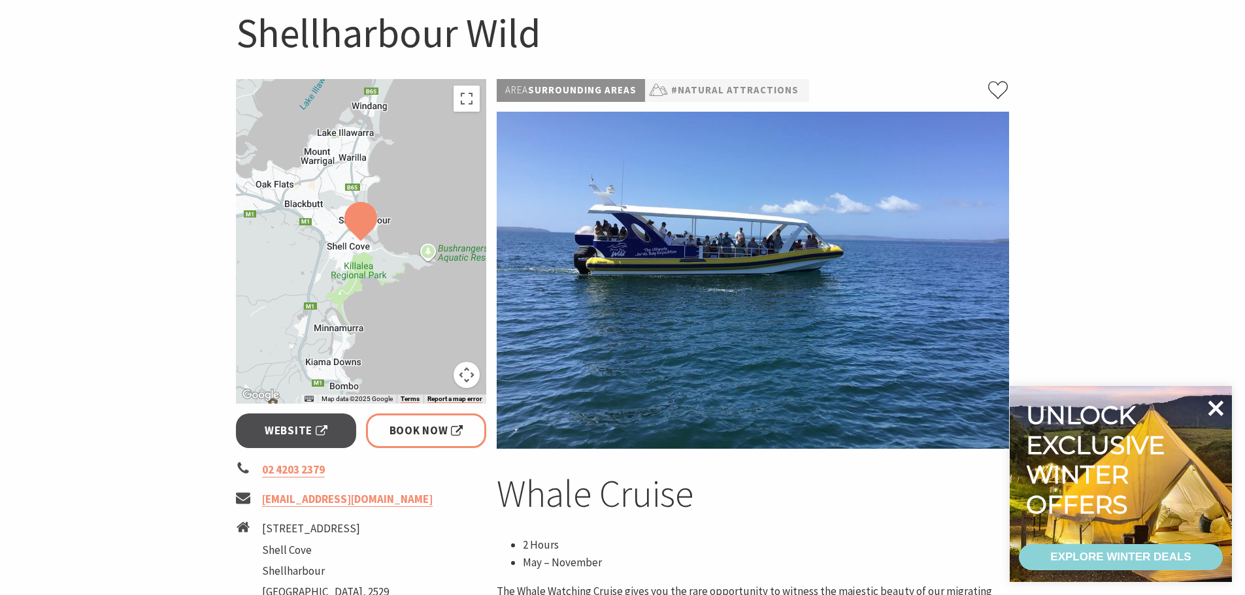
click at [1210, 411] on icon at bounding box center [1215, 408] width 31 height 31
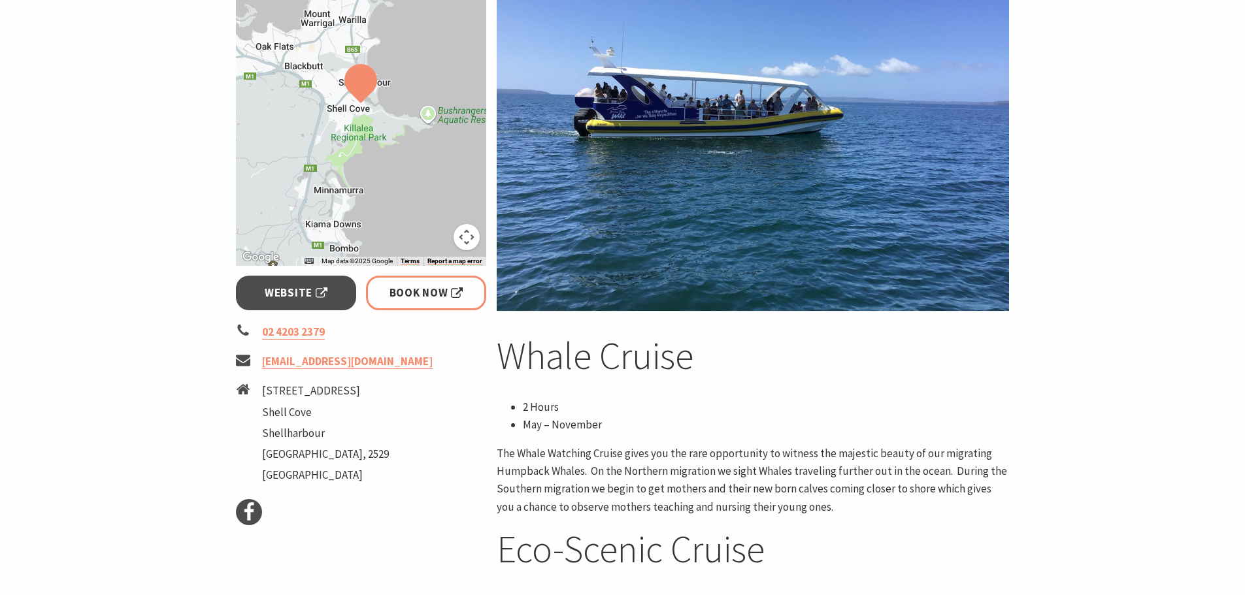
scroll to position [261, 0]
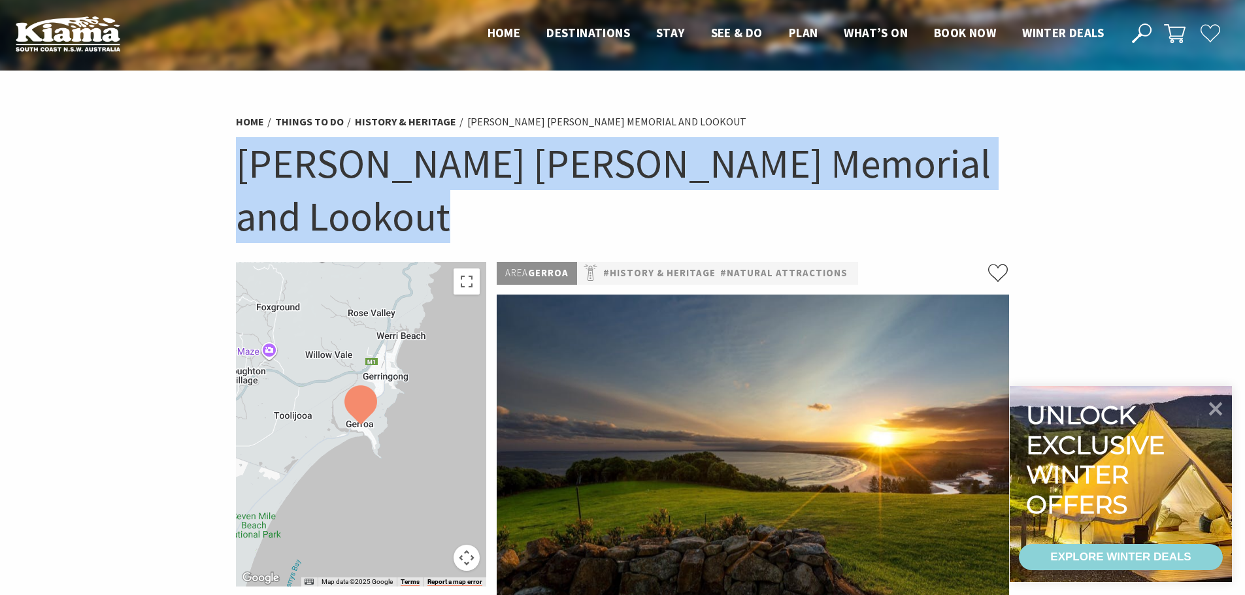
drag, startPoint x: 240, startPoint y: 164, endPoint x: 379, endPoint y: 208, distance: 145.9
click at [379, 208] on h1 "[PERSON_NAME] [PERSON_NAME] Memorial and Lookout" at bounding box center [623, 189] width 774 height 105
copy h1 "[PERSON_NAME] [PERSON_NAME] Memorial and Lookout"
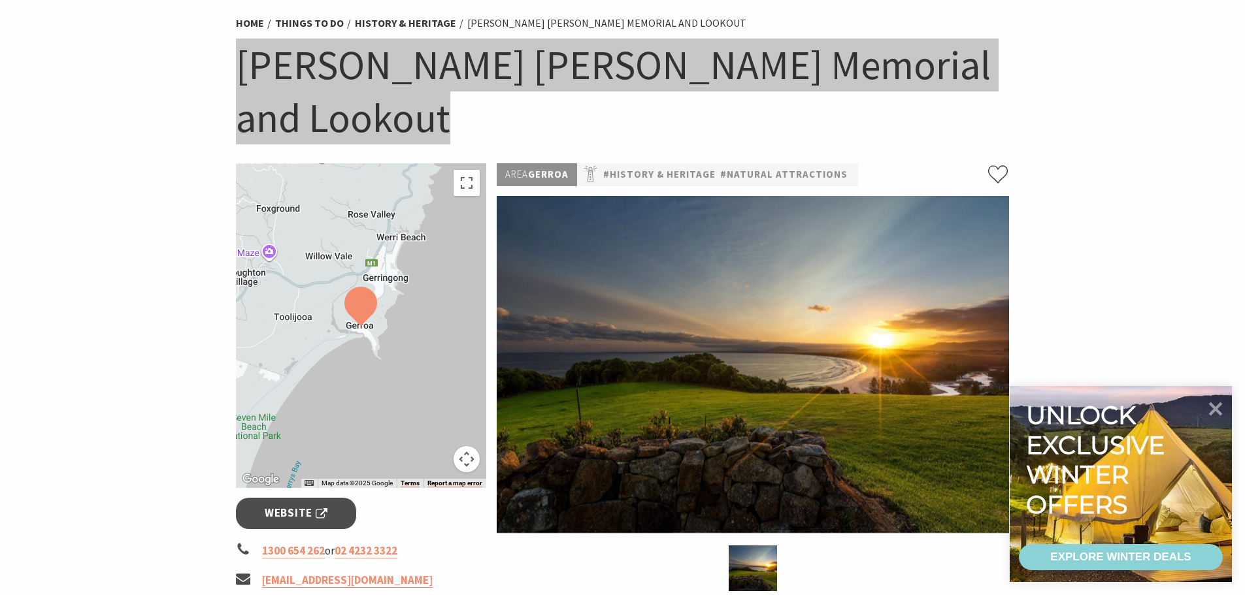
scroll to position [261, 0]
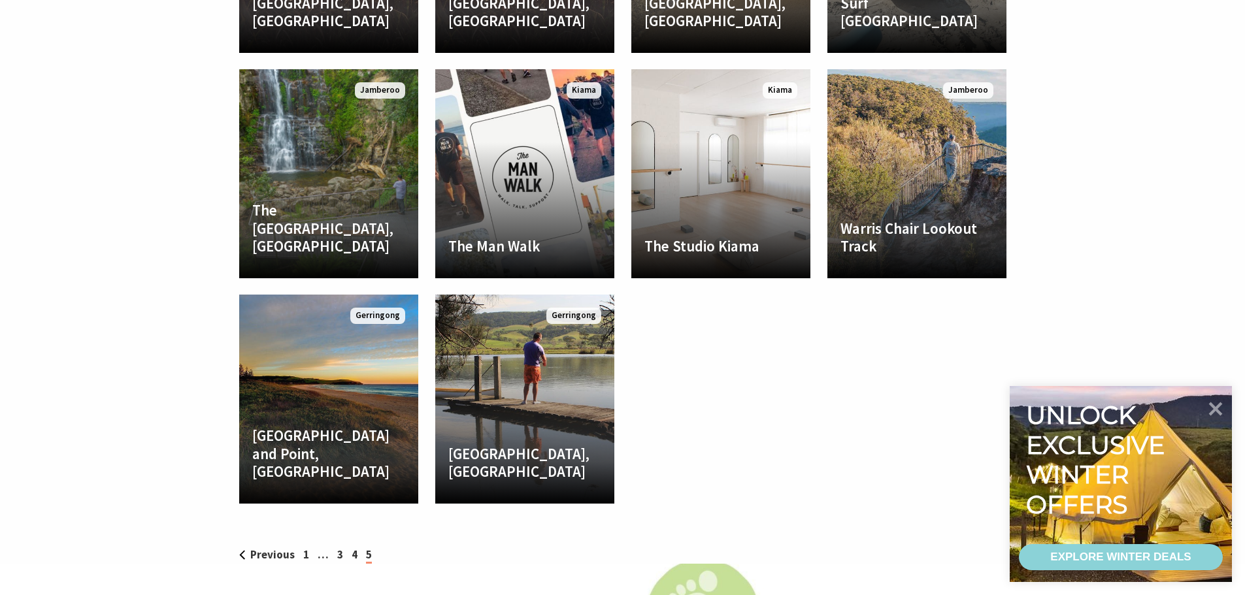
scroll to position [2091, 0]
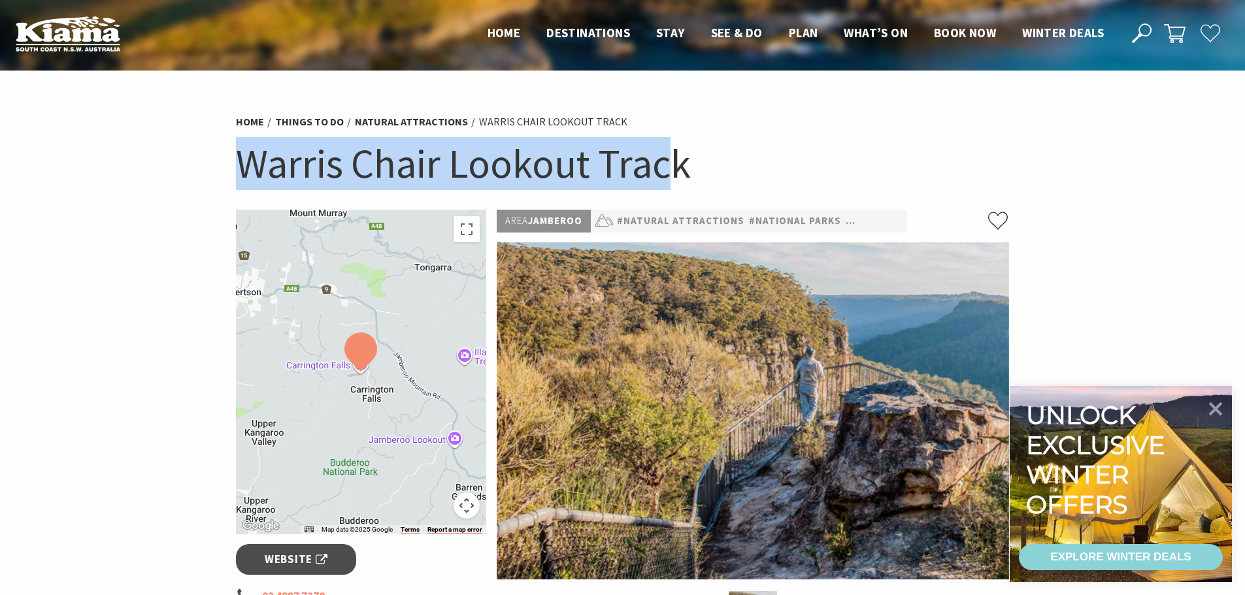
drag, startPoint x: 678, startPoint y: 169, endPoint x: 248, endPoint y: 163, distance: 430.0
click at [248, 163] on h1 "Warris Chair Lookout Track" at bounding box center [623, 163] width 774 height 53
drag, startPoint x: 709, startPoint y: 157, endPoint x: 225, endPoint y: 160, distance: 483.6
click at [225, 160] on section "Home Things To Do Natural Attractions Warris Chair Lookout Track Warris Chair L…" at bounding box center [622, 519] width 1245 height 897
copy h1 "Warris Chair Lookout Track"
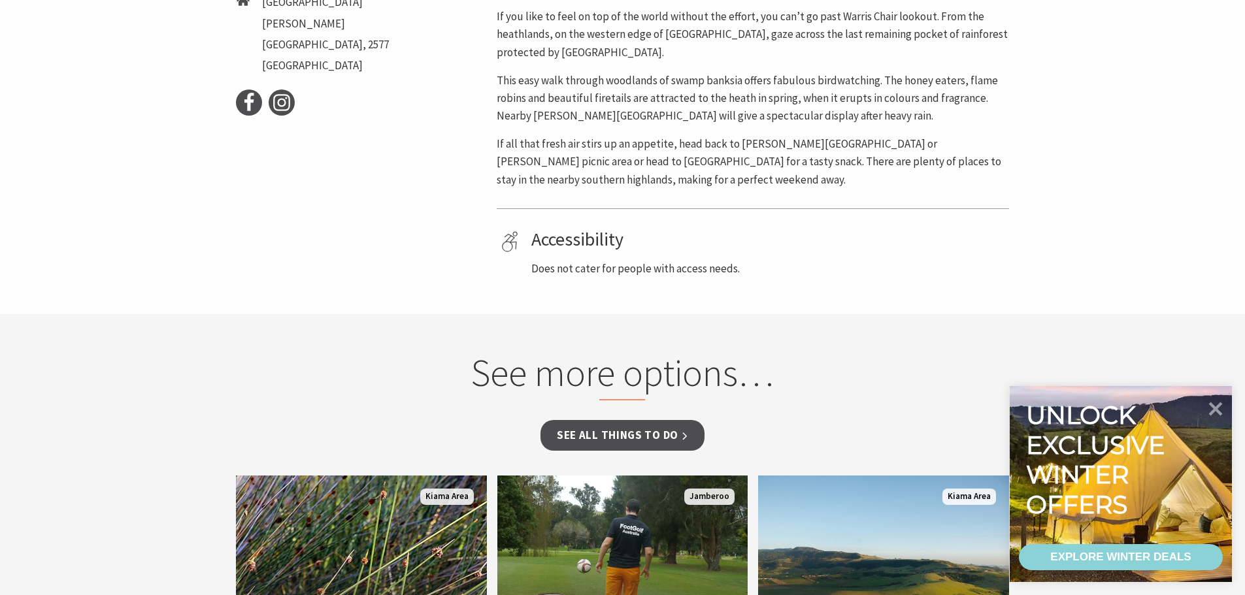
scroll to position [915, 0]
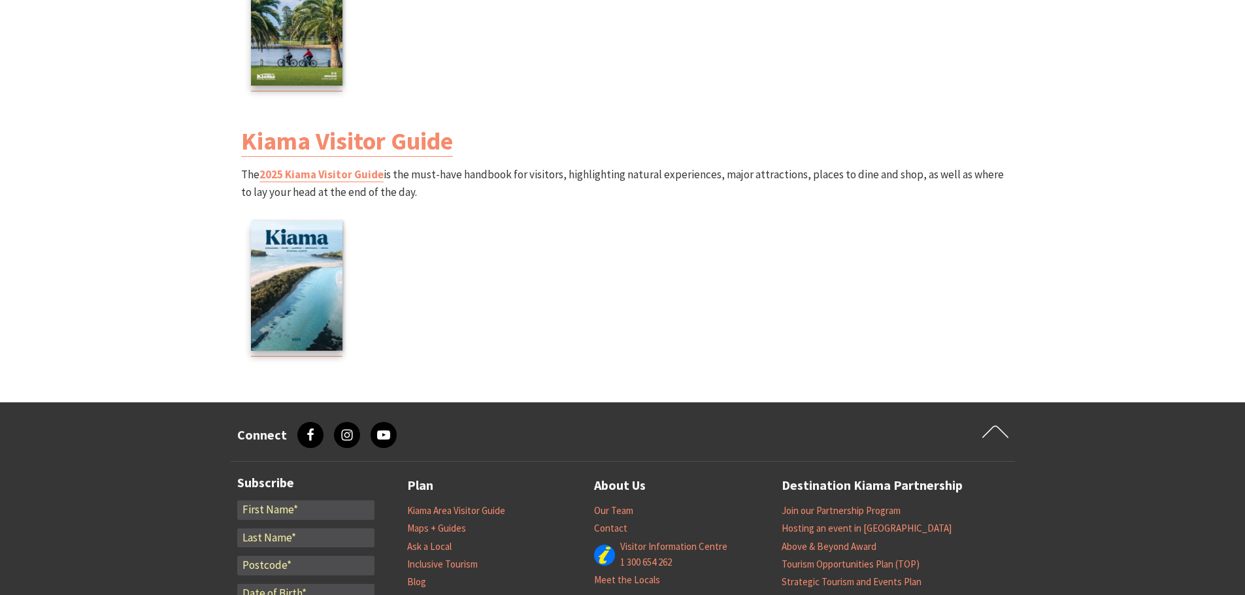
scroll to position [1644, 0]
